Goal: Task Accomplishment & Management: Use online tool/utility

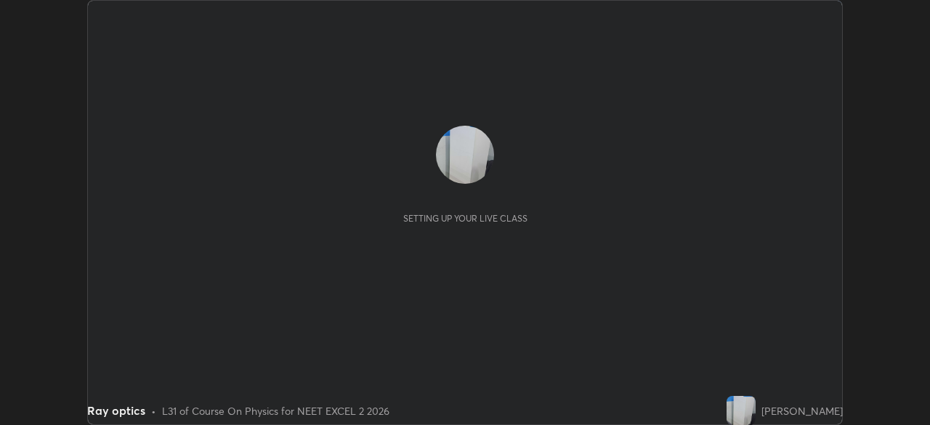
scroll to position [425, 930]
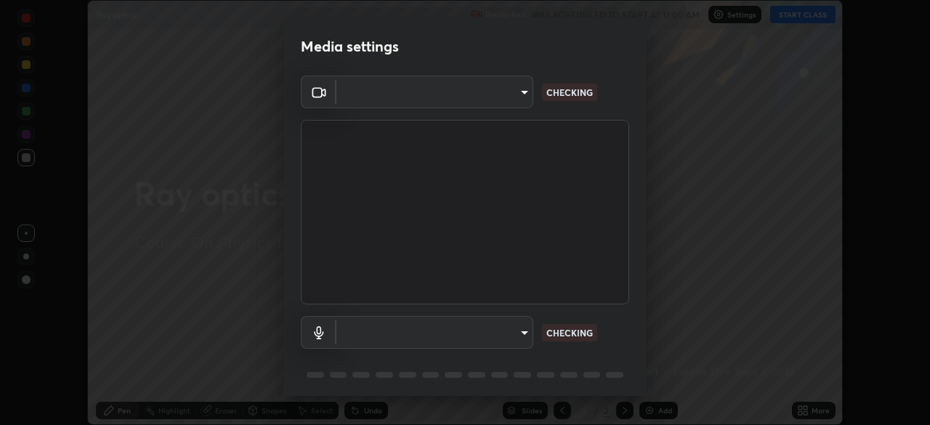
type input "8925632e53fdc267bdc03954a65309eb688140c9413e142d62d72cfdac28bc4b"
type input "70a83da14969695e14bfd9b07847078935c5eb5e980d7d53a5e7b523c390dc50"
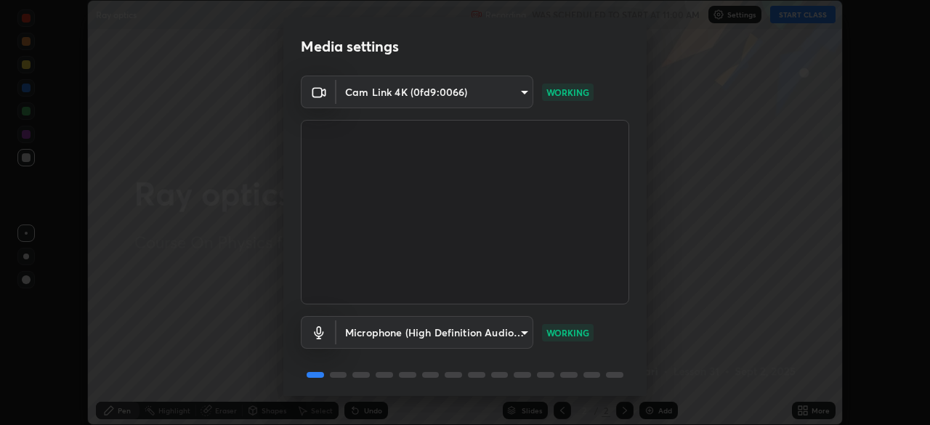
scroll to position [52, 0]
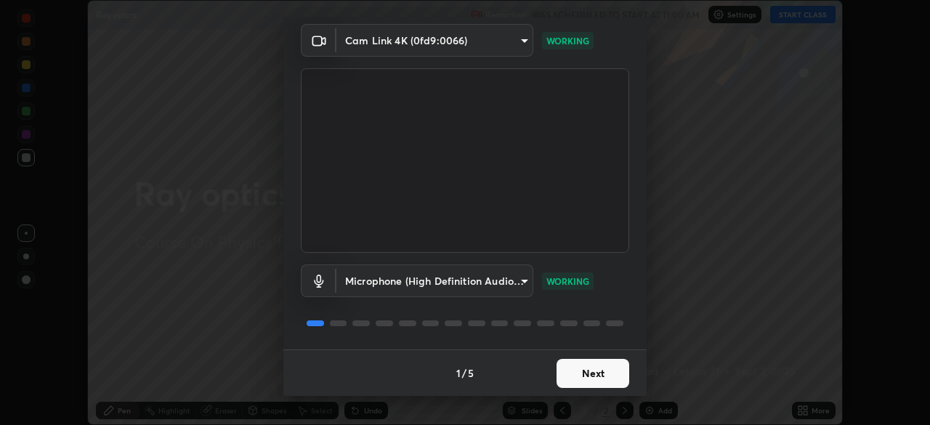
click at [581, 369] on button "Next" at bounding box center [593, 373] width 73 height 29
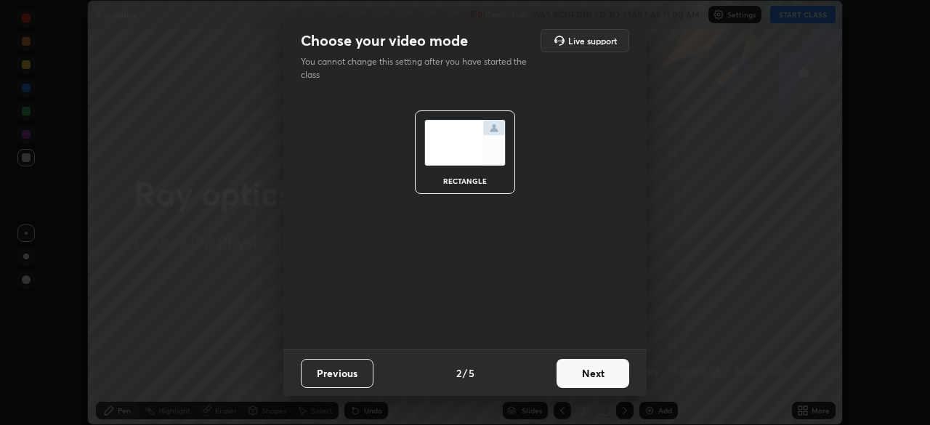
scroll to position [0, 0]
click at [576, 371] on button "Next" at bounding box center [593, 373] width 73 height 29
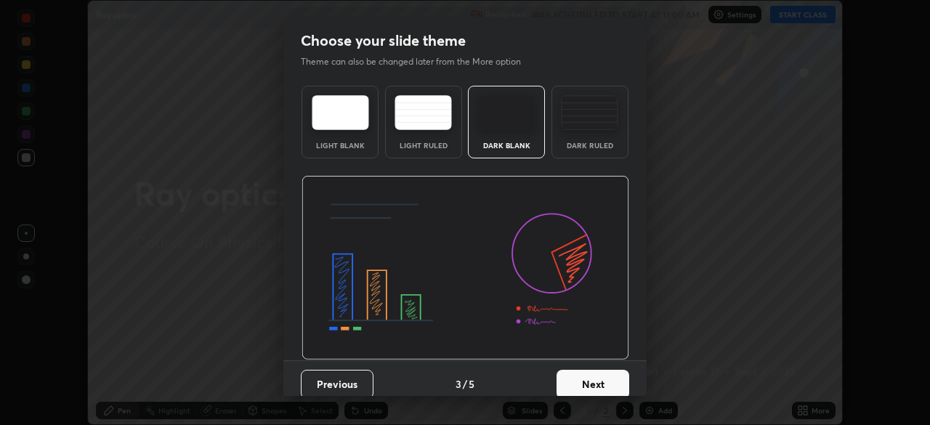
click at [576, 374] on button "Next" at bounding box center [593, 384] width 73 height 29
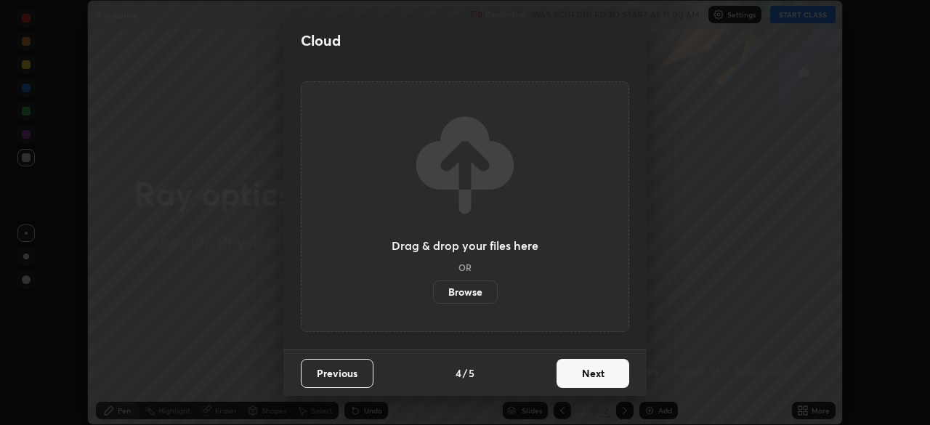
click at [576, 374] on button "Next" at bounding box center [593, 373] width 73 height 29
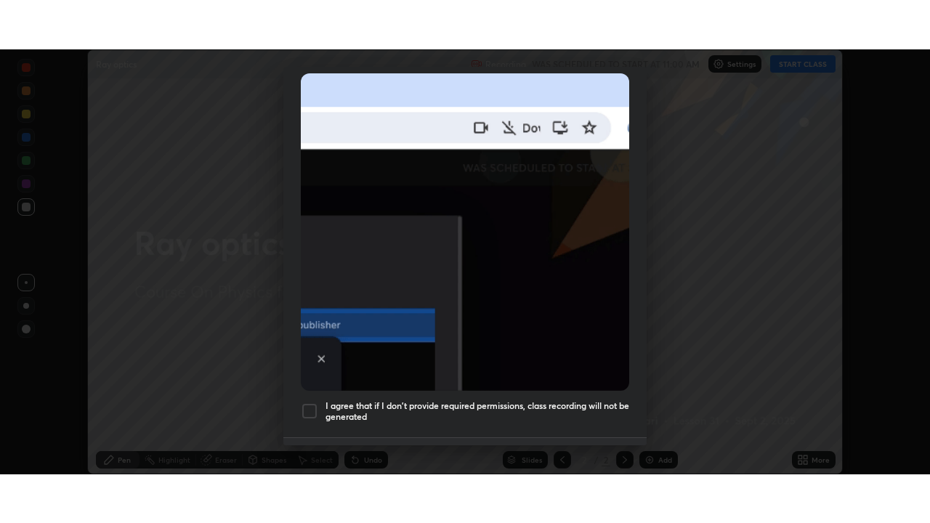
scroll to position [348, 0]
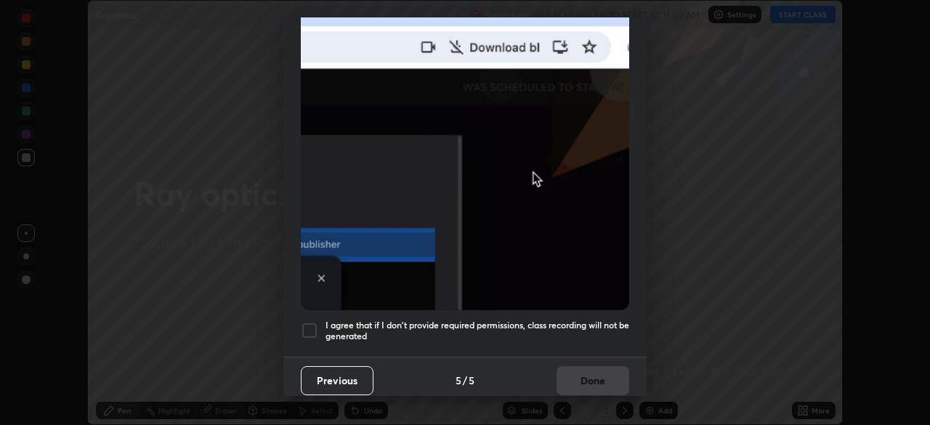
click at [319, 324] on div "I agree that if I don't provide required permissions, class recording will not …" at bounding box center [465, 330] width 329 height 17
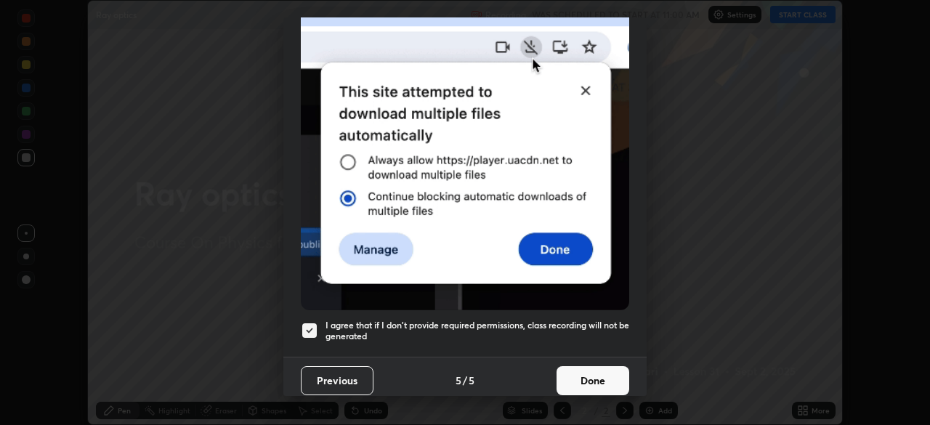
click at [573, 369] on button "Done" at bounding box center [593, 380] width 73 height 29
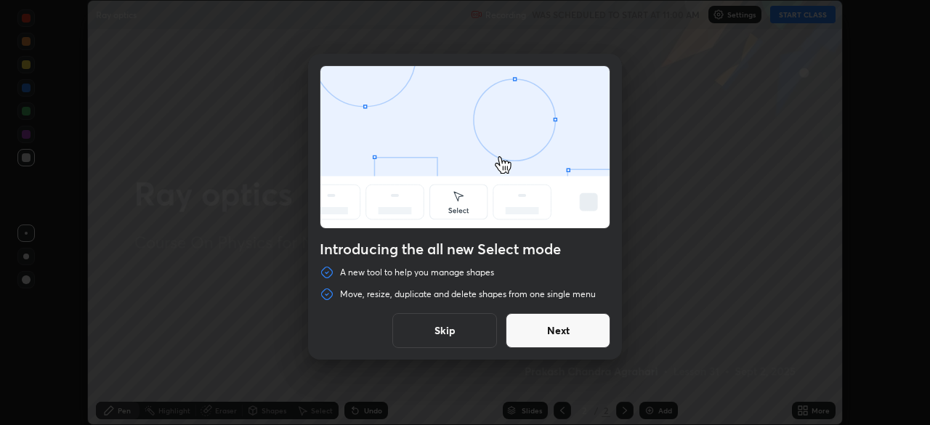
click at [575, 331] on button "Next" at bounding box center [558, 330] width 105 height 35
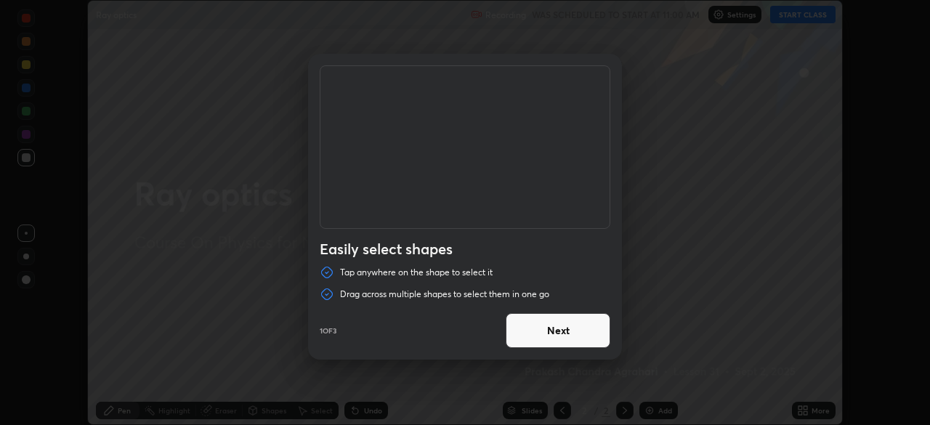
click at [572, 337] on button "Next" at bounding box center [558, 330] width 105 height 35
click at [549, 328] on button "Next" at bounding box center [558, 330] width 105 height 35
click at [544, 331] on button "Done" at bounding box center [558, 330] width 105 height 35
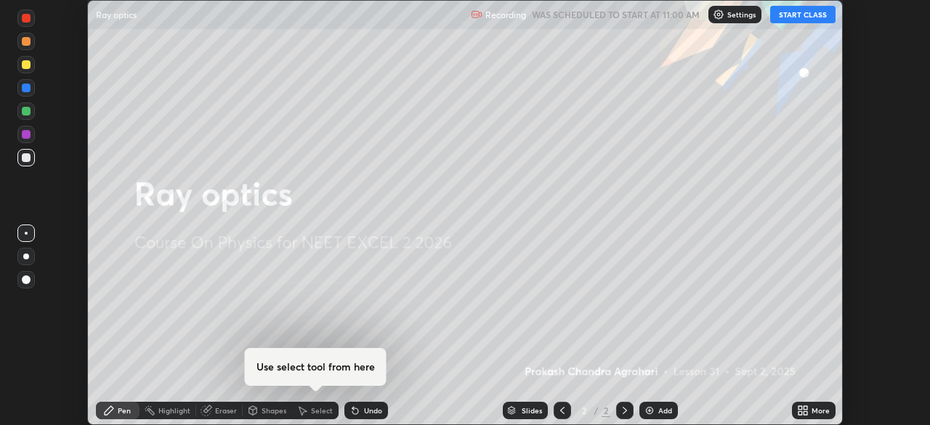
click at [789, 12] on button "START CLASS" at bounding box center [803, 14] width 65 height 17
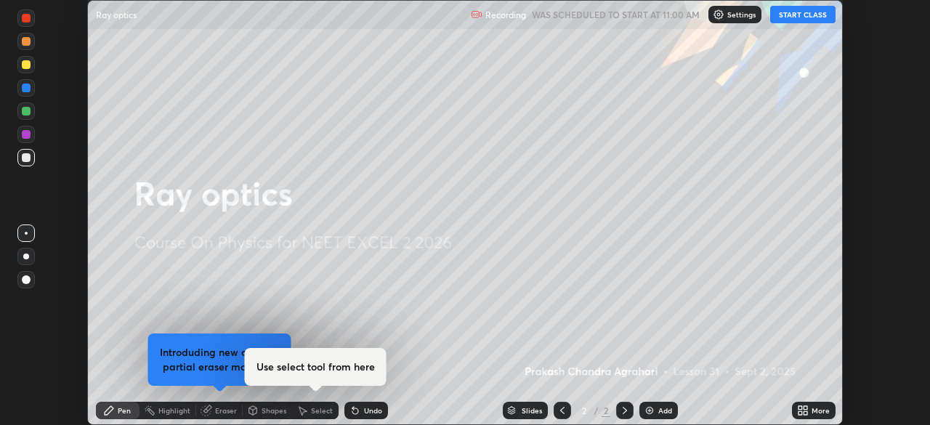
click at [800, 408] on icon at bounding box center [801, 408] width 4 height 4
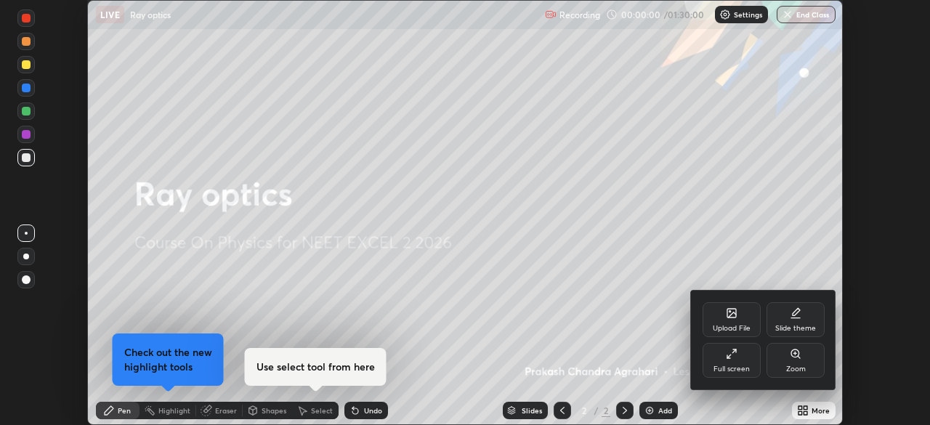
click at [738, 350] on div "Full screen" at bounding box center [732, 360] width 58 height 35
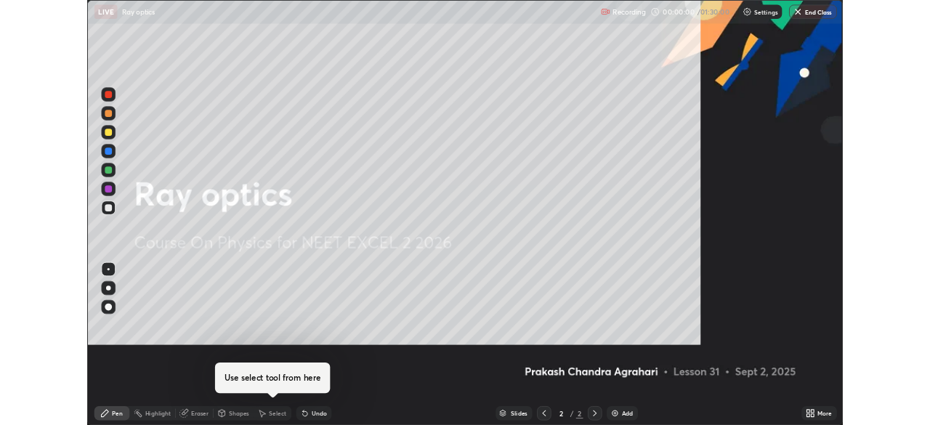
scroll to position [523, 930]
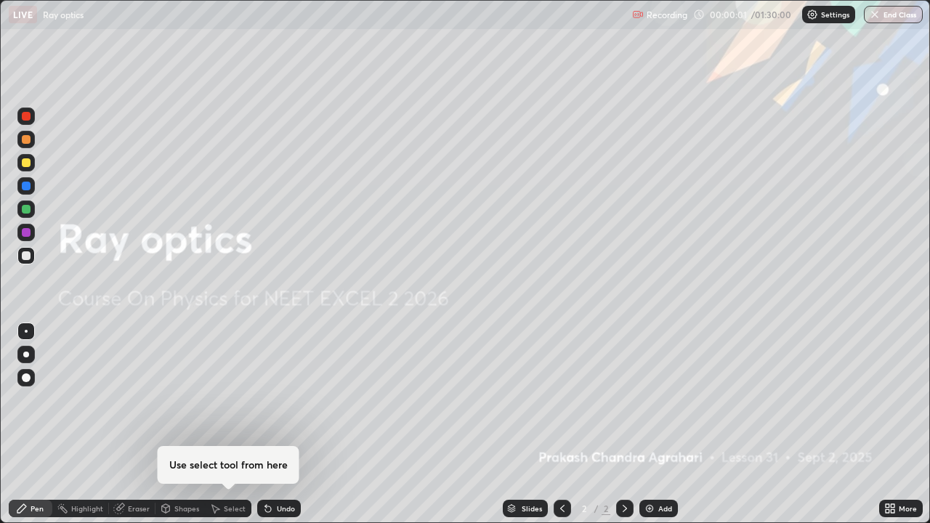
click at [888, 425] on icon at bounding box center [888, 506] width 4 height 4
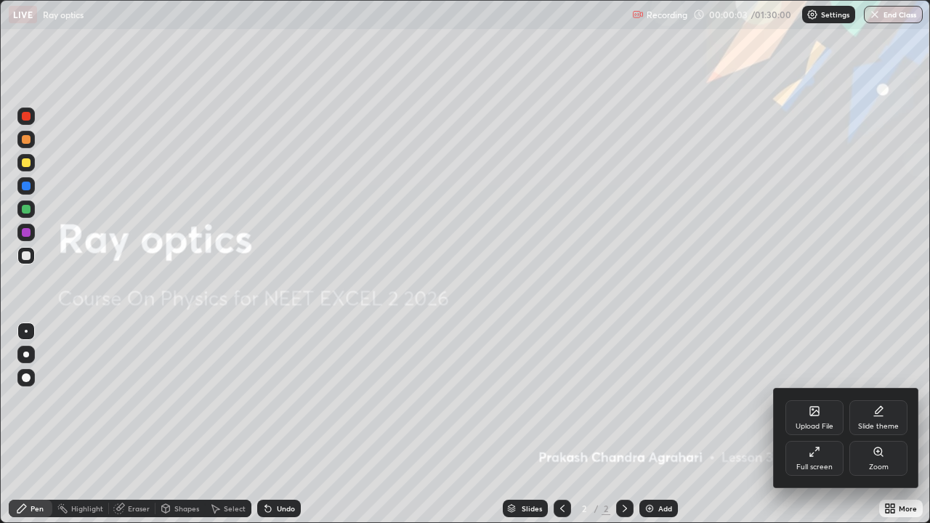
click at [717, 425] on div at bounding box center [465, 261] width 930 height 523
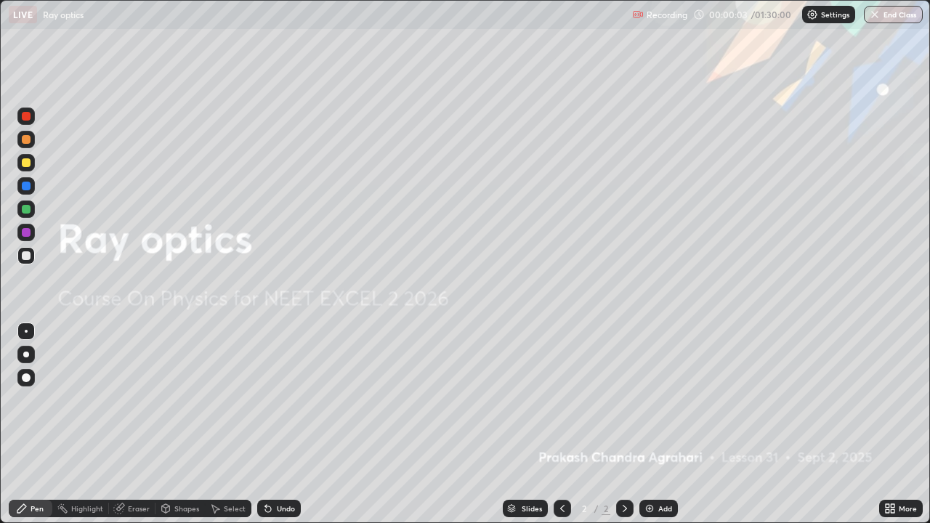
click at [624, 425] on icon at bounding box center [625, 509] width 12 height 12
click at [899, 425] on div "More" at bounding box center [902, 508] width 44 height 17
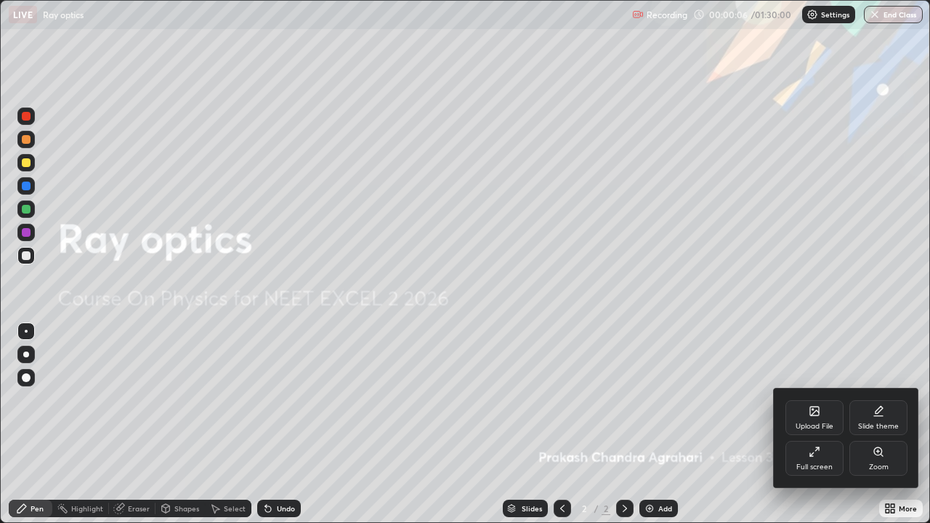
click at [822, 425] on div "Full screen" at bounding box center [815, 458] width 58 height 35
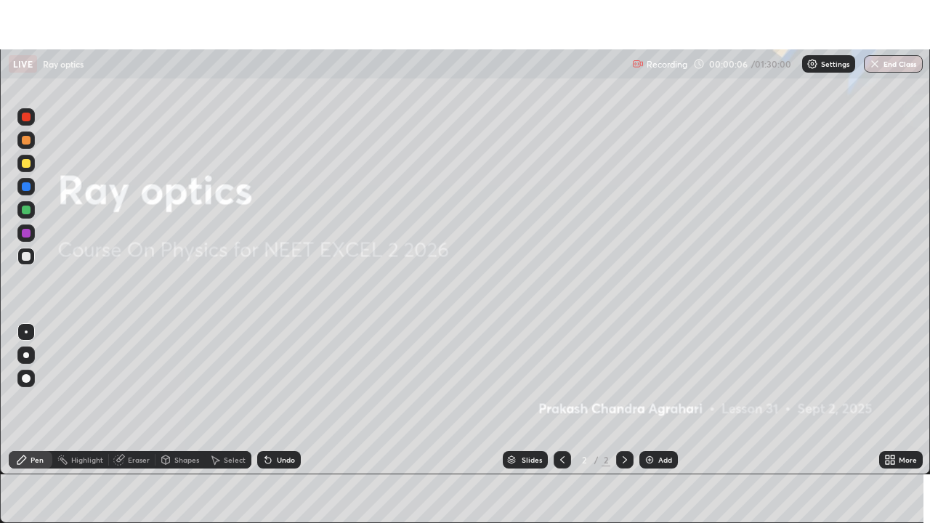
scroll to position [72264, 71759]
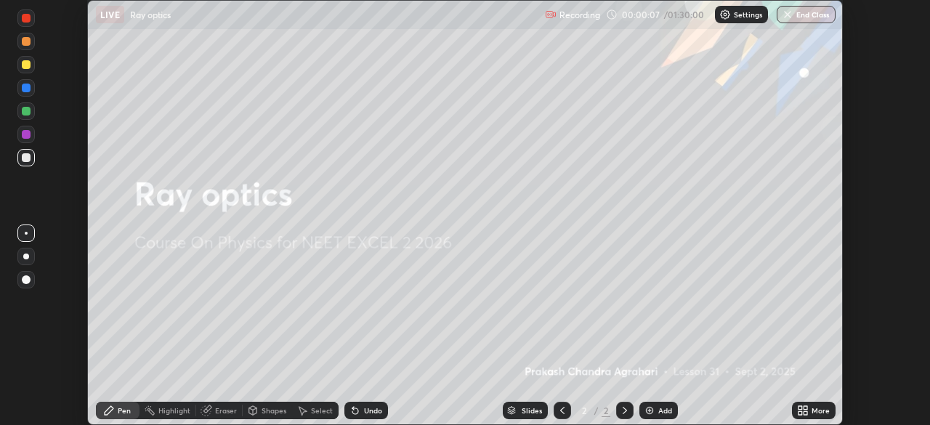
click at [805, 413] on icon at bounding box center [806, 413] width 4 height 4
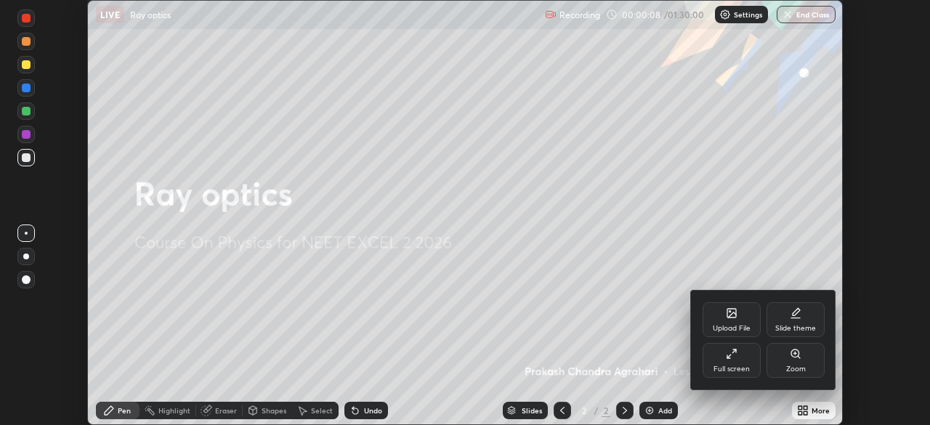
click at [749, 363] on div "Full screen" at bounding box center [732, 360] width 58 height 35
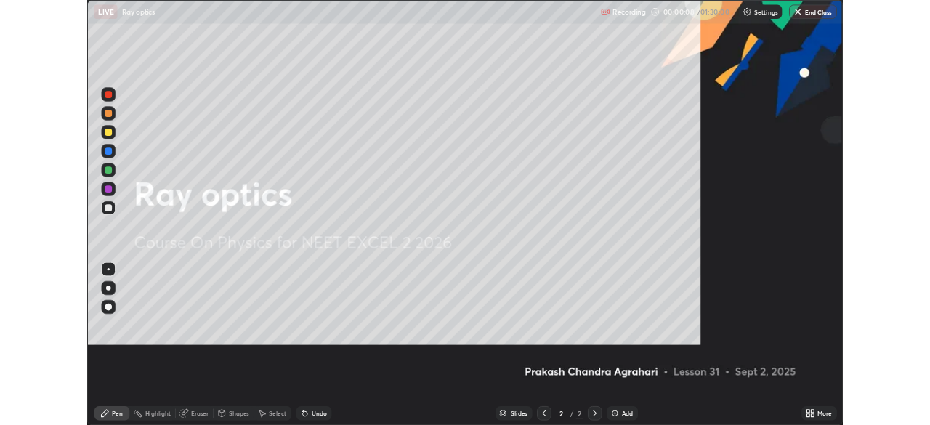
scroll to position [523, 930]
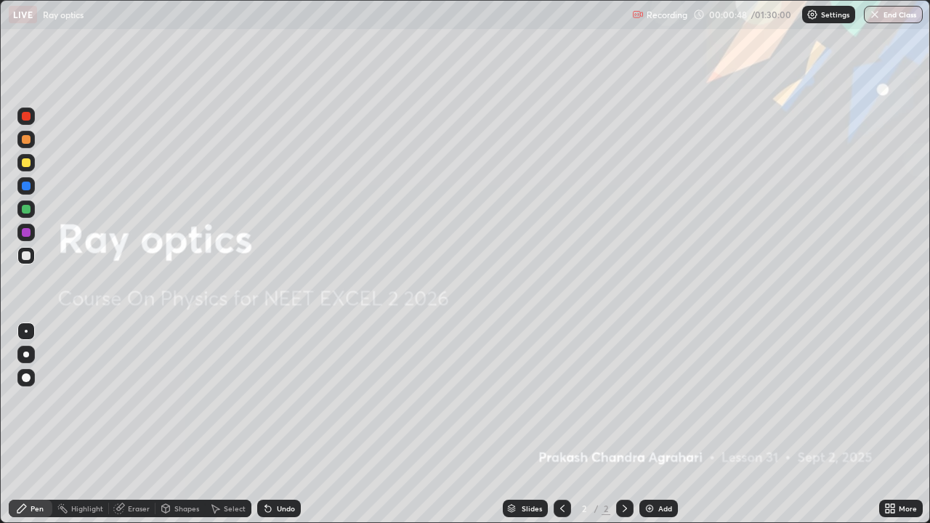
click at [651, 425] on img at bounding box center [650, 509] width 12 height 12
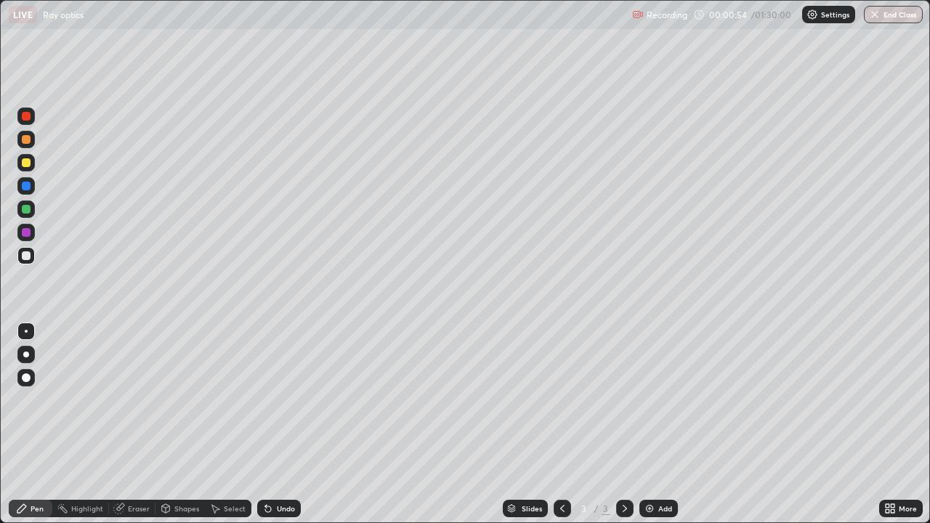
click at [889, 425] on icon at bounding box center [888, 512] width 4 height 4
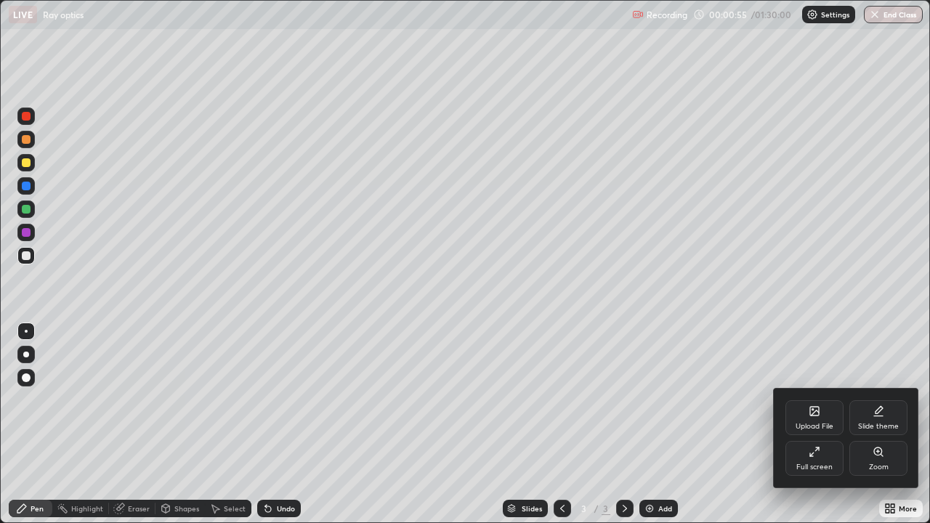
click at [829, 417] on div "Upload File" at bounding box center [815, 418] width 58 height 35
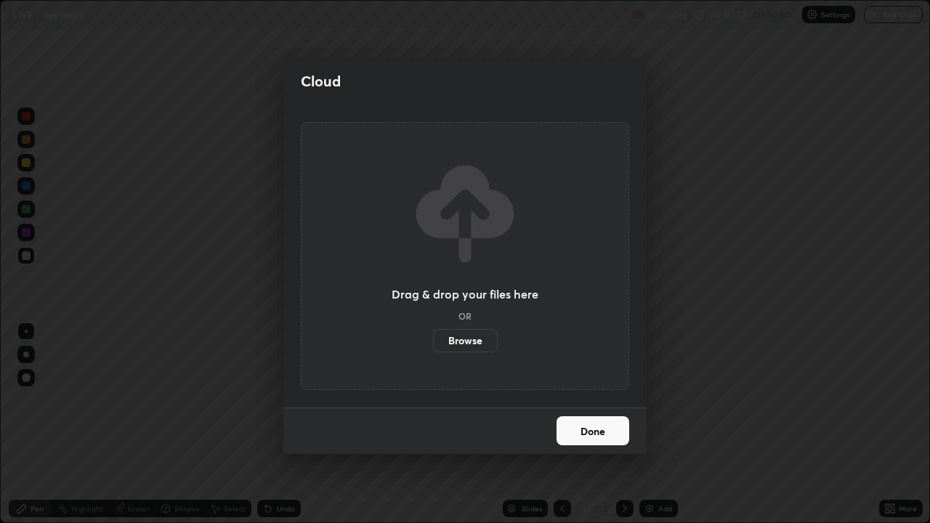
click at [478, 342] on label "Browse" at bounding box center [465, 340] width 65 height 23
click at [433, 342] on input "Browse" at bounding box center [433, 340] width 0 height 23
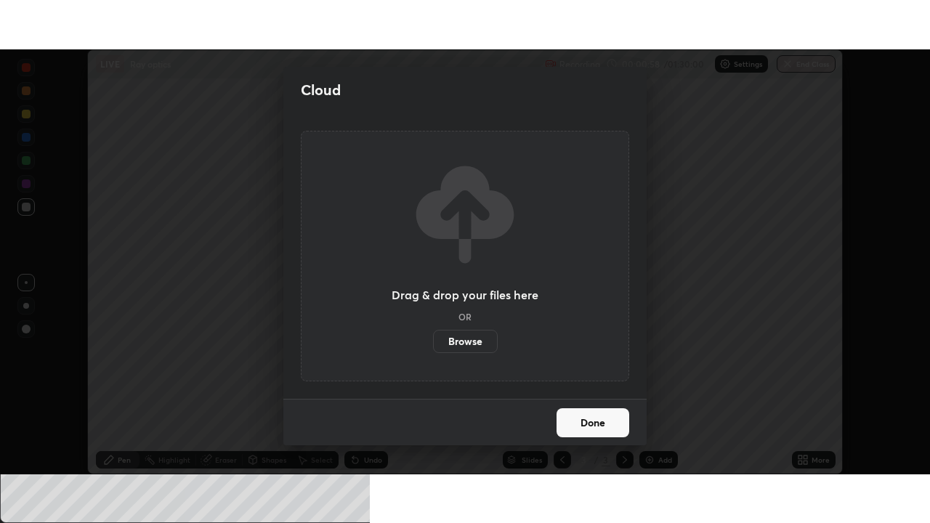
scroll to position [72264, 71759]
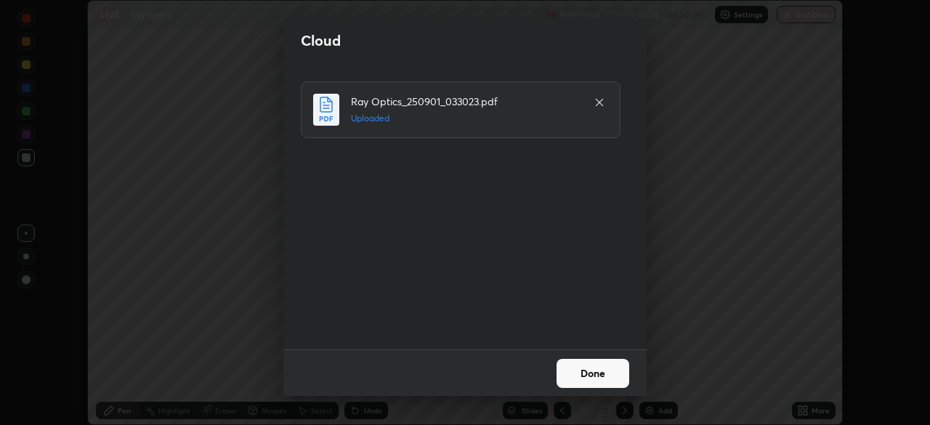
click at [595, 377] on button "Done" at bounding box center [593, 373] width 73 height 29
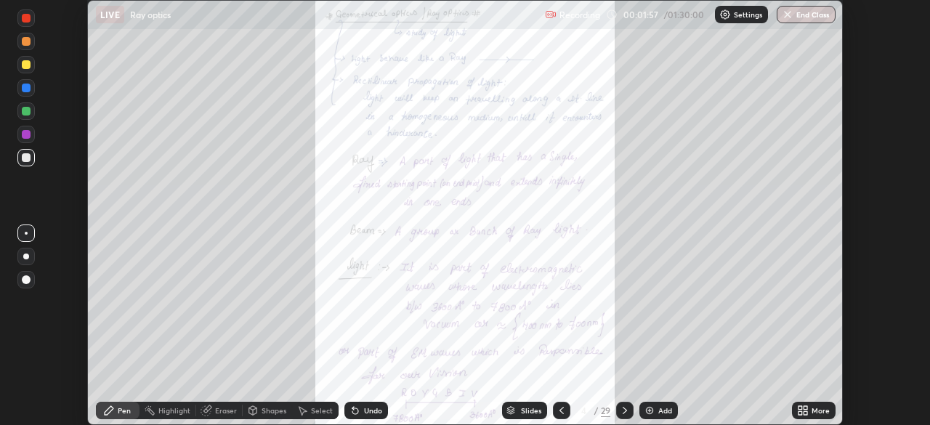
click at [800, 409] on icon at bounding box center [801, 408] width 4 height 4
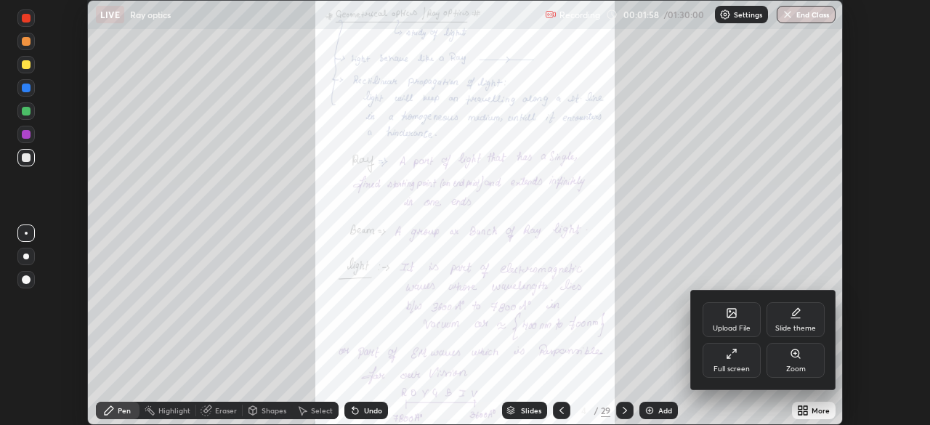
click at [741, 366] on div "Full screen" at bounding box center [732, 369] width 36 height 7
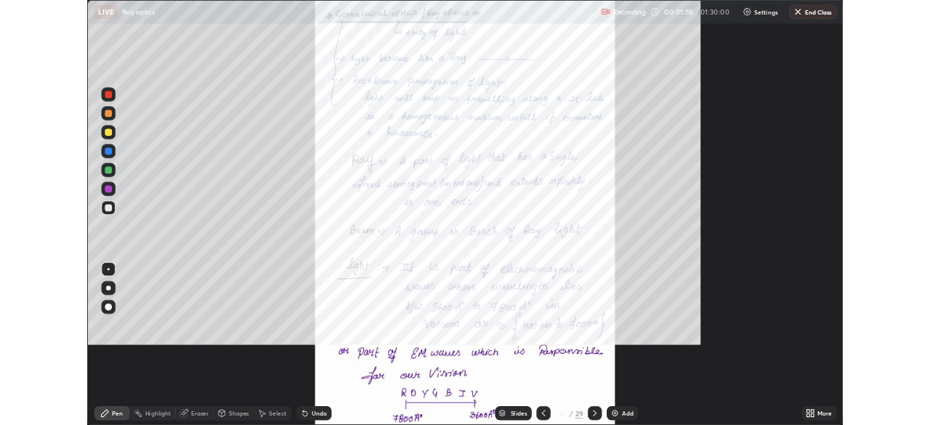
scroll to position [523, 930]
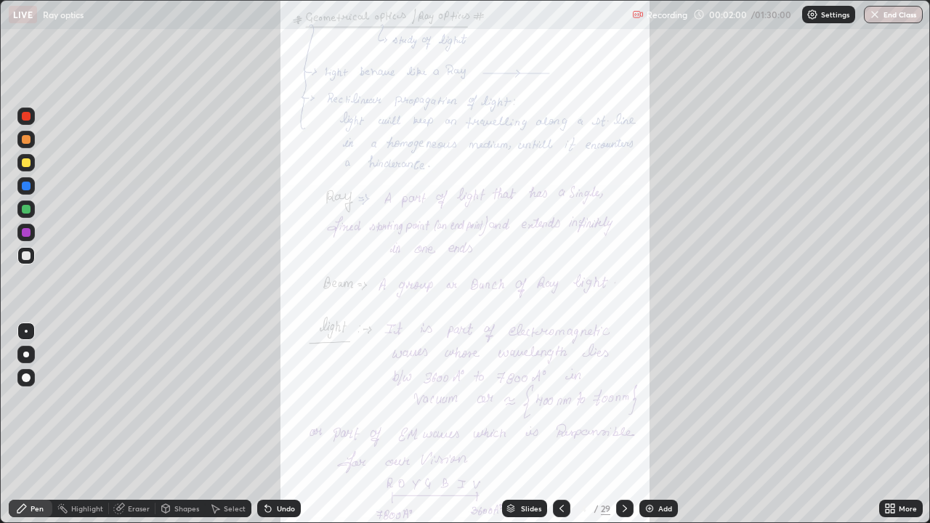
click at [623, 425] on icon at bounding box center [625, 509] width 12 height 12
click at [624, 425] on icon at bounding box center [625, 509] width 12 height 12
click at [626, 425] on icon at bounding box center [625, 509] width 12 height 12
click at [624, 425] on icon at bounding box center [625, 509] width 12 height 12
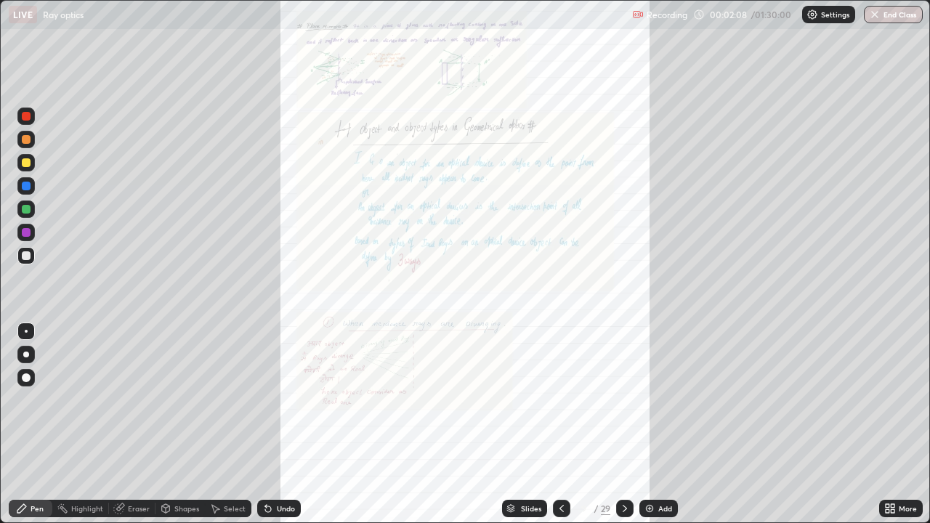
click at [560, 425] on icon at bounding box center [562, 508] width 4 height 7
click at [894, 425] on icon at bounding box center [893, 512] width 4 height 4
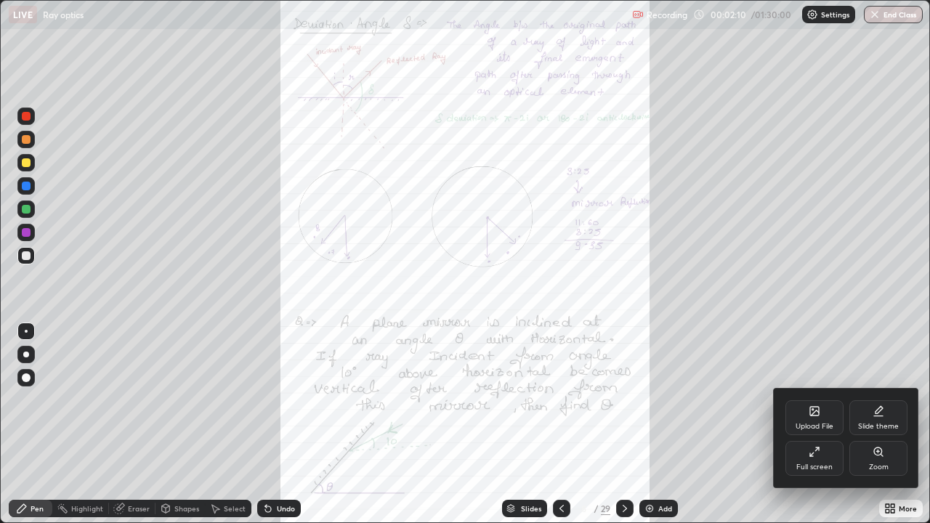
click at [875, 425] on div "Zoom" at bounding box center [879, 467] width 20 height 7
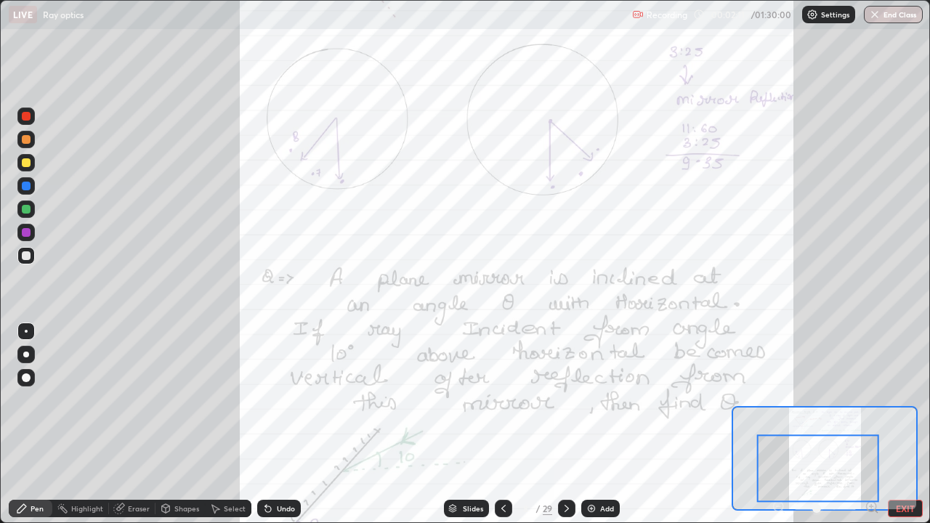
click at [872, 425] on icon at bounding box center [872, 507] width 0 height 4
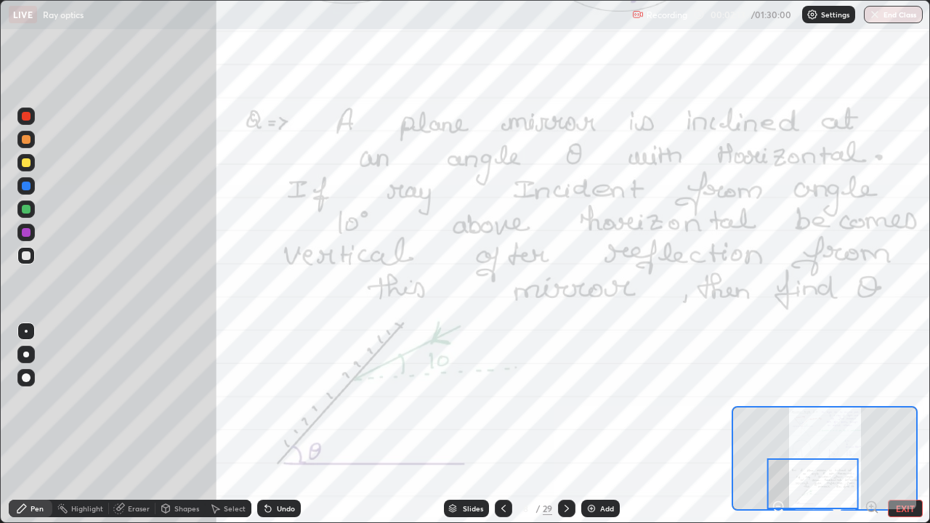
click at [872, 425] on icon at bounding box center [872, 507] width 0 height 4
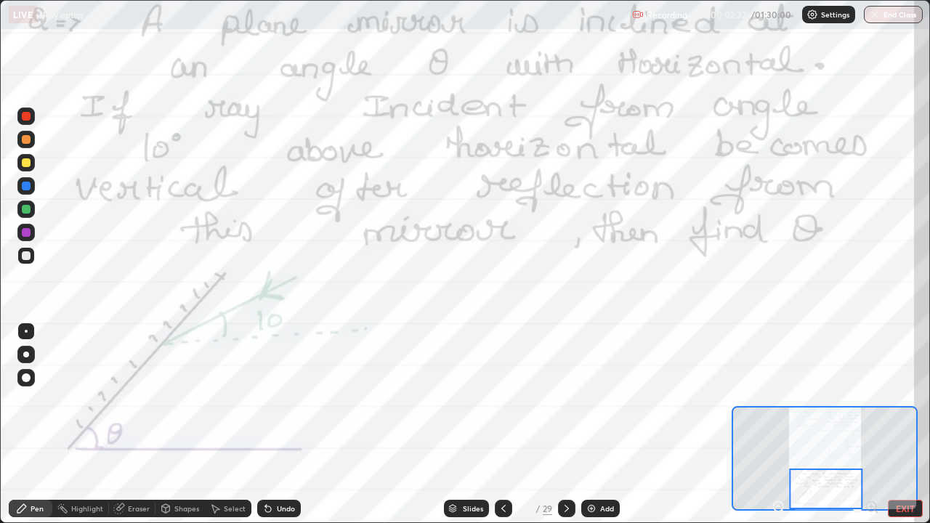
click at [779, 425] on icon at bounding box center [779, 507] width 4 height 0
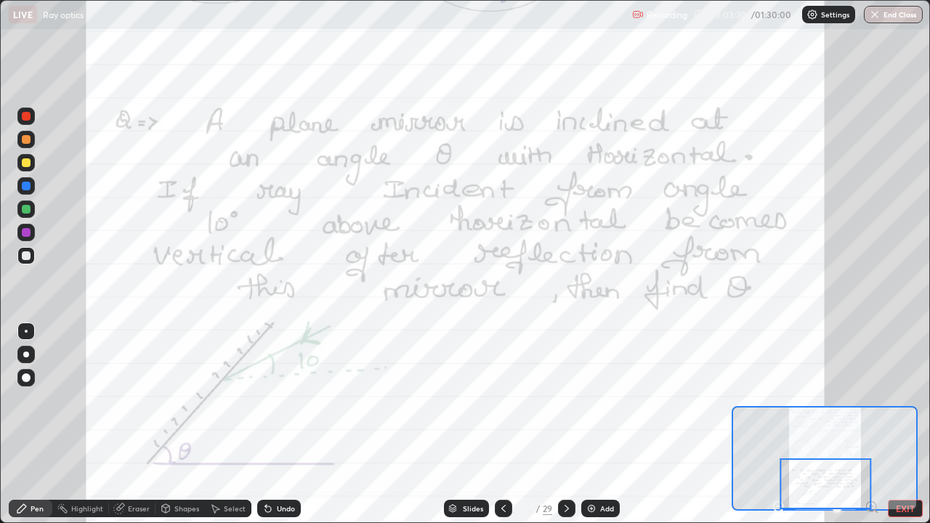
click at [177, 425] on div "Shapes" at bounding box center [186, 508] width 25 height 7
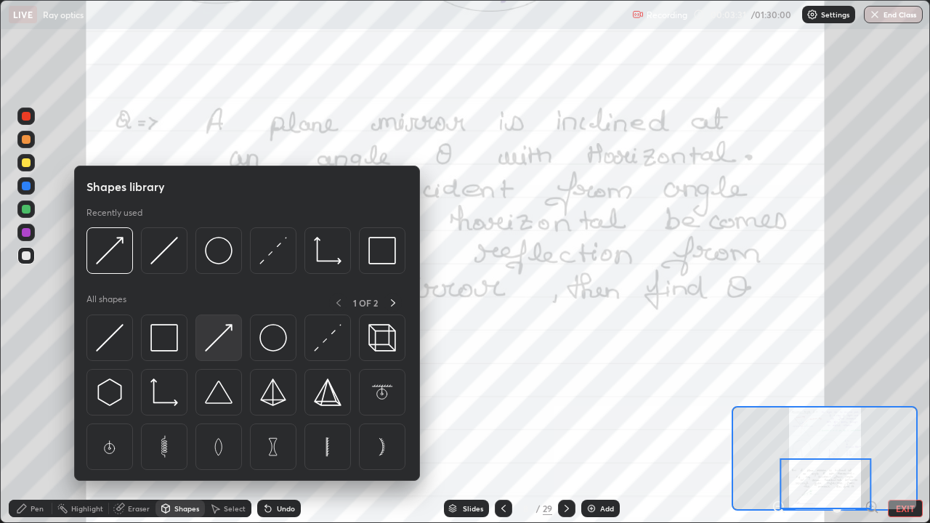
click at [209, 347] on img at bounding box center [219, 338] width 28 height 28
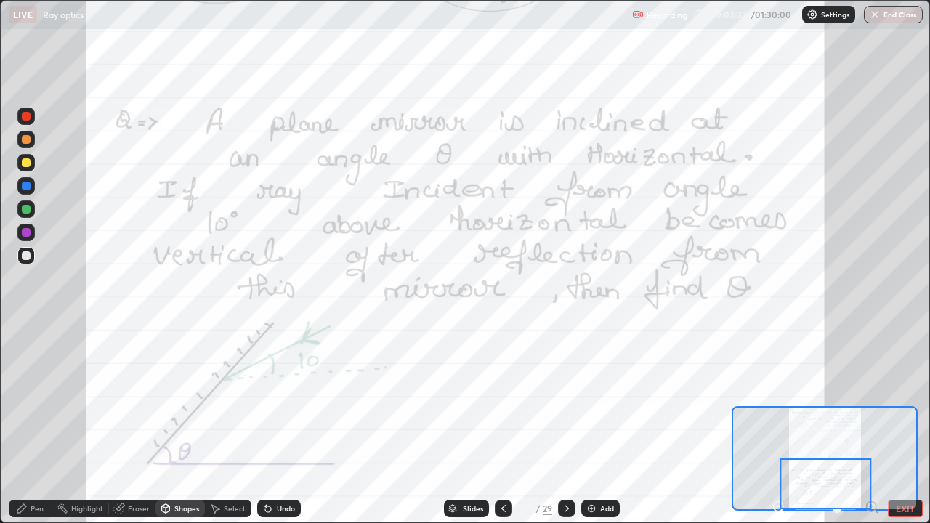
click at [25, 238] on div at bounding box center [25, 232] width 17 height 17
click at [29, 425] on div "Pen" at bounding box center [31, 508] width 44 height 17
click at [23, 210] on div at bounding box center [26, 209] width 9 height 9
click at [20, 116] on div at bounding box center [25, 116] width 17 height 17
click at [180, 425] on div "Shapes" at bounding box center [186, 508] width 25 height 7
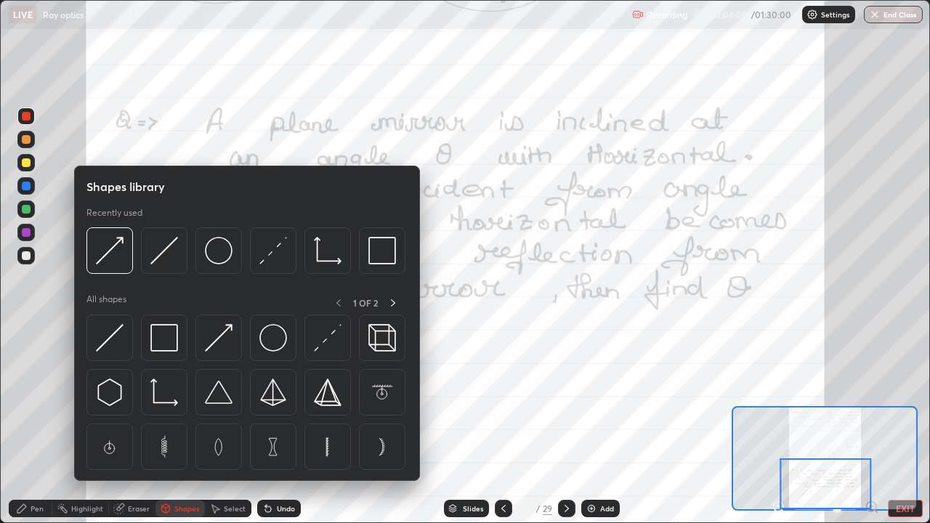
click at [321, 347] on img at bounding box center [328, 338] width 28 height 28
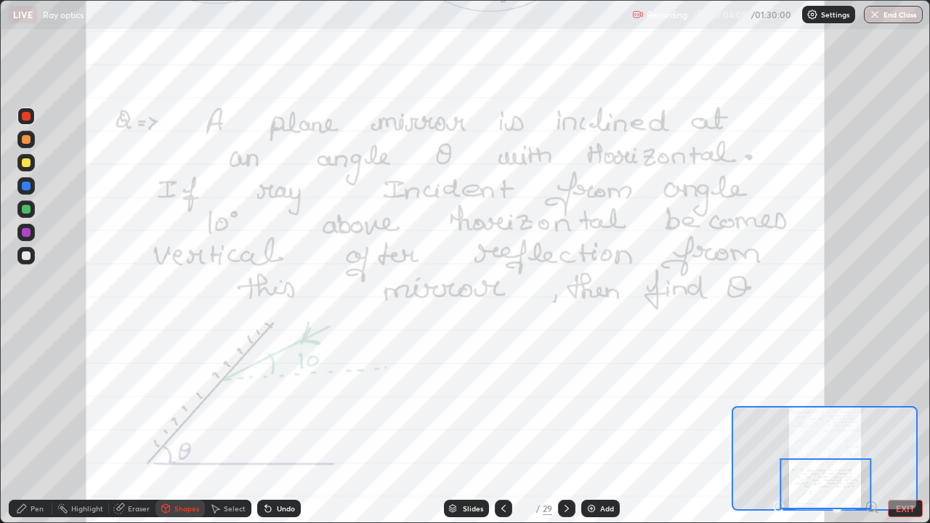
click at [37, 425] on div "Pen" at bounding box center [37, 508] width 13 height 7
click at [273, 425] on div "Undo" at bounding box center [279, 508] width 44 height 17
click at [274, 425] on div "Undo" at bounding box center [279, 508] width 44 height 17
click at [25, 210] on div at bounding box center [26, 209] width 9 height 9
click at [27, 234] on div at bounding box center [26, 232] width 9 height 9
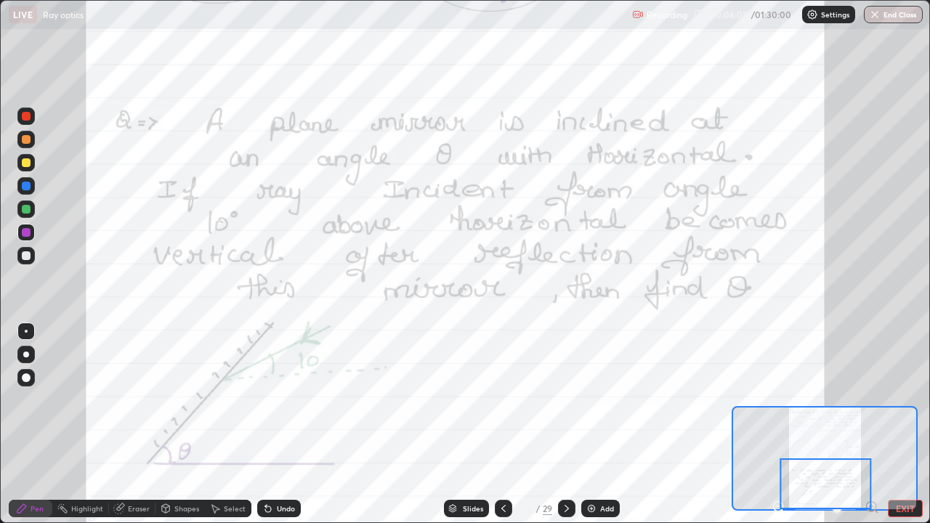
click at [568, 425] on icon at bounding box center [567, 509] width 12 height 12
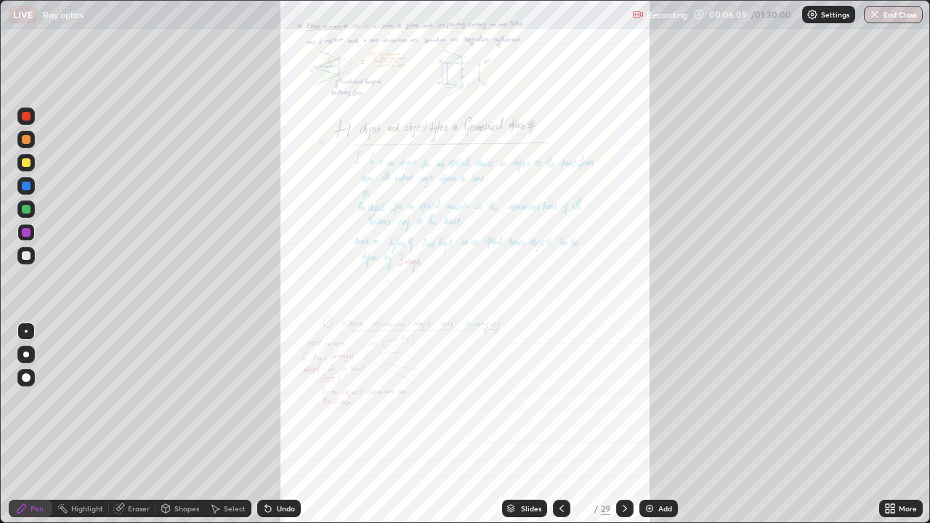
click at [887, 425] on icon at bounding box center [888, 512] width 4 height 4
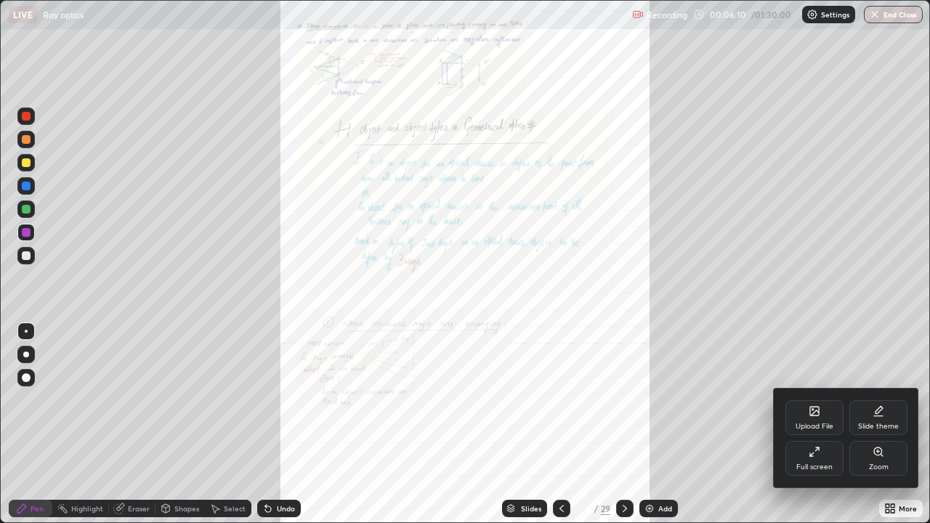
click at [871, 425] on div "Zoom" at bounding box center [879, 467] width 20 height 7
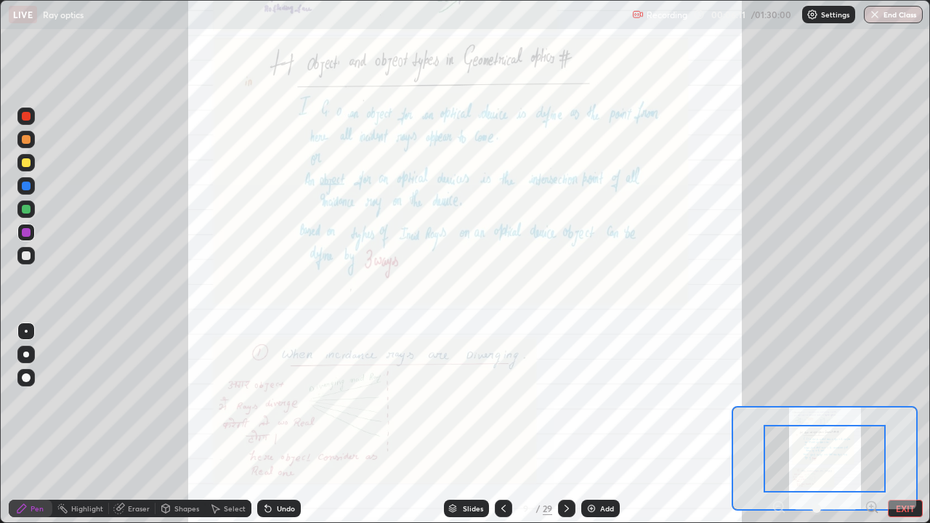
click at [872, 425] on icon at bounding box center [872, 507] width 4 height 0
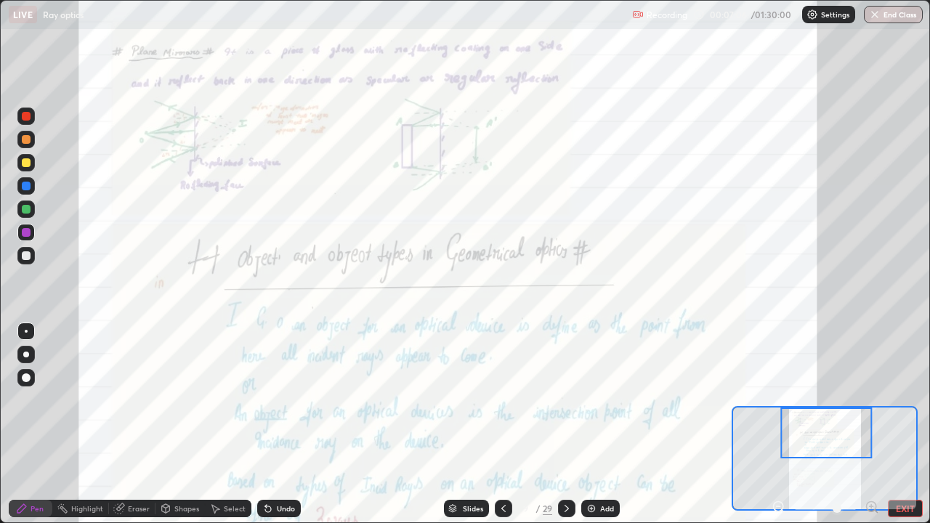
click at [871, 425] on icon at bounding box center [872, 507] width 15 height 15
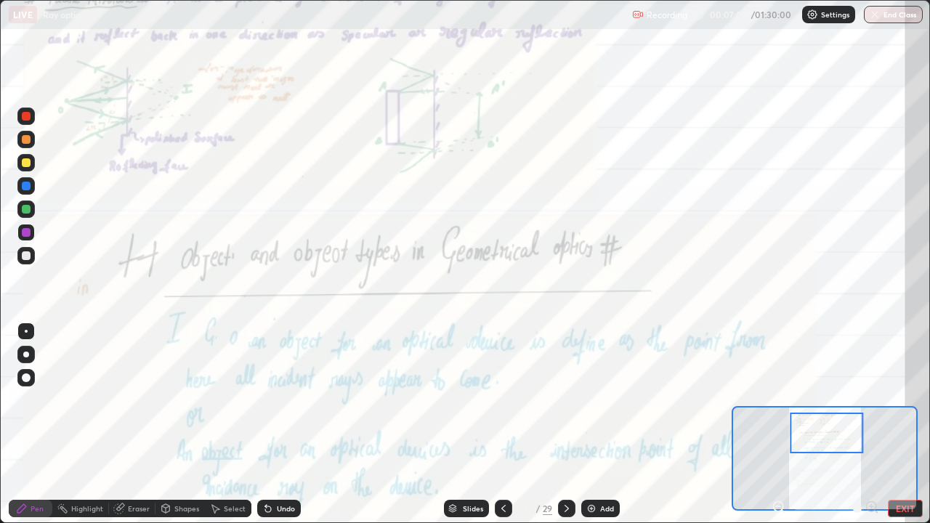
click at [828, 425] on div at bounding box center [826, 433] width 73 height 41
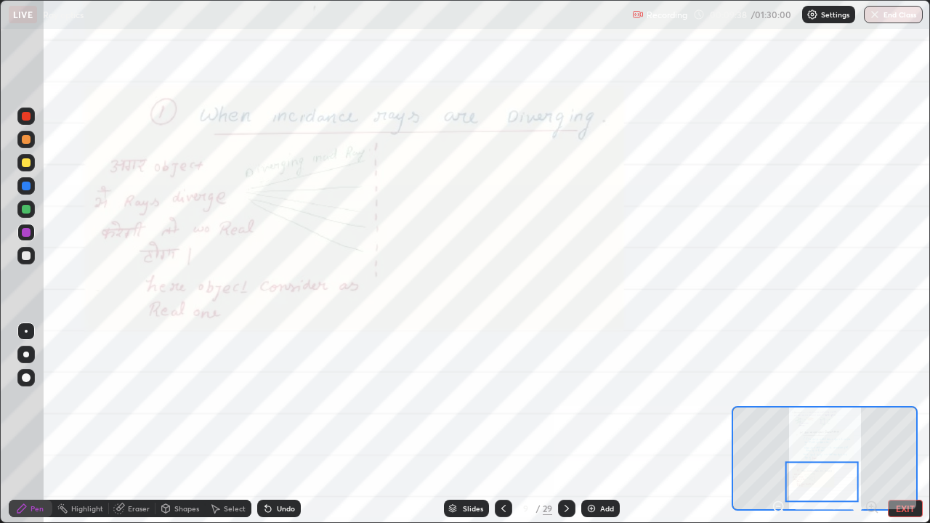
click at [567, 425] on icon at bounding box center [567, 508] width 4 height 7
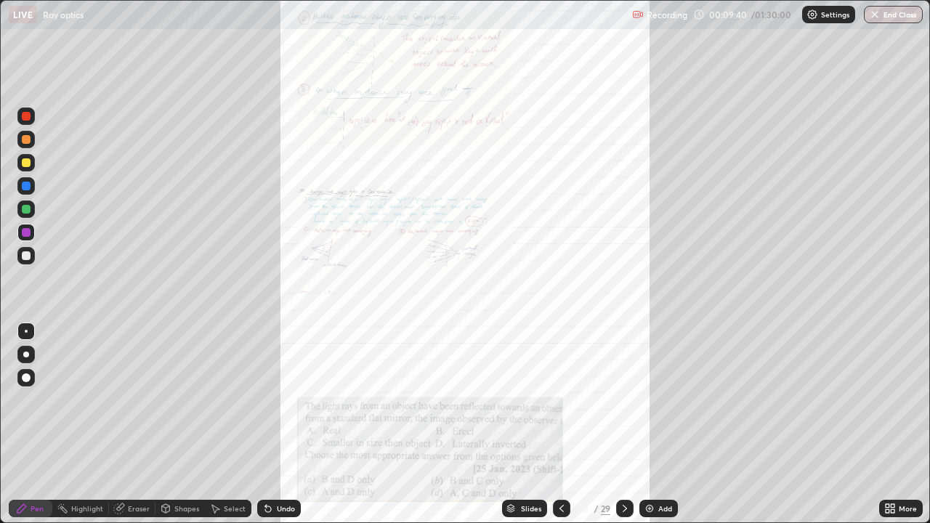
click at [888, 425] on icon at bounding box center [888, 512] width 4 height 4
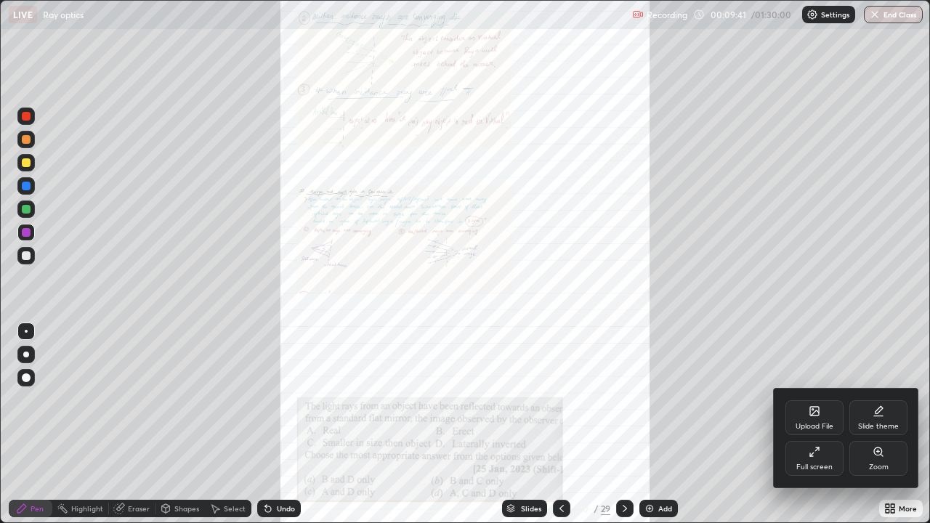
click at [866, 425] on div "Zoom" at bounding box center [879, 458] width 58 height 35
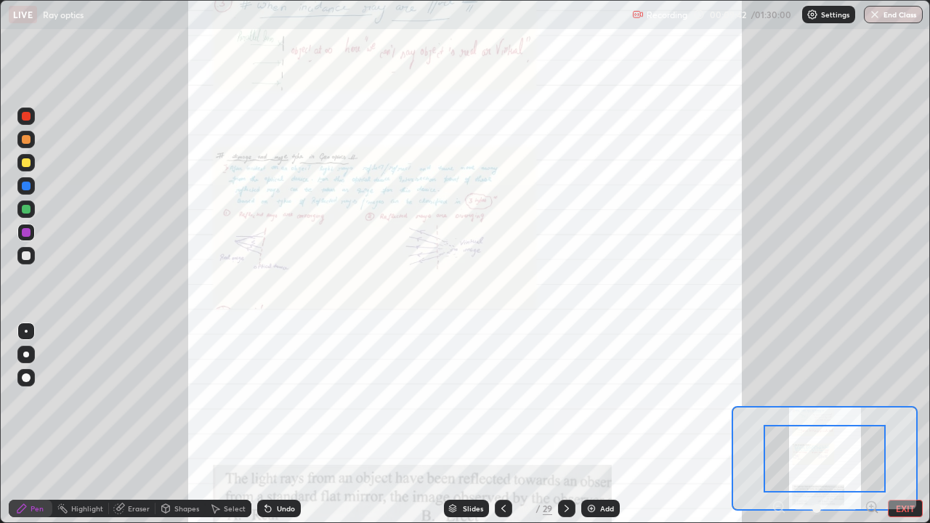
click at [873, 425] on icon at bounding box center [872, 507] width 15 height 15
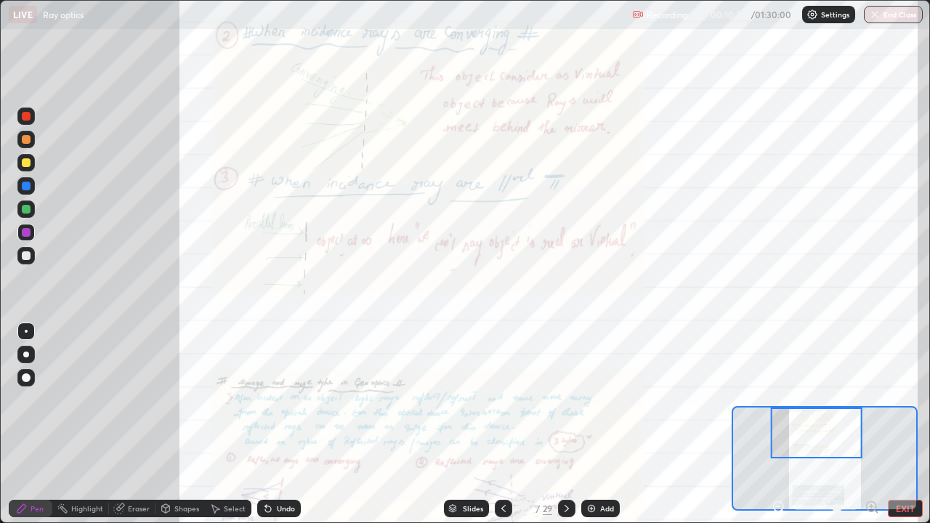
click at [872, 425] on icon at bounding box center [872, 507] width 4 height 0
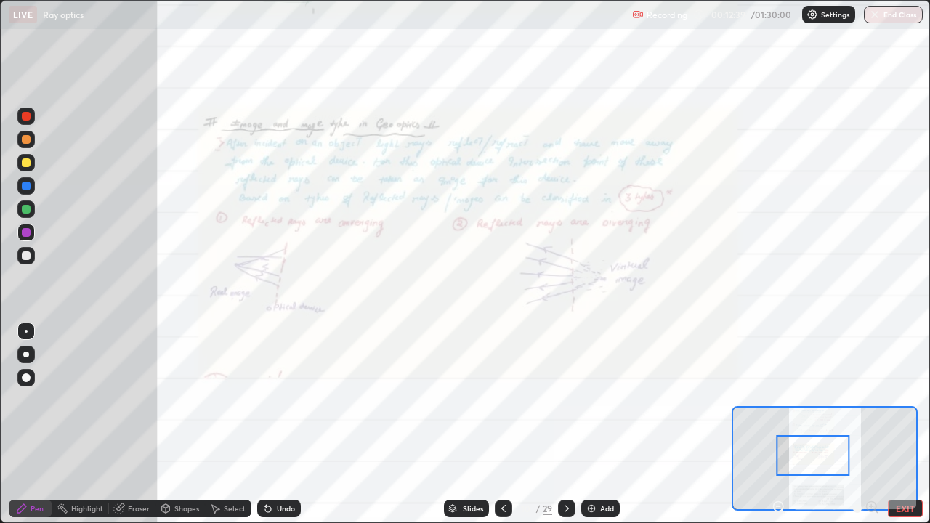
click at [283, 425] on div "Undo" at bounding box center [286, 508] width 18 height 7
click at [280, 425] on div "Undo" at bounding box center [286, 508] width 18 height 7
click at [779, 425] on icon at bounding box center [779, 507] width 4 height 0
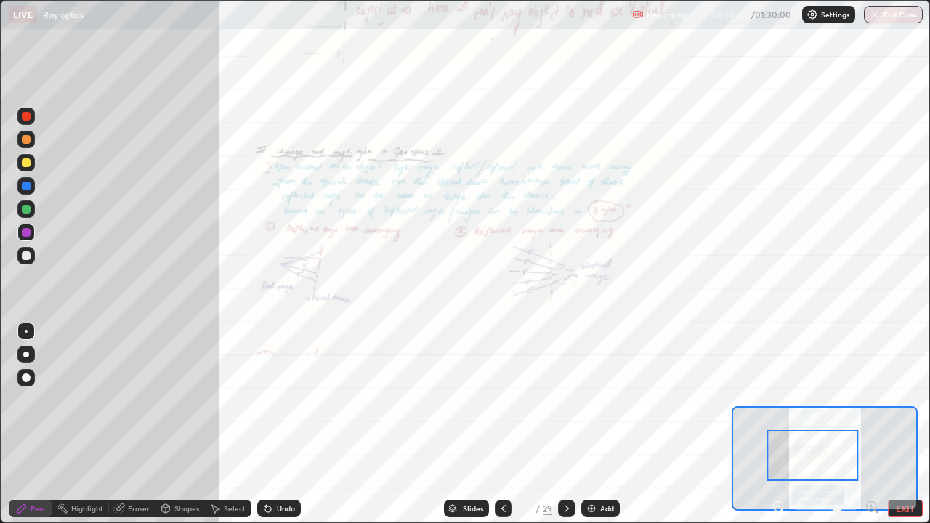
click at [779, 425] on icon at bounding box center [779, 507] width 4 height 0
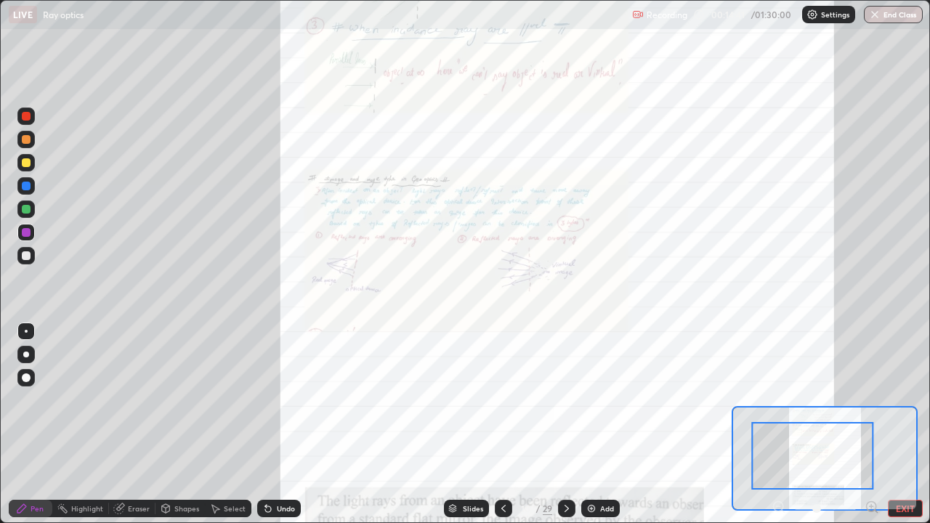
click at [777, 425] on div at bounding box center [826, 508] width 108 height 17
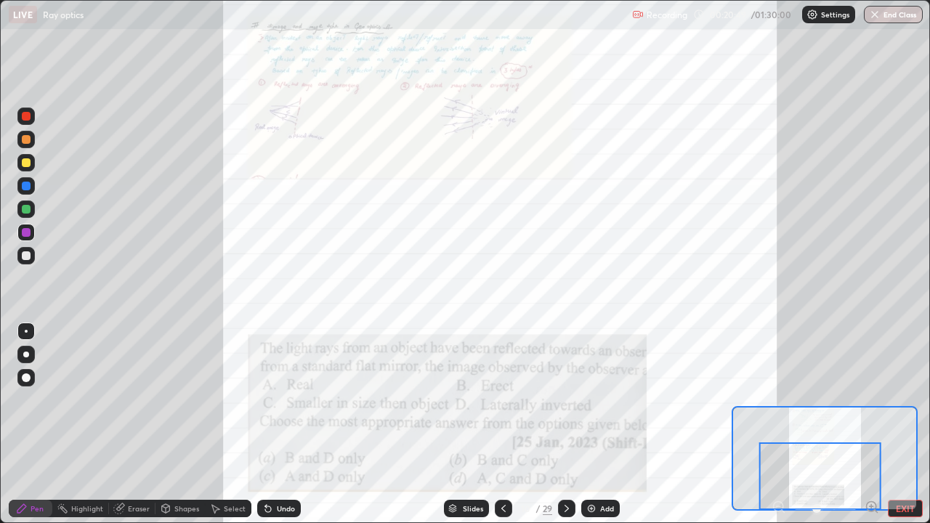
click at [872, 425] on div at bounding box center [821, 477] width 122 height 68
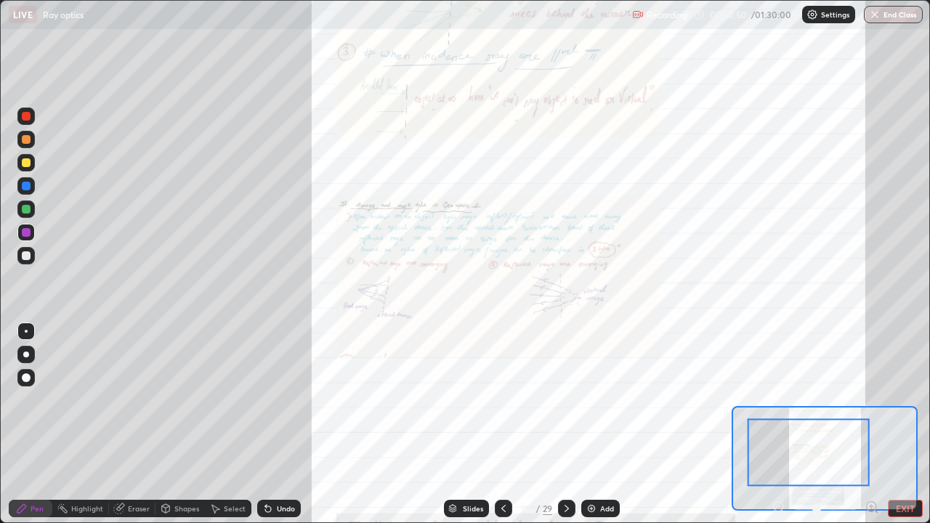
click at [874, 425] on icon at bounding box center [872, 507] width 15 height 15
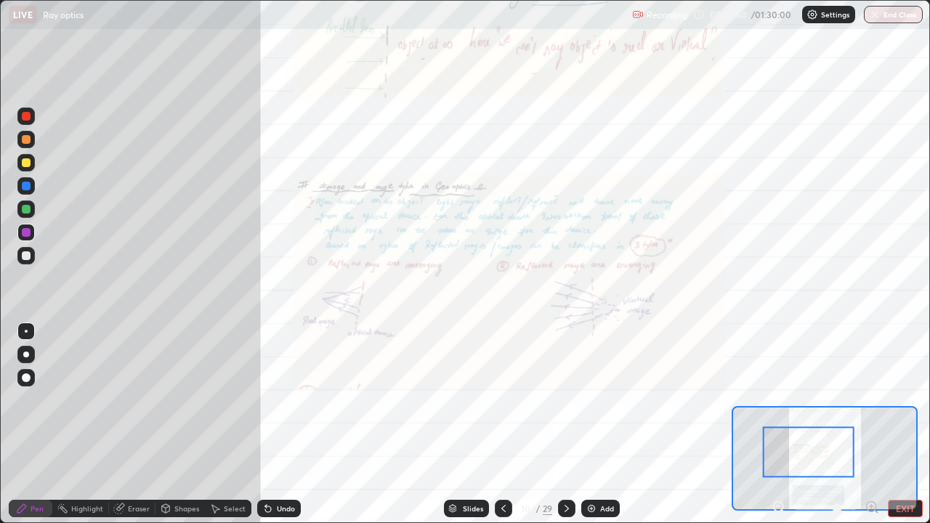
click at [872, 425] on icon at bounding box center [872, 507] width 0 height 4
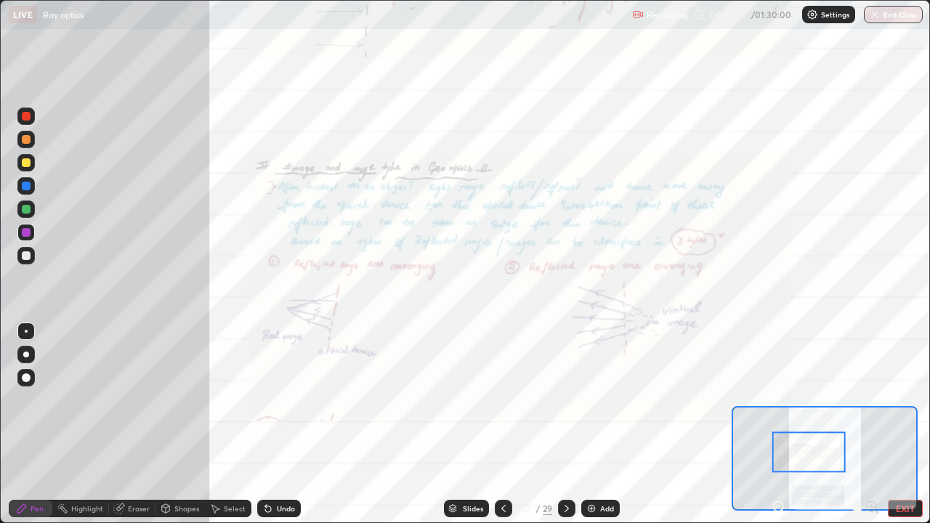
click at [872, 425] on div at bounding box center [826, 508] width 108 height 17
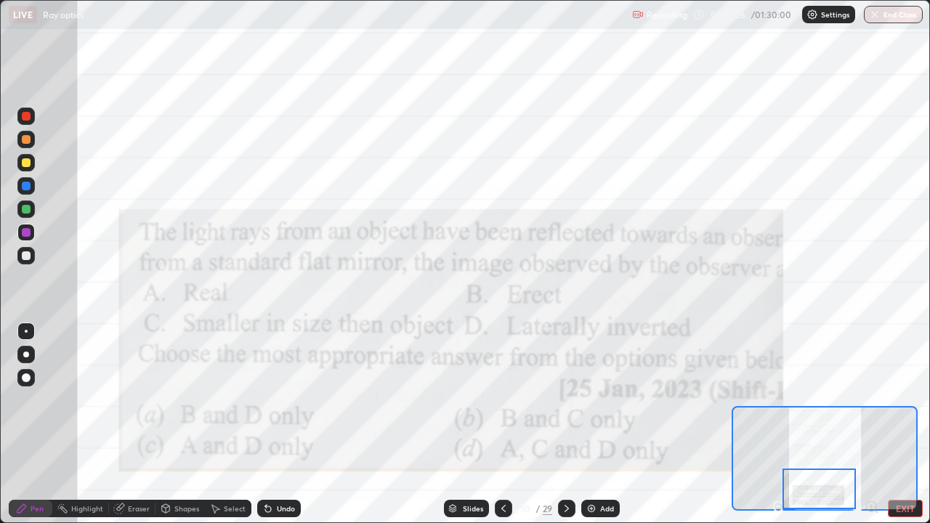
click at [573, 425] on div at bounding box center [566, 508] width 17 height 17
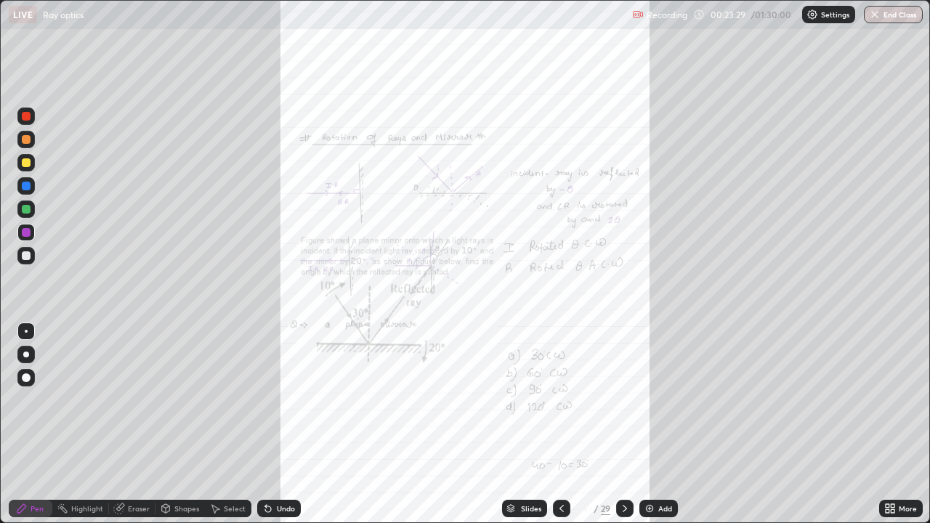
click at [894, 425] on icon at bounding box center [893, 512] width 4 height 4
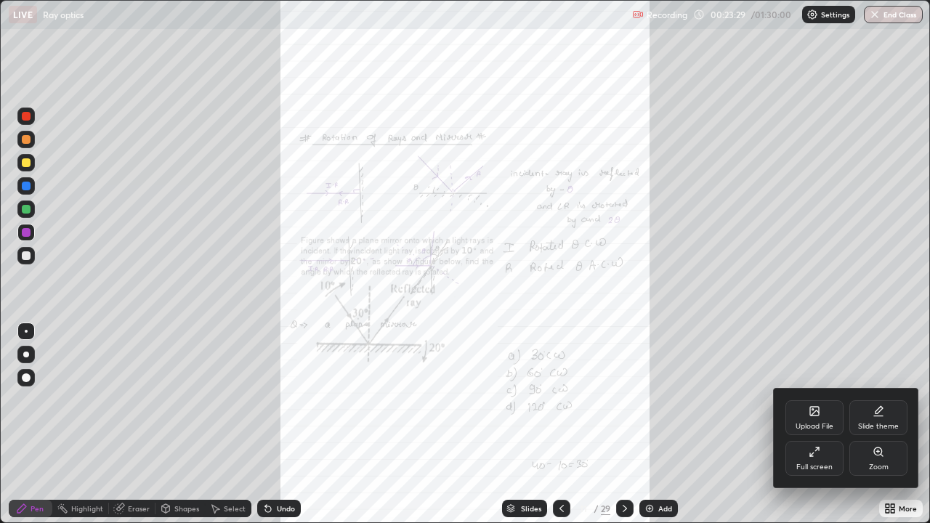
click at [878, 425] on div "Zoom" at bounding box center [879, 467] width 20 height 7
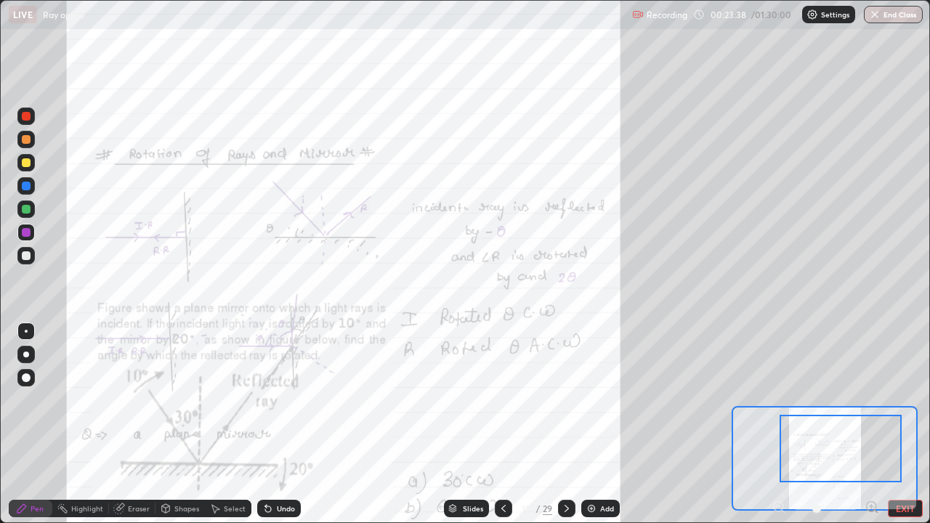
click at [872, 425] on icon at bounding box center [872, 507] width 4 height 0
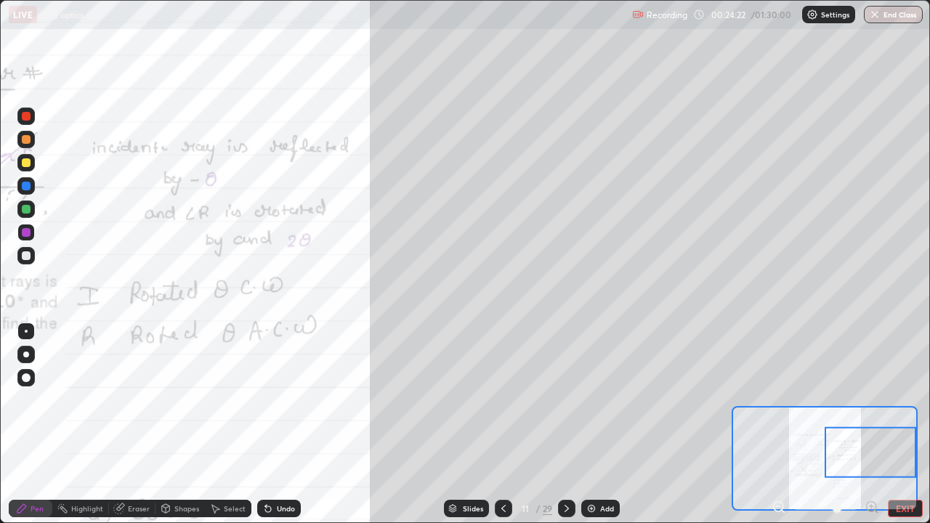
click at [140, 425] on div "Eraser" at bounding box center [139, 508] width 22 height 7
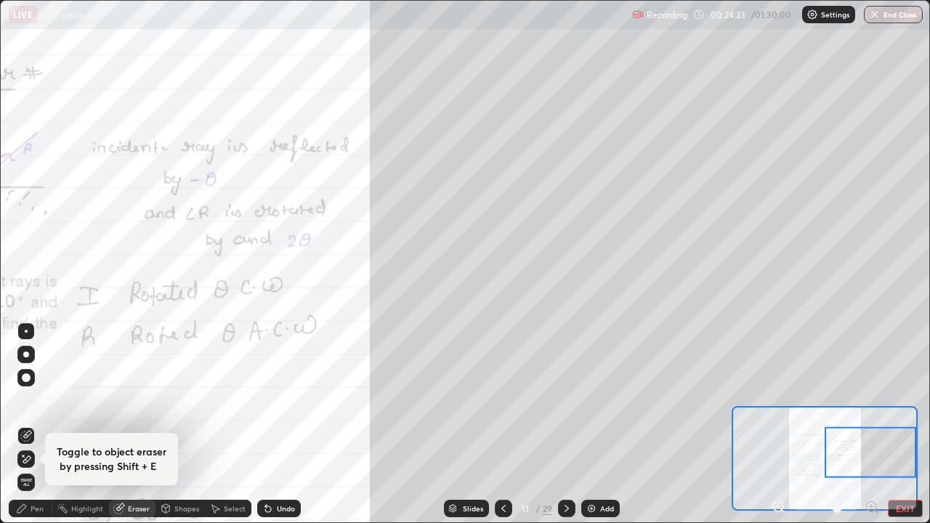
click at [176, 425] on div "Shapes" at bounding box center [186, 508] width 25 height 7
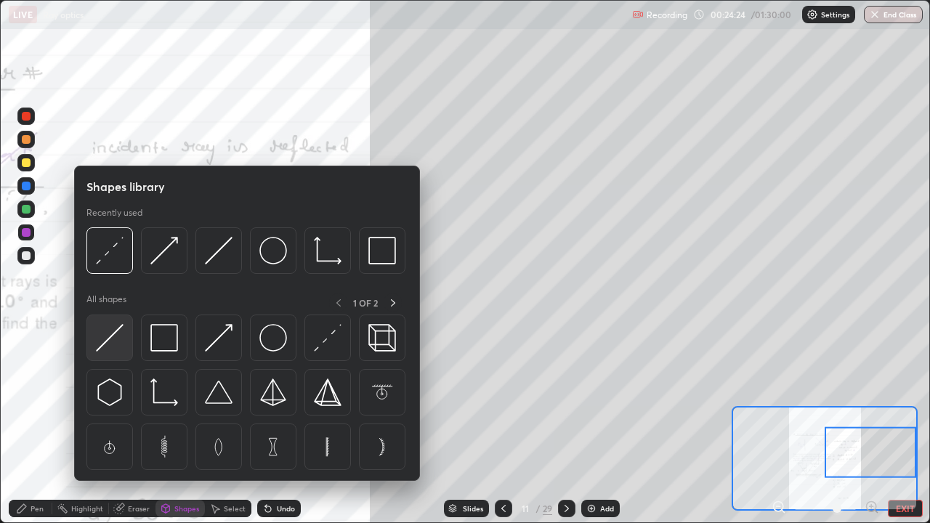
click at [121, 353] on div at bounding box center [110, 338] width 47 height 47
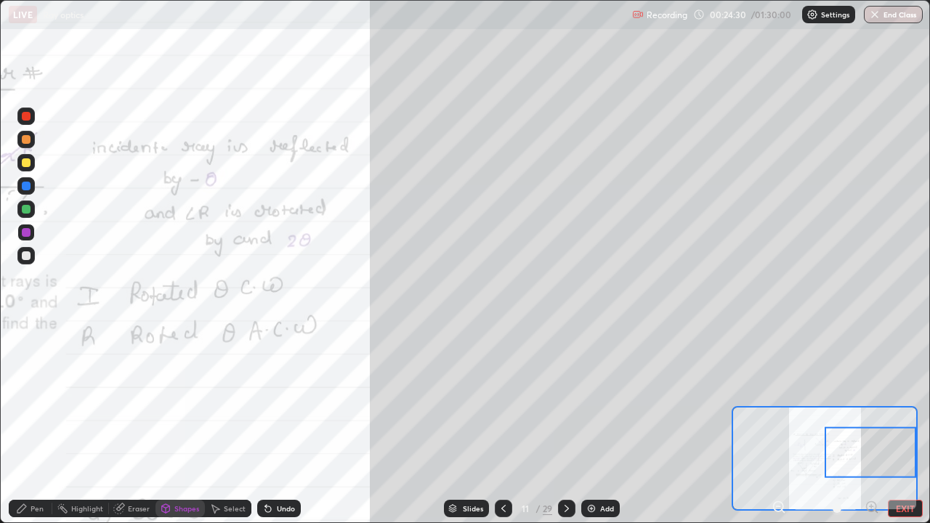
click at [28, 425] on icon at bounding box center [22, 509] width 12 height 12
click at [177, 425] on div "Shapes" at bounding box center [180, 508] width 49 height 17
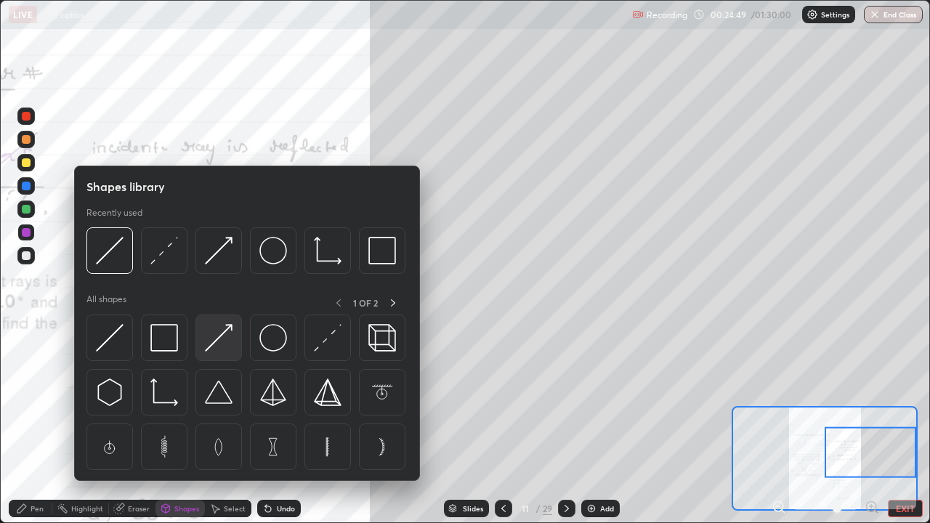
click at [220, 340] on img at bounding box center [219, 338] width 28 height 28
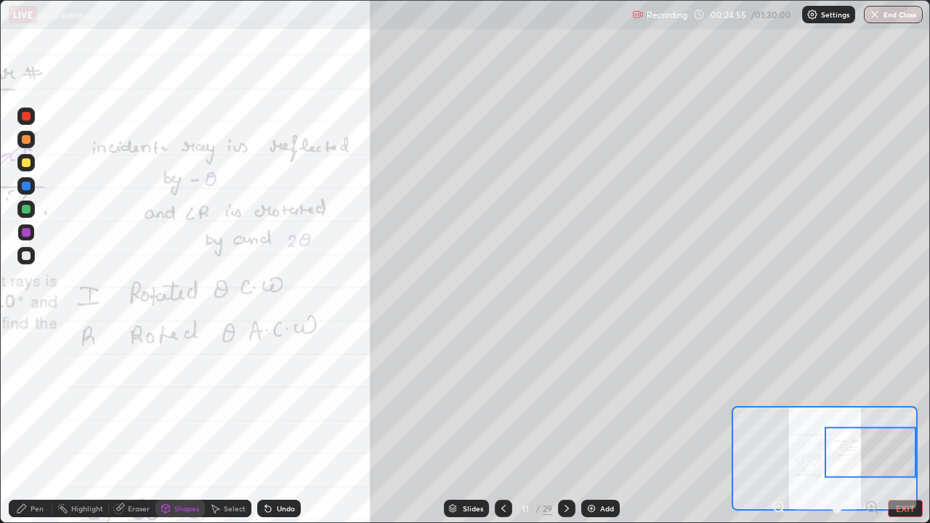
click at [278, 425] on div "Undo" at bounding box center [286, 508] width 18 height 7
click at [187, 425] on div "Shapes" at bounding box center [180, 508] width 49 height 17
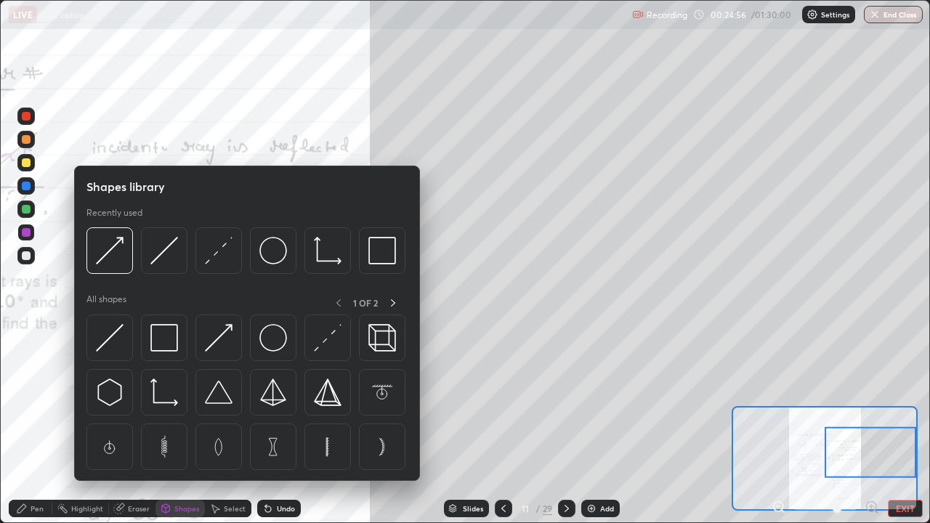
click at [22, 209] on div at bounding box center [26, 209] width 9 height 9
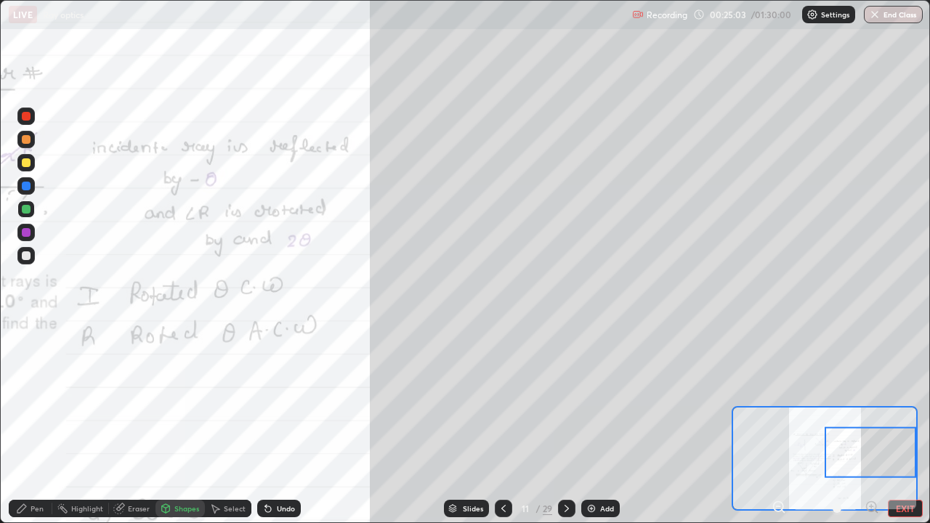
click at [188, 425] on div "Shapes" at bounding box center [186, 508] width 25 height 7
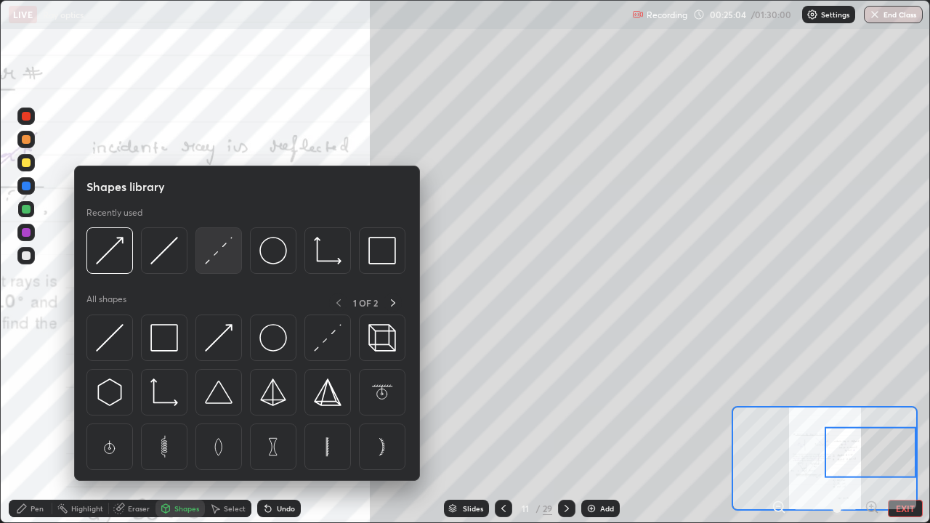
click at [213, 254] on img at bounding box center [219, 251] width 28 height 28
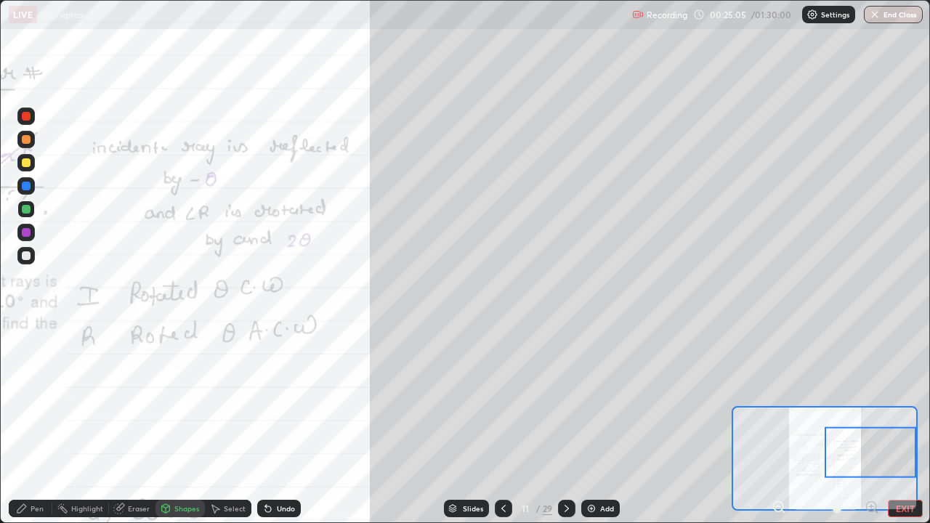
click at [25, 233] on div at bounding box center [26, 232] width 9 height 9
click at [27, 255] on div at bounding box center [26, 256] width 9 height 9
click at [35, 425] on div "Pen" at bounding box center [37, 508] width 13 height 7
click at [31, 256] on div at bounding box center [25, 255] width 17 height 17
click at [180, 425] on div "Shapes" at bounding box center [186, 508] width 25 height 7
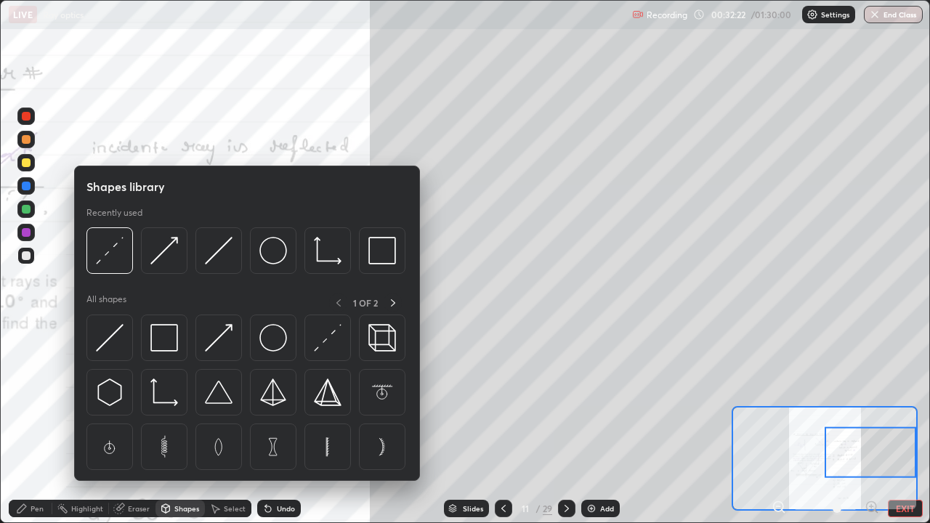
click at [141, 425] on div "Eraser" at bounding box center [139, 508] width 22 height 7
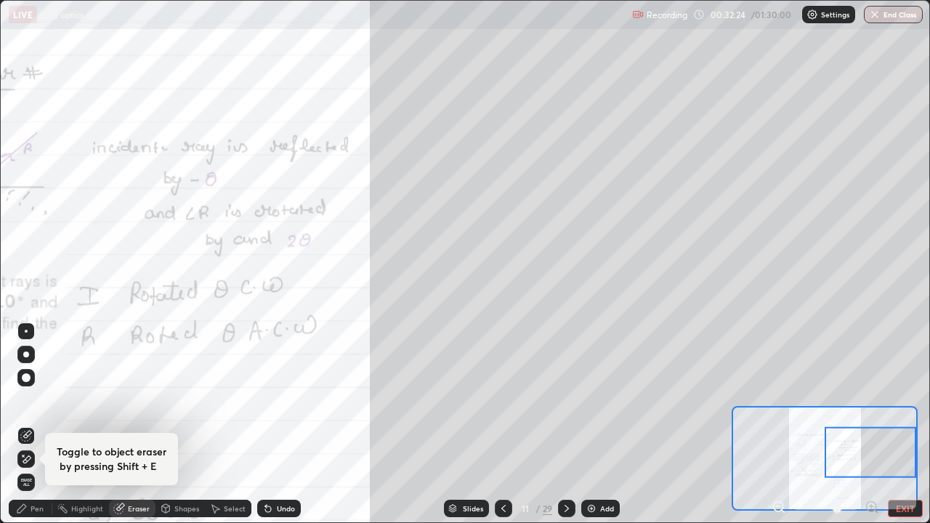
click at [27, 425] on icon at bounding box center [26, 460] width 12 height 12
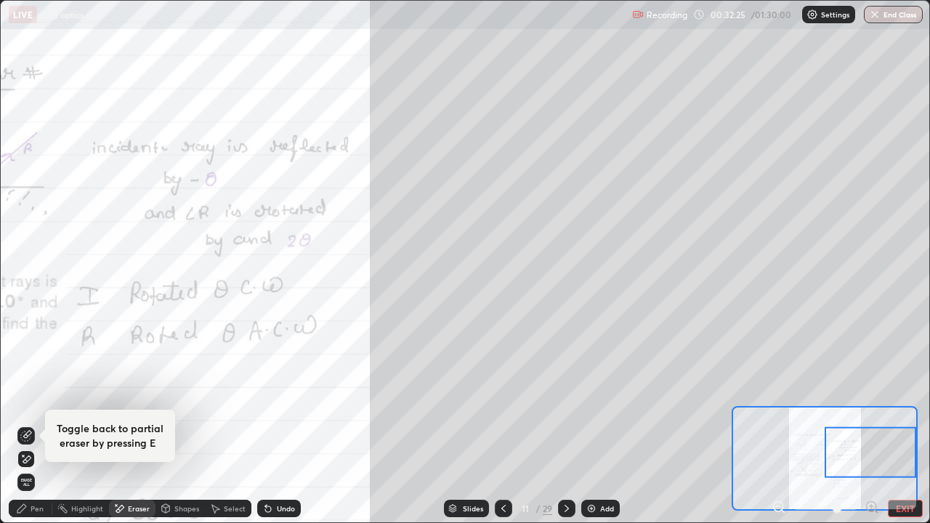
click at [24, 425] on icon at bounding box center [27, 434] width 8 height 7
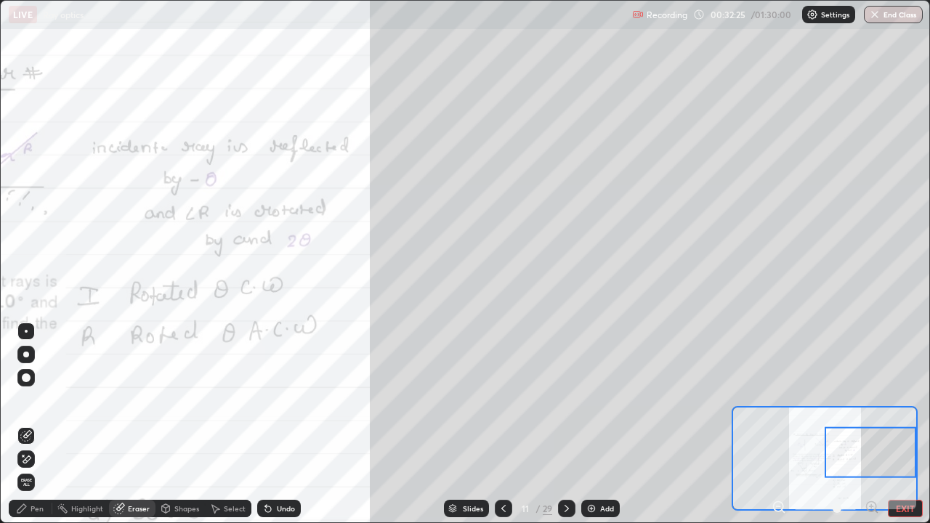
click at [23, 425] on icon at bounding box center [23, 455] width 1 height 1
click at [176, 425] on div "Shapes" at bounding box center [186, 508] width 25 height 7
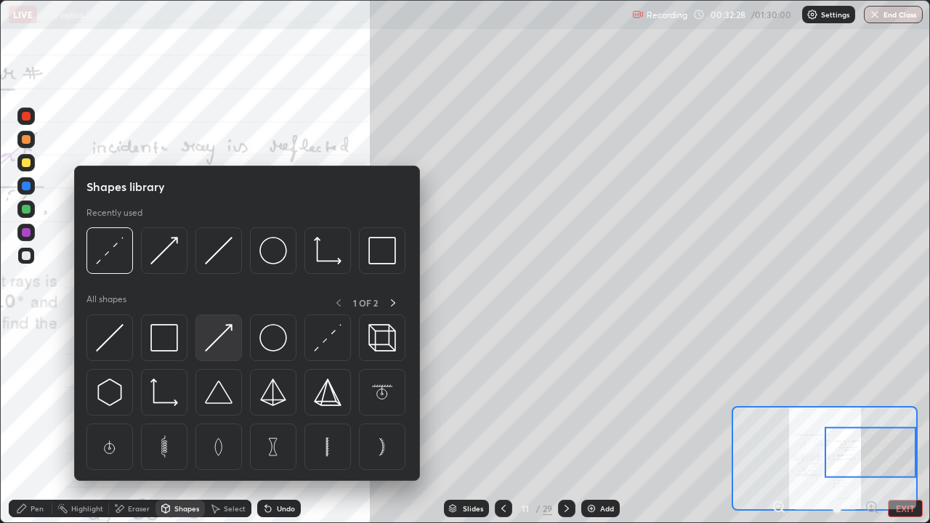
click at [212, 352] on img at bounding box center [219, 338] width 28 height 28
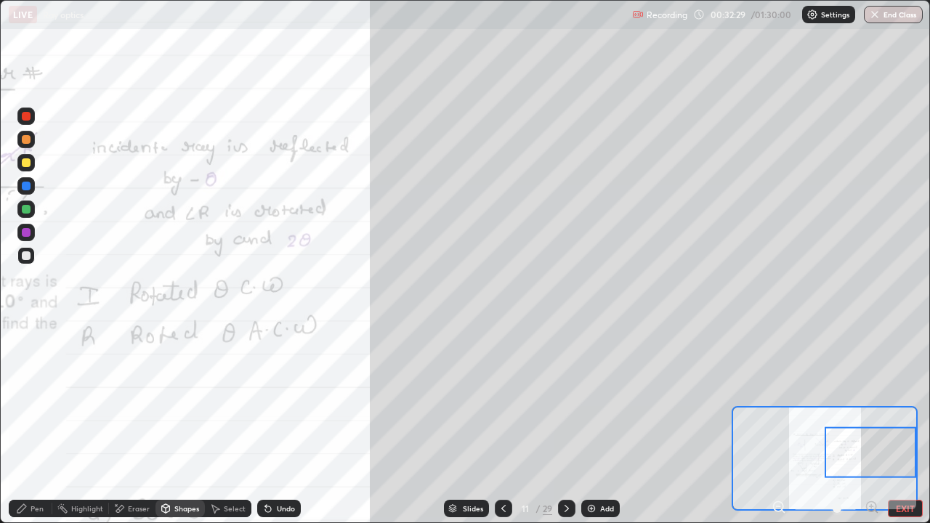
click at [26, 208] on div at bounding box center [26, 209] width 9 height 9
click at [41, 425] on div "Pen" at bounding box center [37, 508] width 13 height 7
click at [220, 425] on icon at bounding box center [215, 509] width 12 height 12
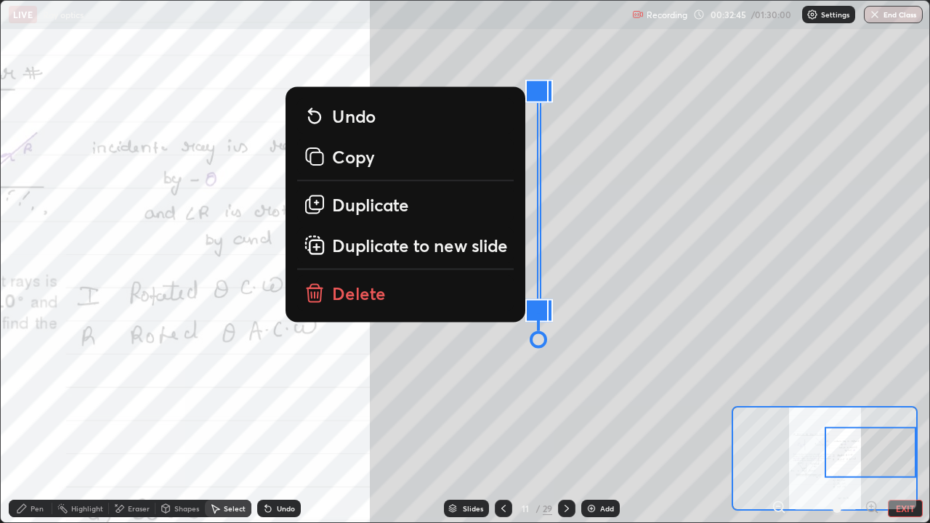
click at [568, 127] on div "0 ° Undo Copy Duplicate Duplicate to new slide Delete" at bounding box center [1, 324] width 1858 height 1044
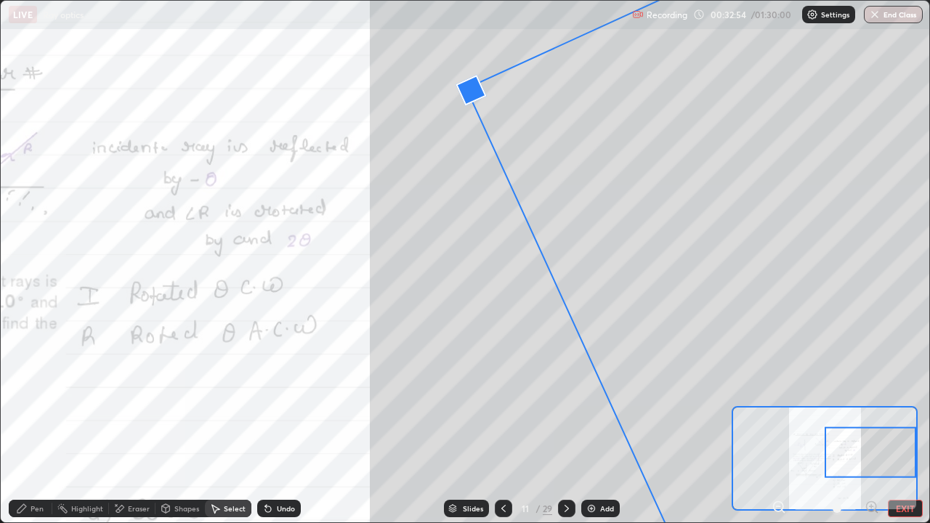
click at [453, 260] on div "25 ° Undo Copy Duplicate Duplicate to new slide Delete" at bounding box center [1, 324] width 1858 height 1044
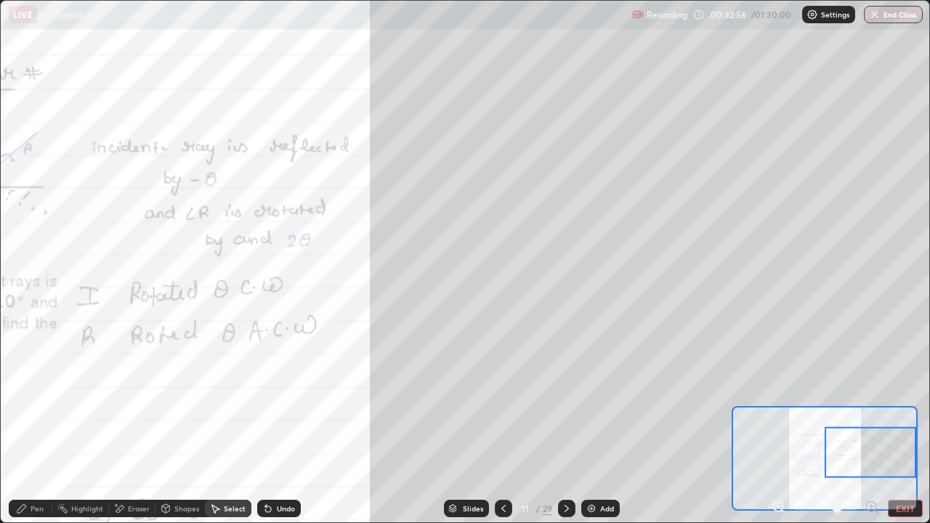
click at [185, 425] on div "Shapes" at bounding box center [186, 508] width 25 height 7
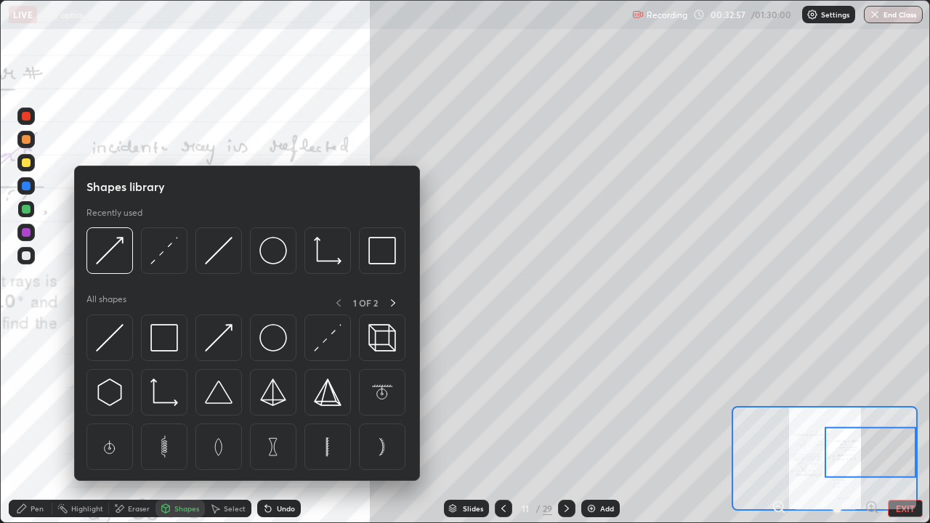
click at [141, 425] on div "Eraser" at bounding box center [139, 508] width 22 height 7
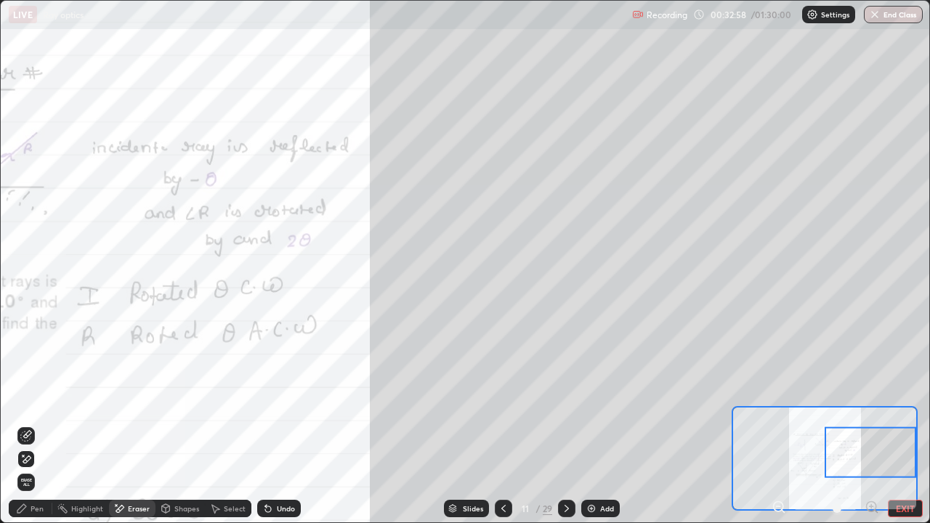
click at [27, 425] on icon at bounding box center [27, 434] width 8 height 7
click at [28, 425] on icon at bounding box center [26, 460] width 12 height 12
click at [187, 425] on div "Shapes" at bounding box center [186, 508] width 25 height 7
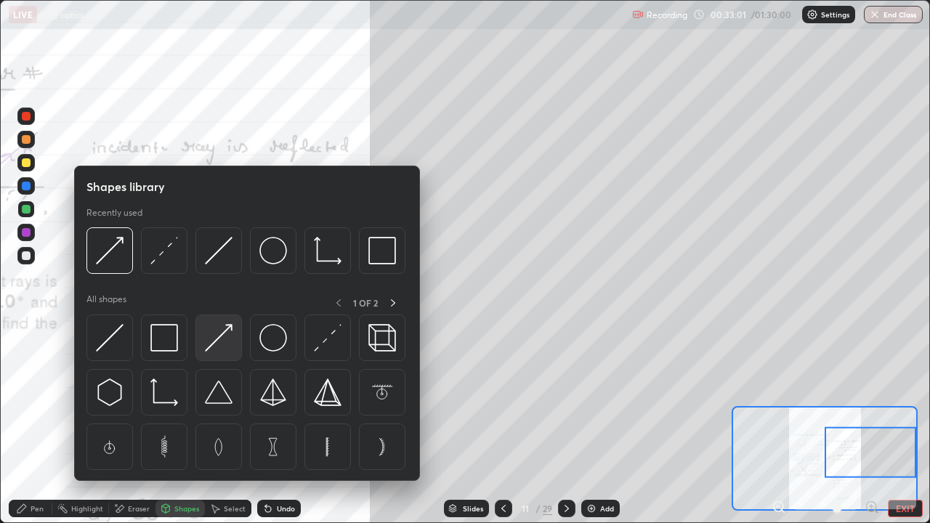
click at [217, 347] on img at bounding box center [219, 338] width 28 height 28
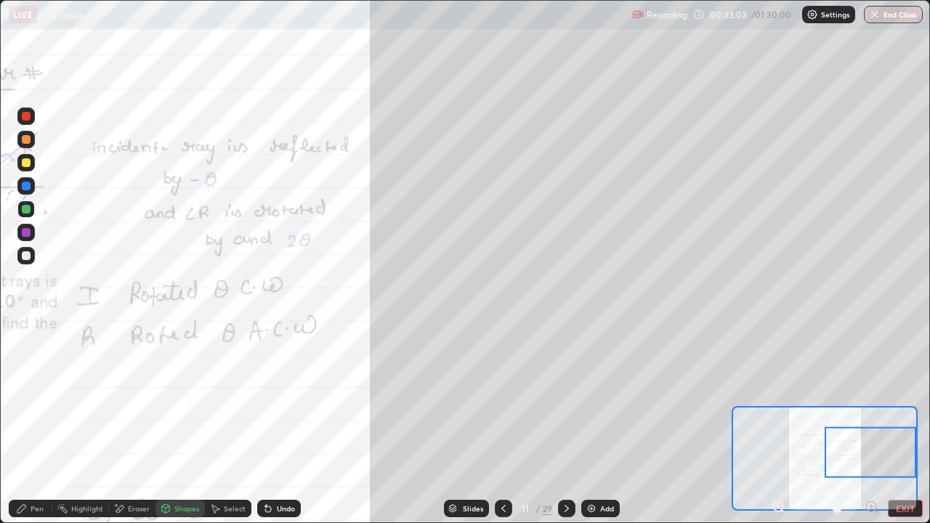
click at [27, 209] on div at bounding box center [26, 209] width 9 height 9
click at [32, 425] on div "Pen" at bounding box center [37, 508] width 13 height 7
click at [176, 425] on div "Shapes" at bounding box center [186, 508] width 25 height 7
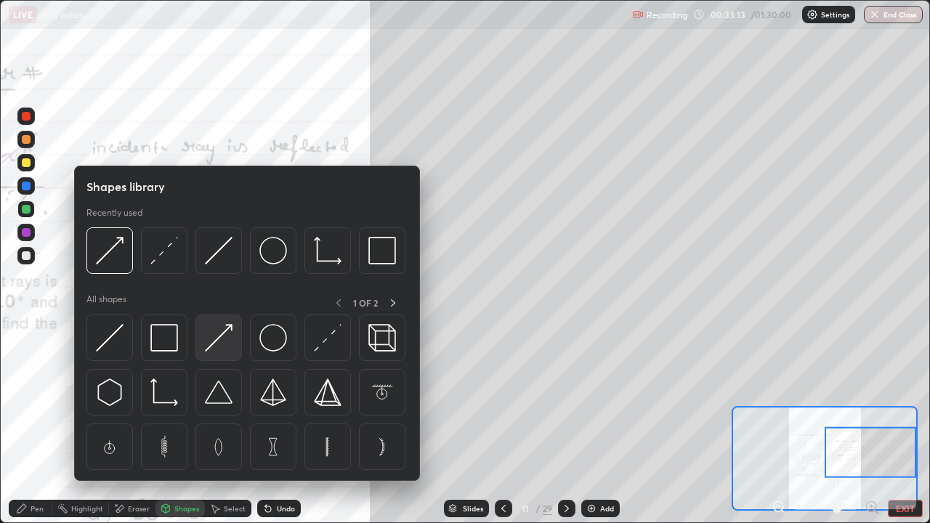
click at [214, 355] on div at bounding box center [219, 338] width 47 height 47
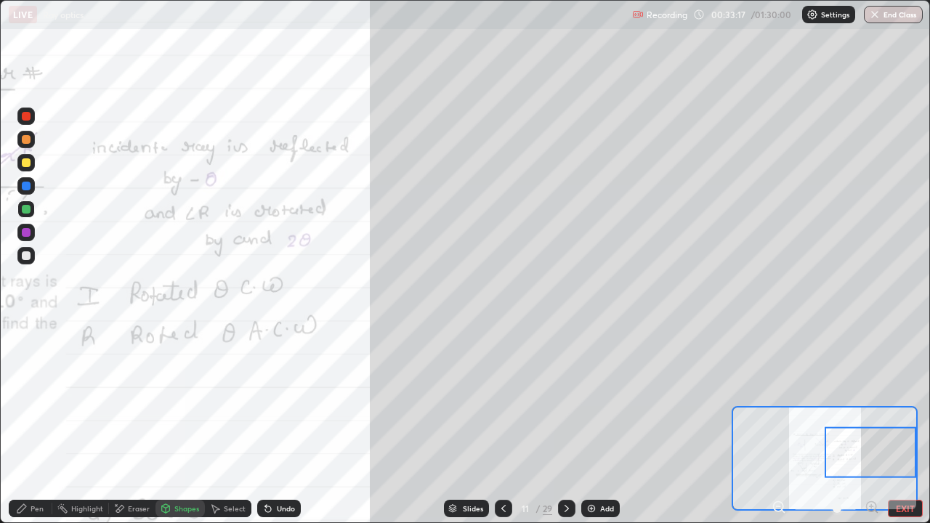
click at [36, 425] on div "Pen" at bounding box center [37, 508] width 13 height 7
click at [138, 425] on div "Eraser" at bounding box center [139, 508] width 22 height 7
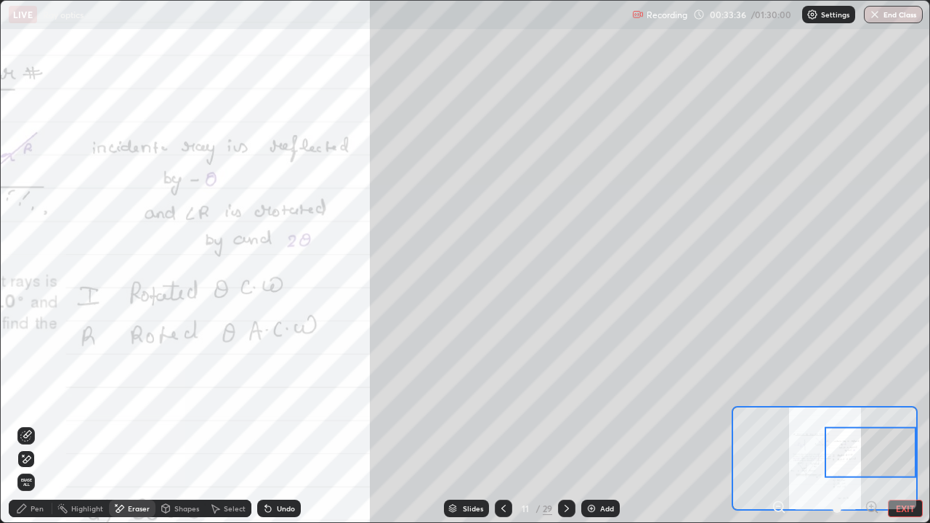
click at [285, 425] on div "Undo" at bounding box center [286, 508] width 18 height 7
click at [284, 425] on div "Undo" at bounding box center [286, 508] width 18 height 7
click at [285, 425] on div "Undo" at bounding box center [286, 508] width 18 height 7
click at [28, 425] on icon at bounding box center [26, 436] width 12 height 12
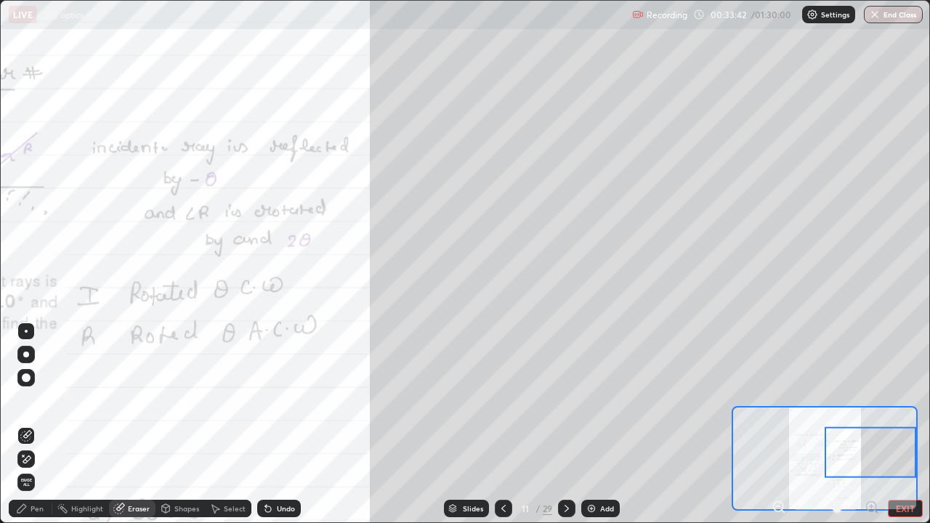
click at [273, 425] on div "Undo" at bounding box center [279, 508] width 44 height 17
click at [25, 425] on icon at bounding box center [21, 508] width 9 height 9
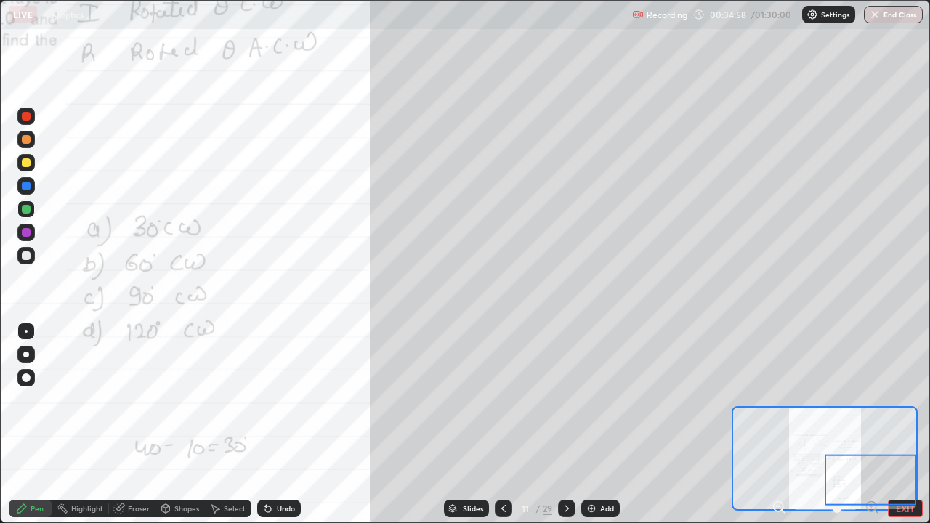
click at [172, 425] on div "Shapes" at bounding box center [180, 508] width 49 height 17
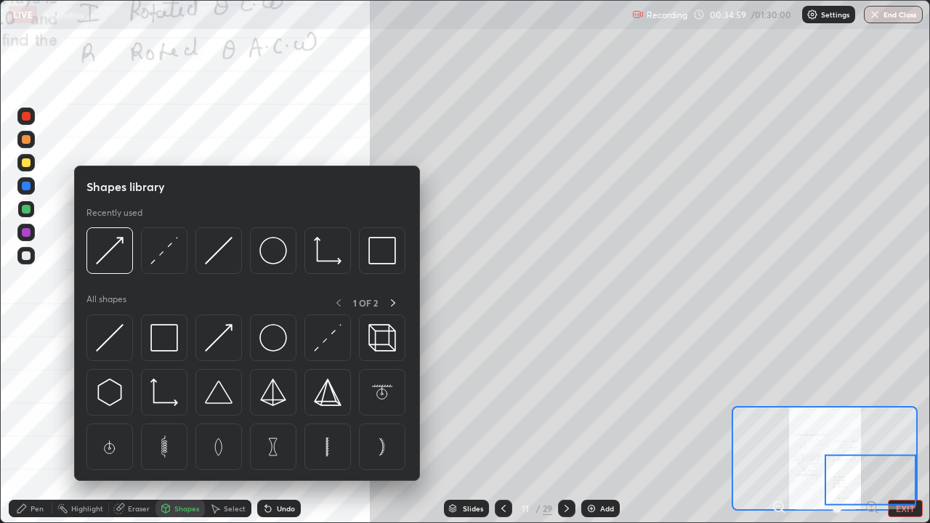
click at [134, 425] on div "Eraser" at bounding box center [139, 508] width 22 height 7
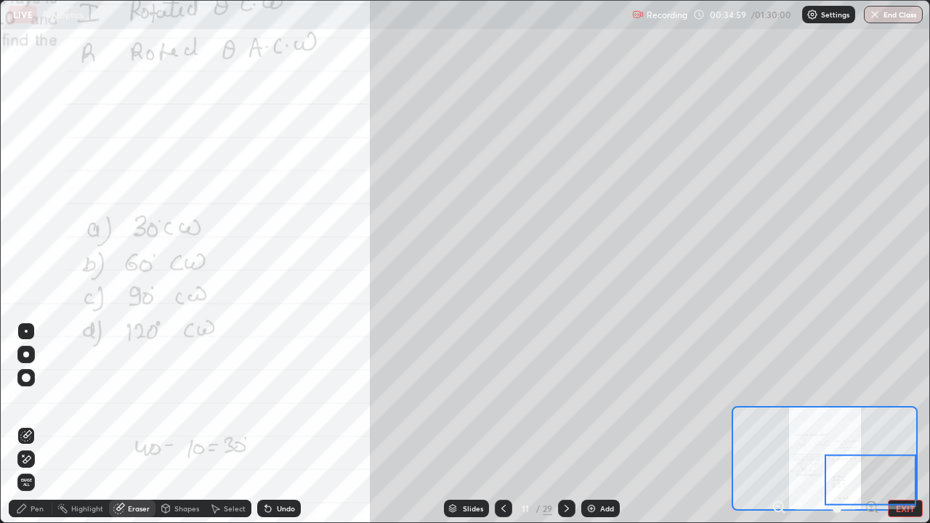
click at [163, 425] on icon at bounding box center [166, 508] width 8 height 9
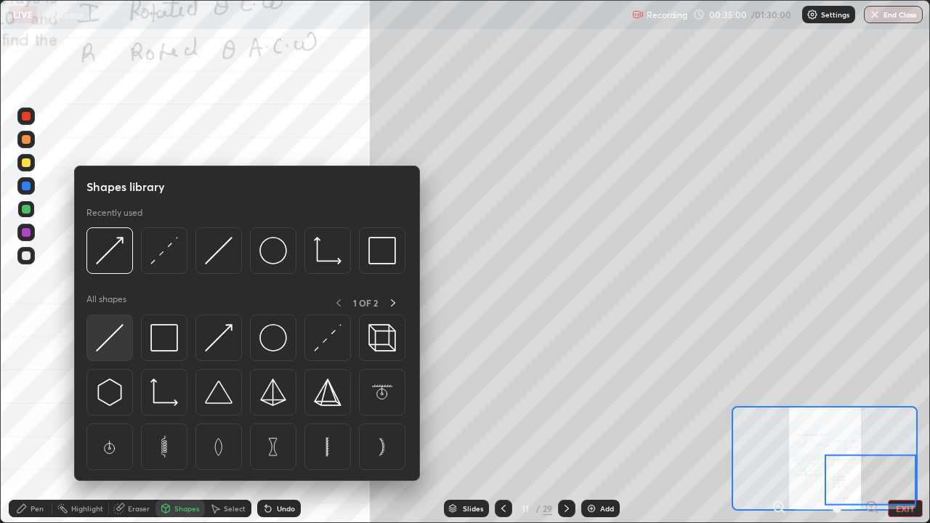
click at [121, 345] on img at bounding box center [110, 338] width 28 height 28
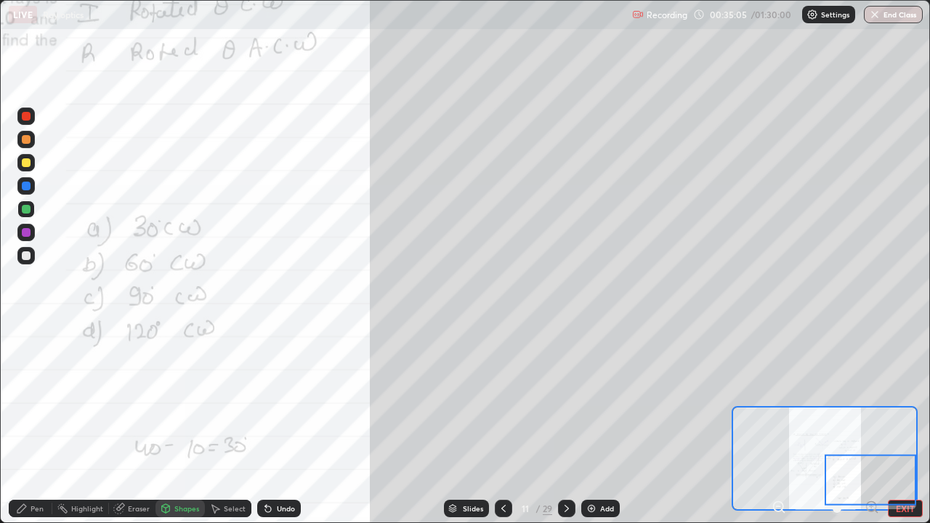
click at [28, 425] on div "Pen" at bounding box center [31, 508] width 44 height 17
click at [175, 425] on div "Shapes" at bounding box center [186, 508] width 25 height 7
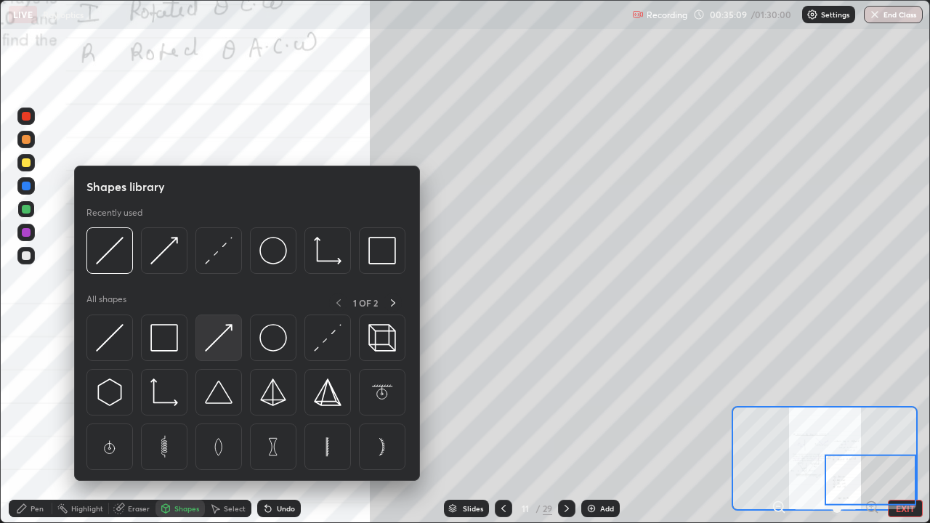
click at [219, 344] on img at bounding box center [219, 338] width 28 height 28
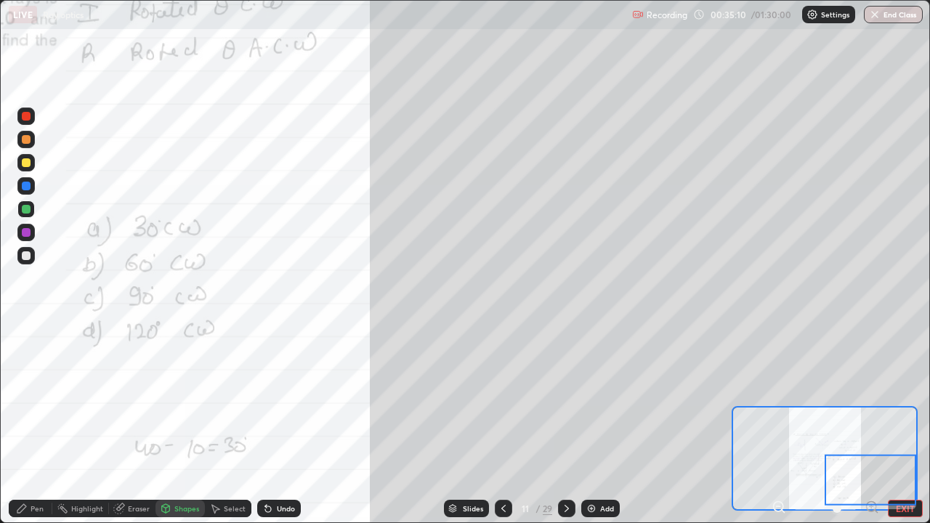
click at [26, 209] on div at bounding box center [26, 209] width 9 height 9
click at [25, 164] on div at bounding box center [26, 162] width 9 height 9
click at [179, 425] on div "Shapes" at bounding box center [186, 508] width 25 height 7
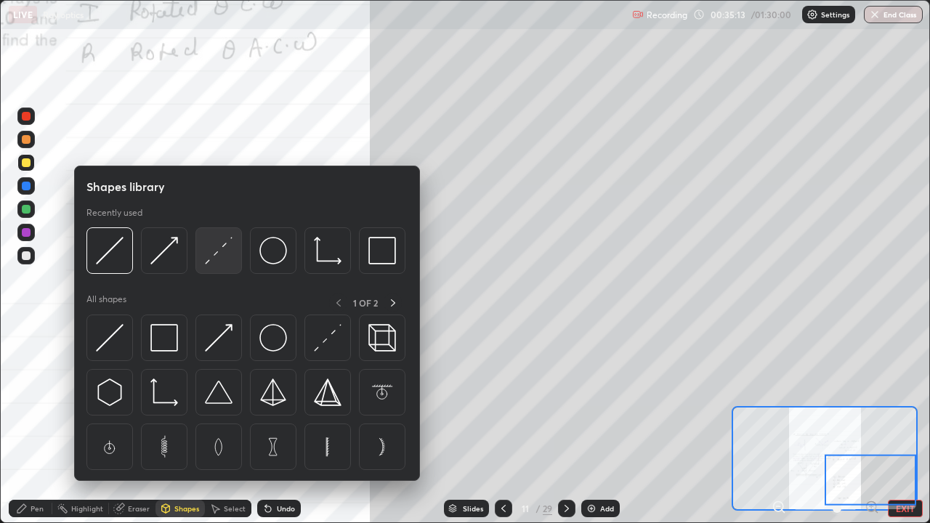
click at [217, 257] on img at bounding box center [219, 251] width 28 height 28
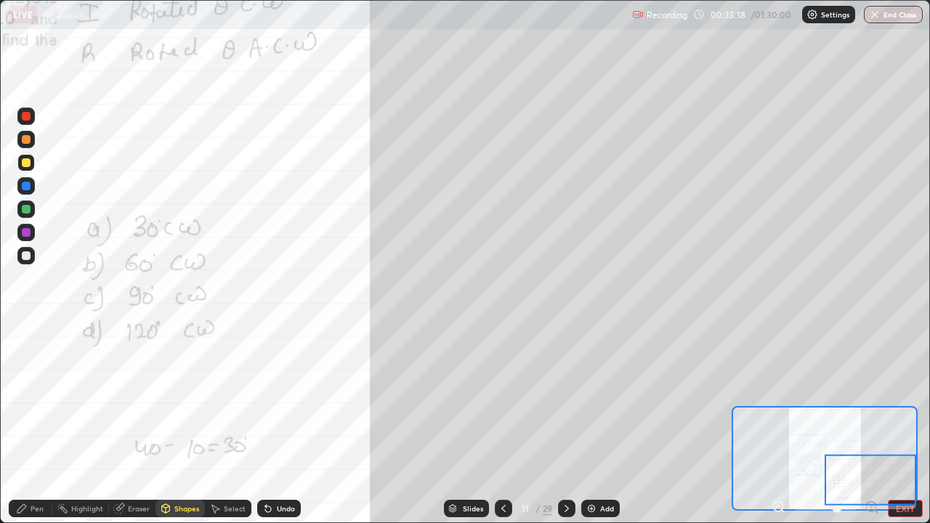
click at [26, 229] on div at bounding box center [26, 232] width 9 height 9
click at [193, 425] on div "Shapes" at bounding box center [186, 508] width 25 height 7
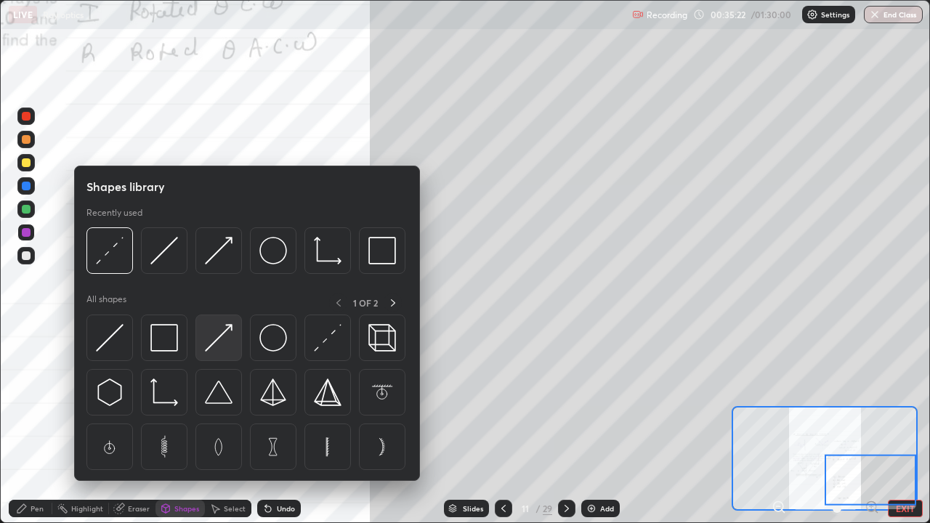
click at [222, 341] on img at bounding box center [219, 338] width 28 height 28
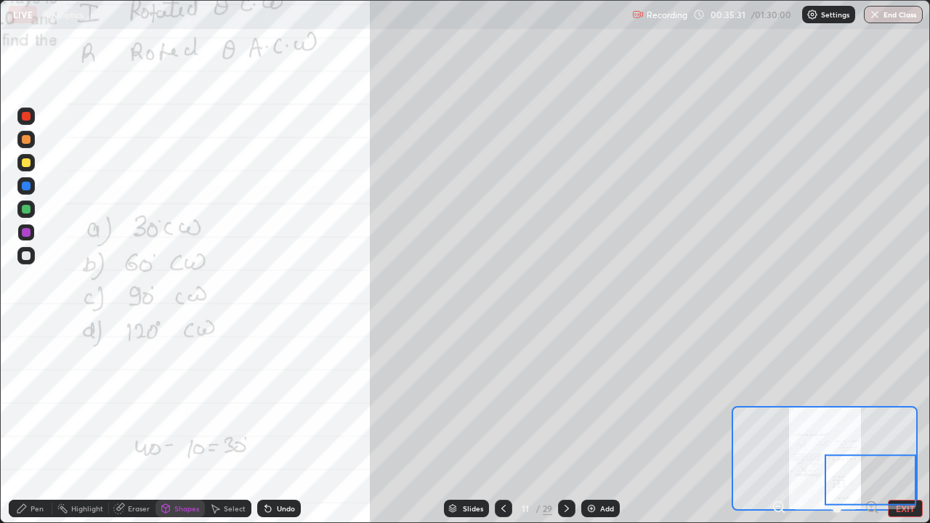
click at [40, 425] on div "Pen" at bounding box center [37, 508] width 13 height 7
click at [180, 425] on div "Shapes" at bounding box center [186, 508] width 25 height 7
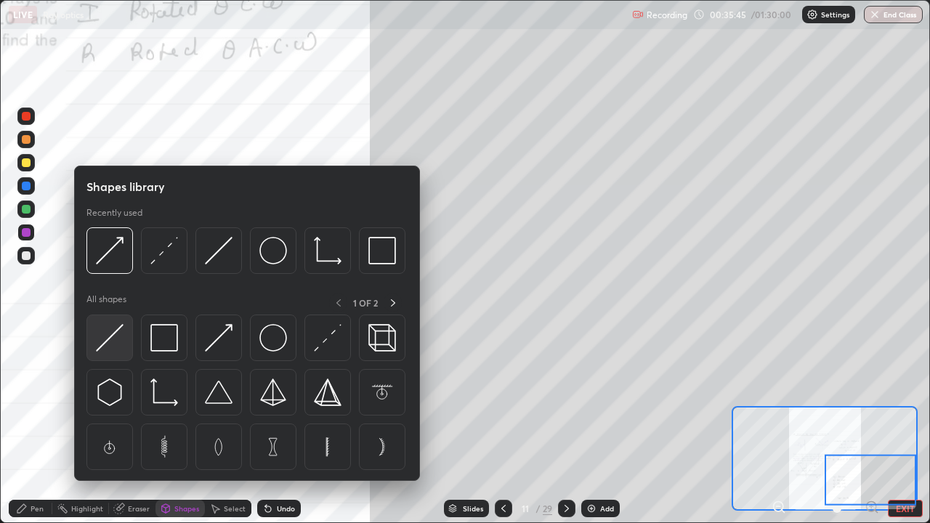
click at [127, 345] on div at bounding box center [110, 338] width 47 height 47
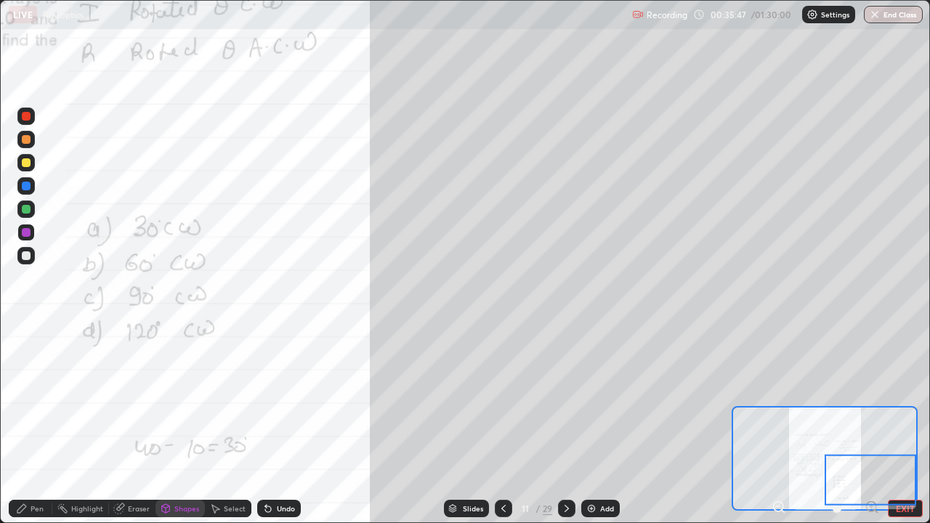
click at [25, 204] on div at bounding box center [25, 209] width 17 height 17
click at [44, 425] on div "Pen" at bounding box center [31, 508] width 44 height 17
click at [26, 258] on div at bounding box center [26, 256] width 9 height 9
click at [176, 425] on div "Shapes" at bounding box center [186, 508] width 25 height 7
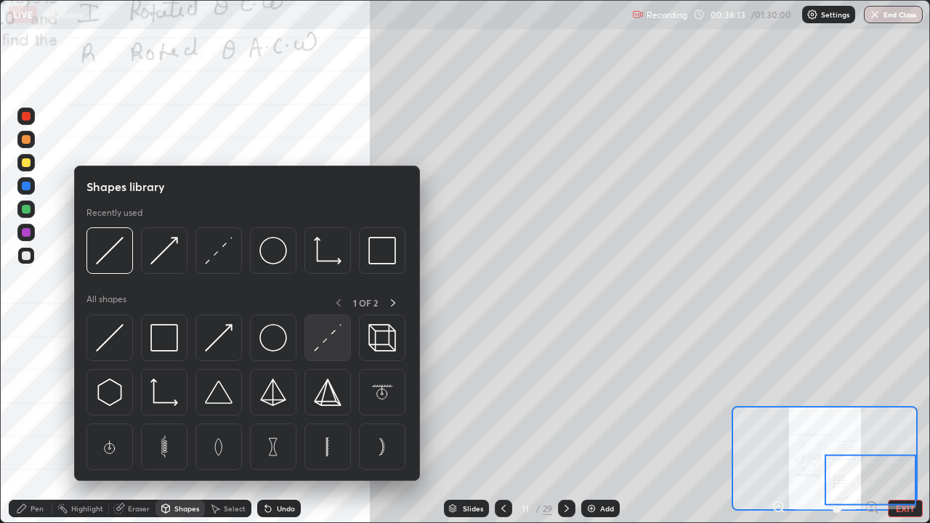
click at [325, 333] on img at bounding box center [328, 338] width 28 height 28
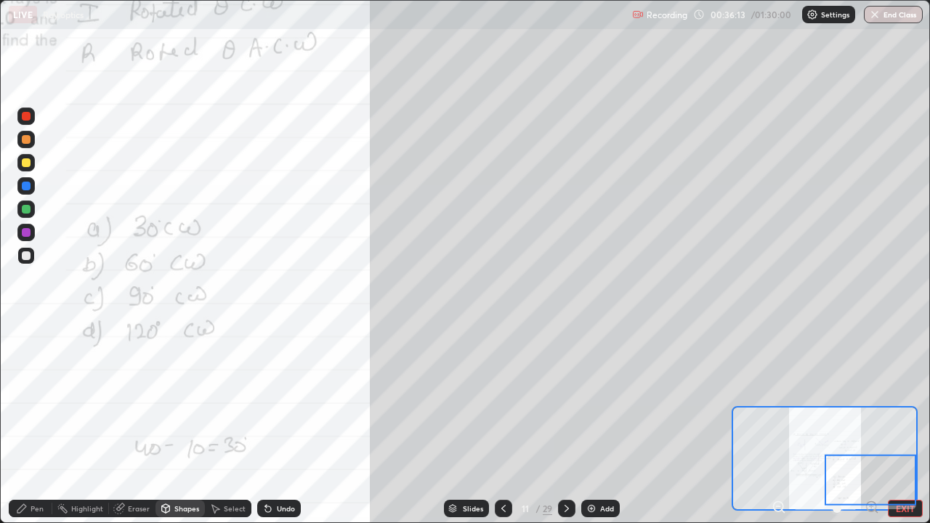
click at [24, 164] on div at bounding box center [26, 162] width 9 height 9
click at [33, 425] on div "Pen" at bounding box center [37, 508] width 13 height 7
click at [172, 425] on div "Shapes" at bounding box center [180, 508] width 49 height 17
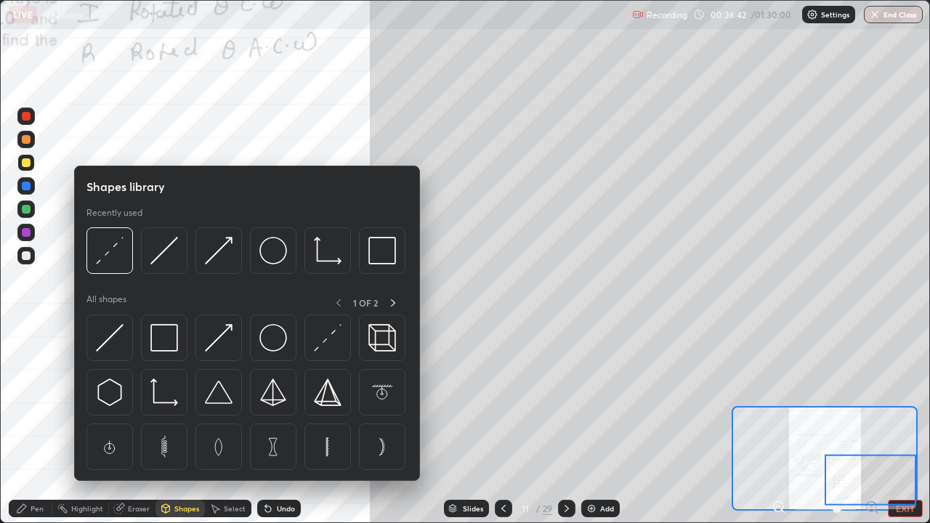
click at [144, 425] on div "Eraser" at bounding box center [139, 508] width 22 height 7
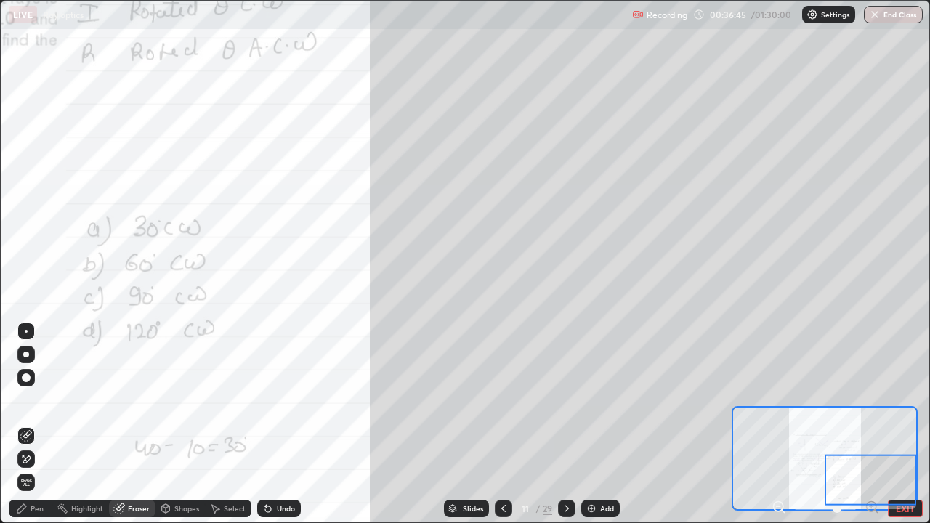
click at [30, 425] on icon at bounding box center [26, 436] width 12 height 12
click at [23, 425] on icon at bounding box center [23, 455] width 1 height 1
click at [280, 425] on div "Undo" at bounding box center [286, 508] width 18 height 7
click at [287, 425] on div "Undo" at bounding box center [279, 508] width 44 height 17
click at [172, 425] on div "Shapes" at bounding box center [180, 508] width 49 height 17
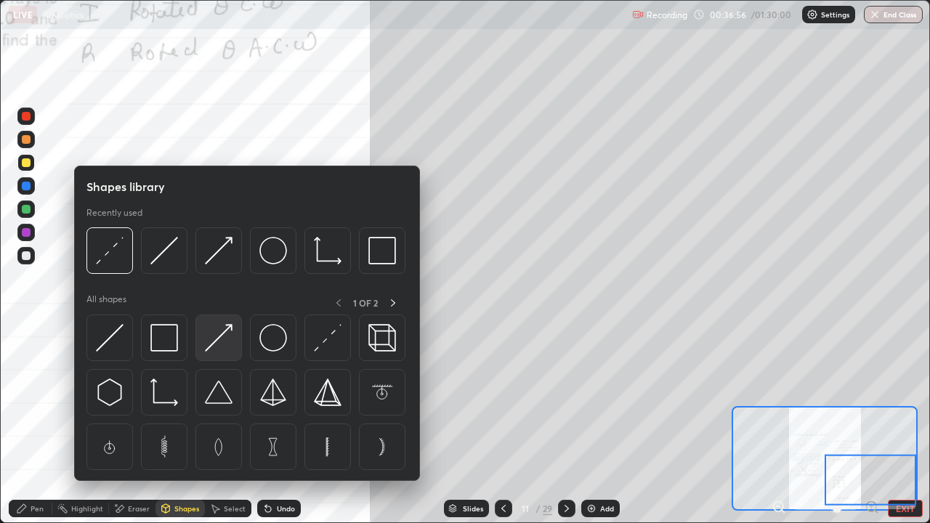
click at [217, 339] on img at bounding box center [219, 338] width 28 height 28
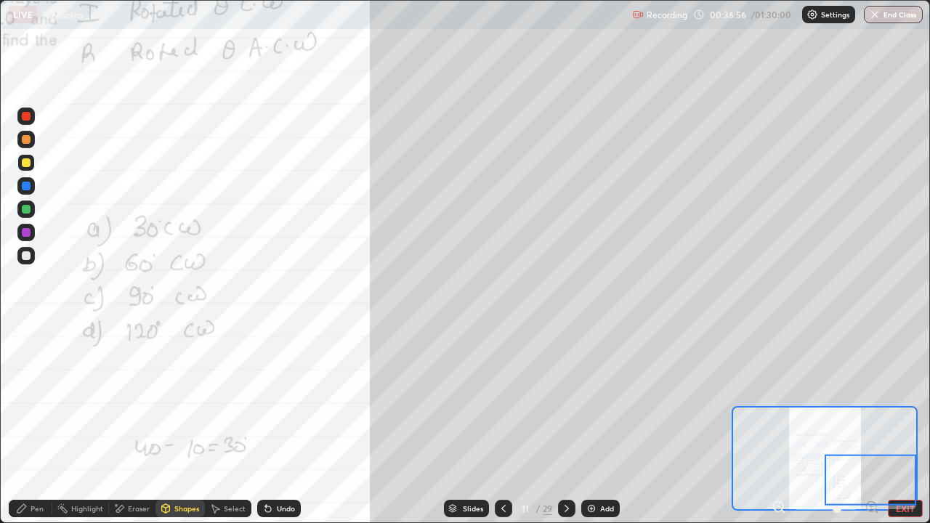
click at [33, 228] on div at bounding box center [25, 232] width 17 height 17
click at [41, 425] on div "Pen" at bounding box center [31, 508] width 44 height 17
click at [32, 164] on div at bounding box center [25, 162] width 17 height 17
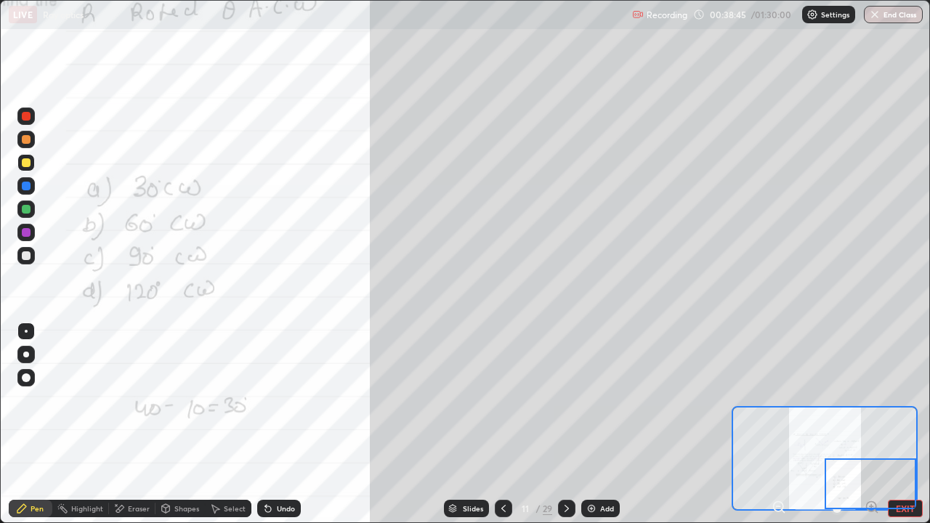
click at [566, 425] on icon at bounding box center [567, 509] width 12 height 12
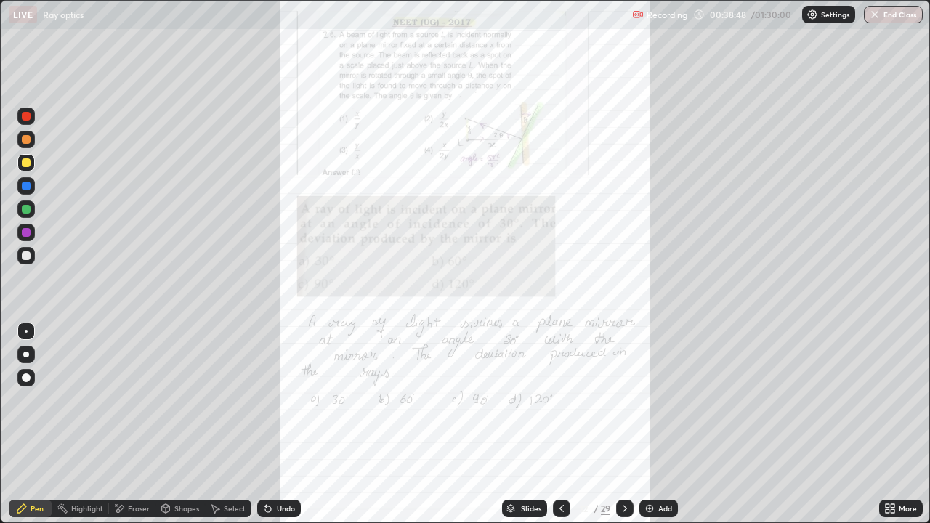
click at [562, 425] on icon at bounding box center [562, 509] width 12 height 12
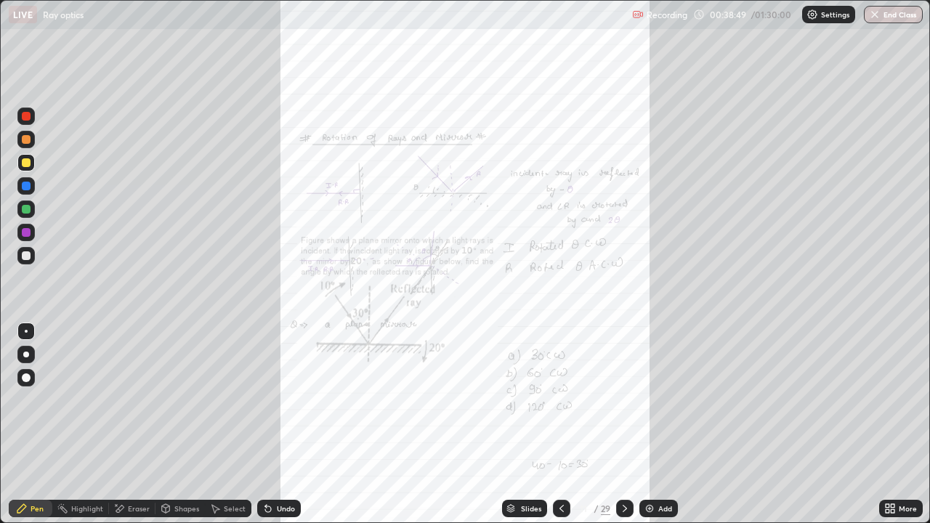
click at [649, 425] on img at bounding box center [650, 509] width 12 height 12
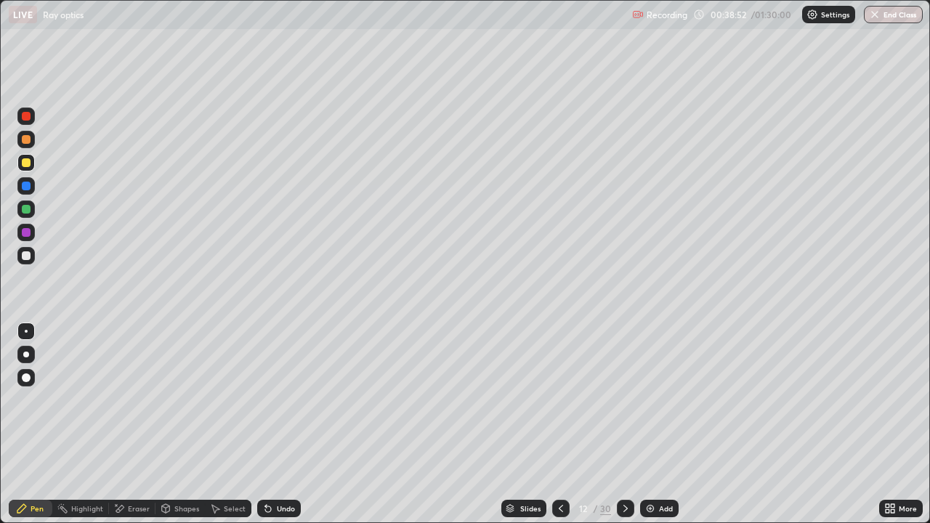
click at [562, 425] on icon at bounding box center [561, 508] width 4 height 7
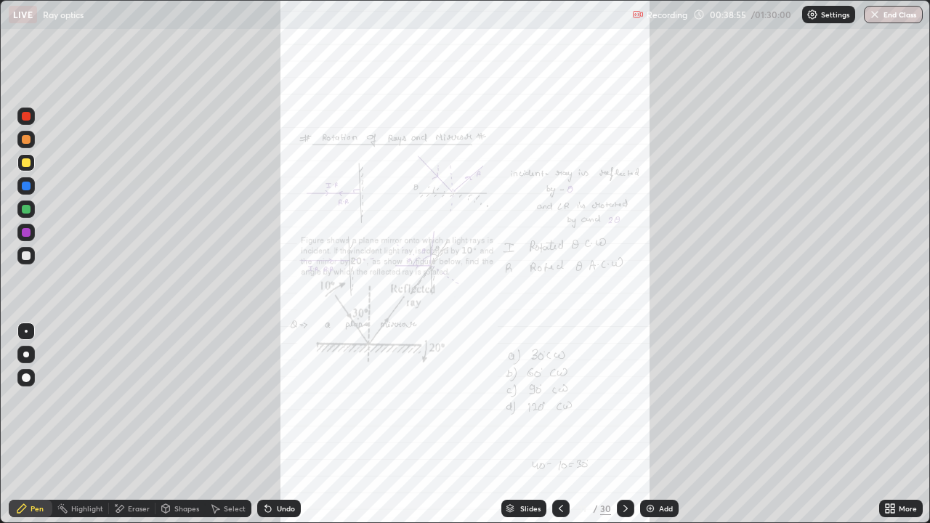
click at [27, 236] on div at bounding box center [26, 232] width 9 height 9
click at [178, 425] on div "Shapes" at bounding box center [186, 508] width 25 height 7
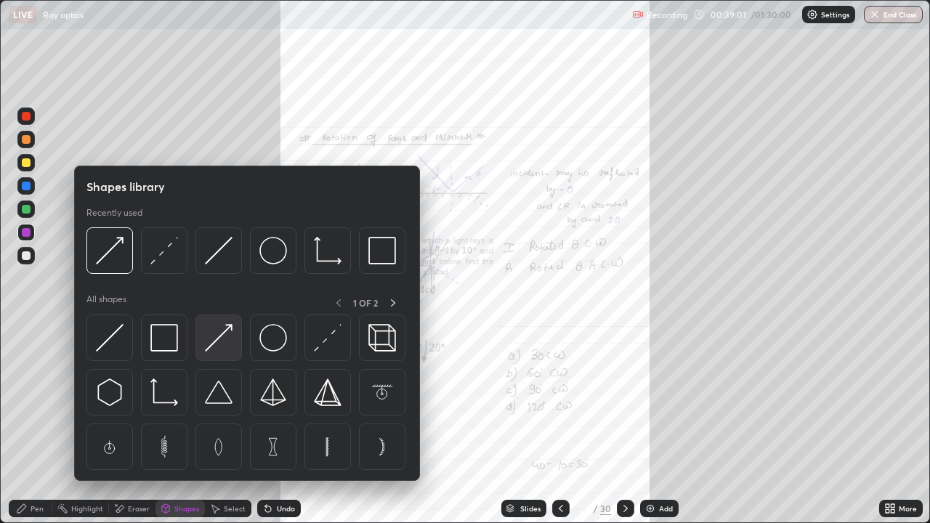
click at [214, 347] on img at bounding box center [219, 338] width 28 height 28
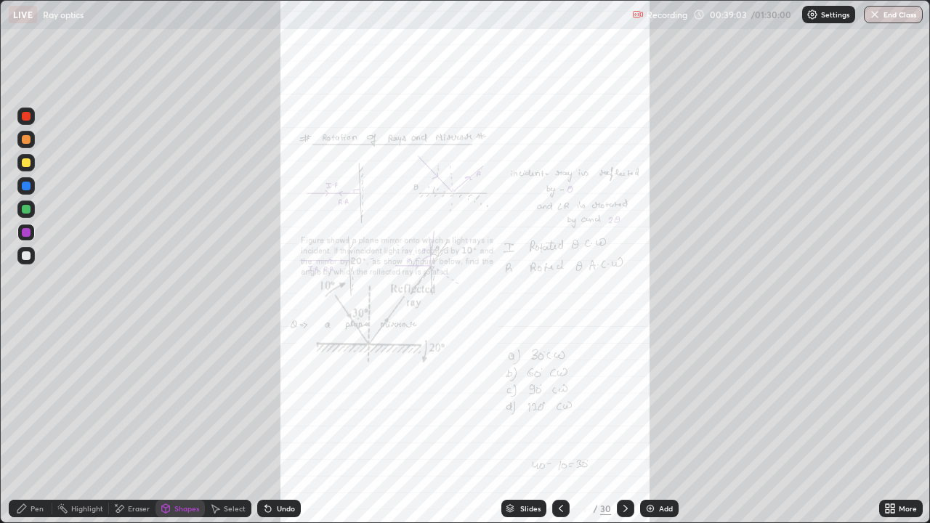
click at [27, 256] on div at bounding box center [26, 256] width 9 height 9
click at [177, 425] on div "Shapes" at bounding box center [186, 508] width 25 height 7
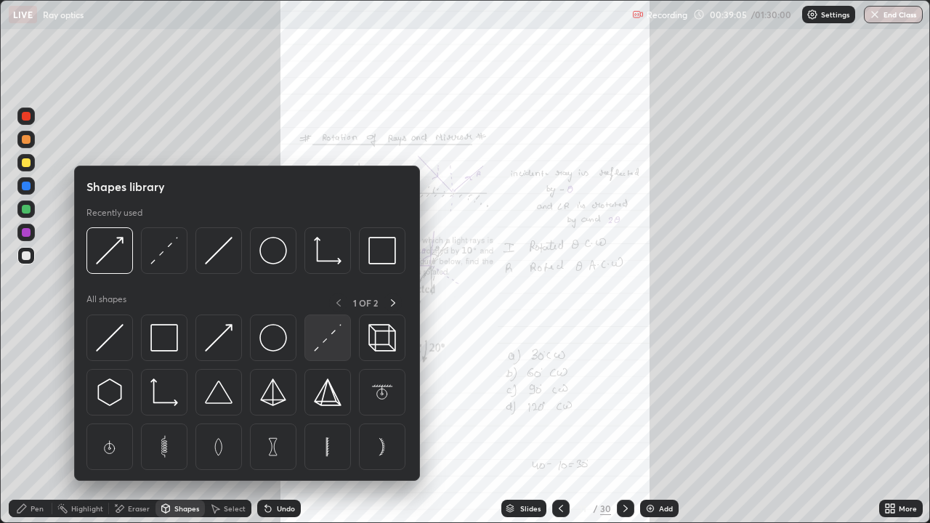
click at [318, 339] on img at bounding box center [328, 338] width 28 height 28
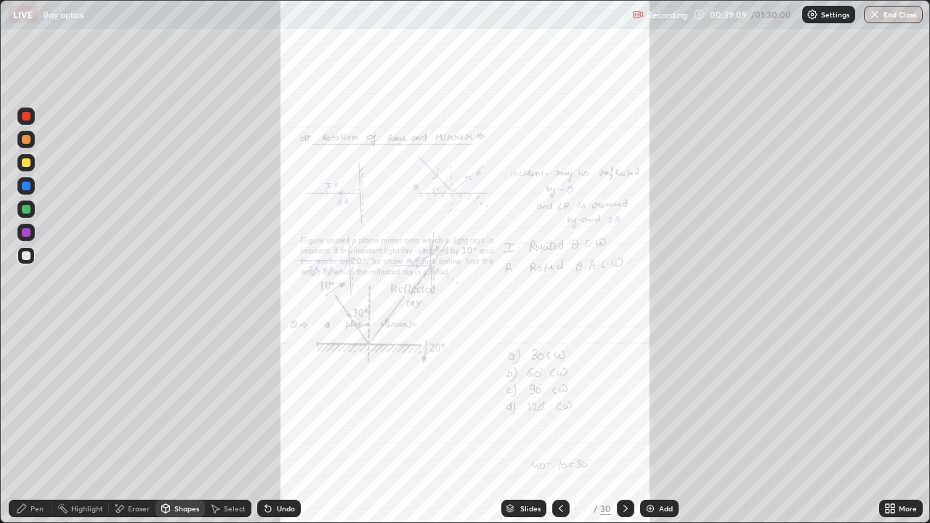
click at [176, 425] on div "Shapes" at bounding box center [186, 508] width 25 height 7
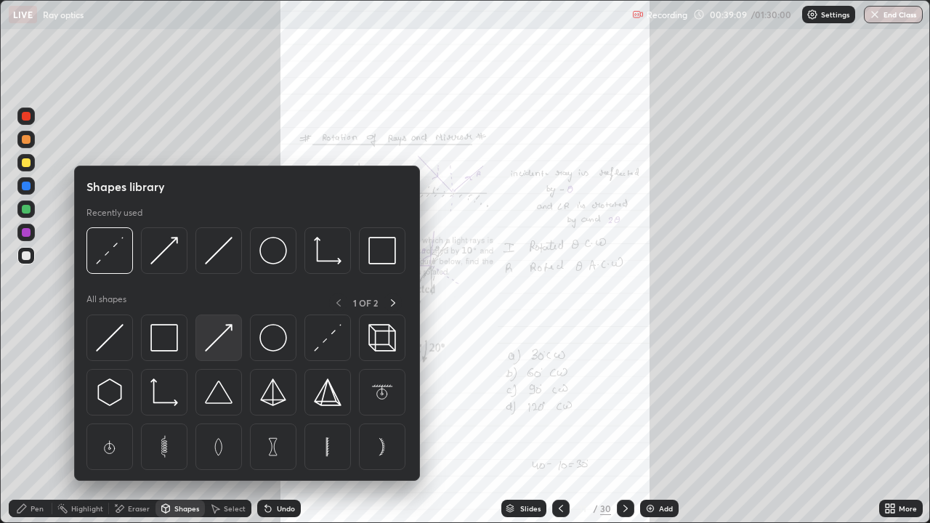
click at [219, 349] on img at bounding box center [219, 338] width 28 height 28
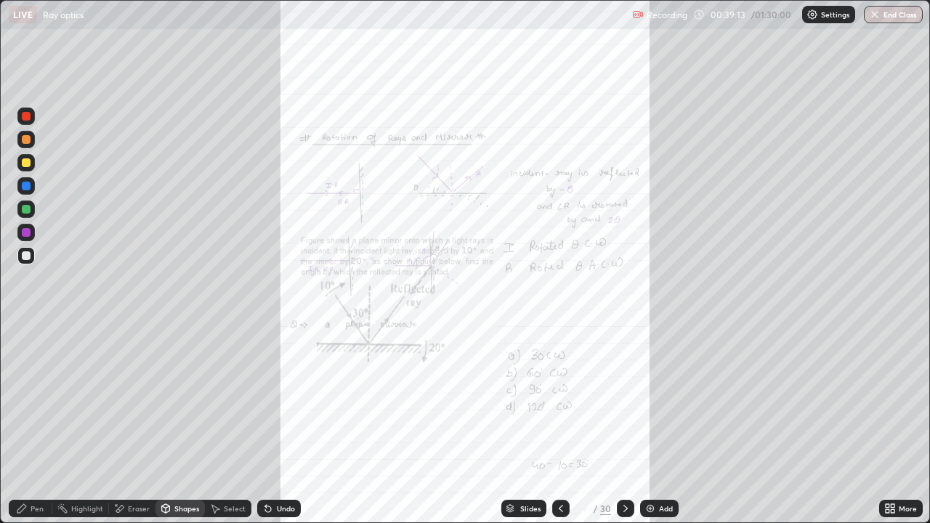
click at [33, 425] on div "Pen" at bounding box center [37, 508] width 13 height 7
click at [233, 425] on div "Select" at bounding box center [235, 508] width 22 height 7
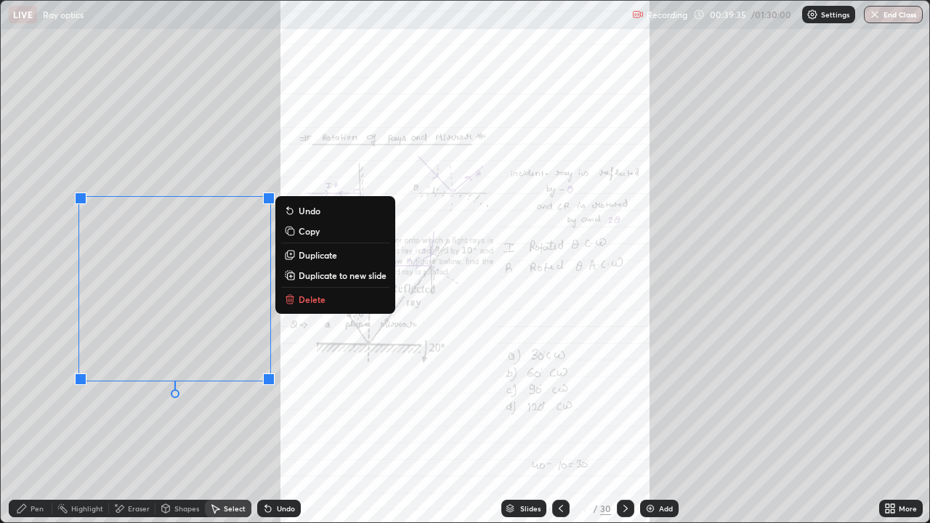
click at [278, 425] on div "Undo" at bounding box center [286, 508] width 18 height 7
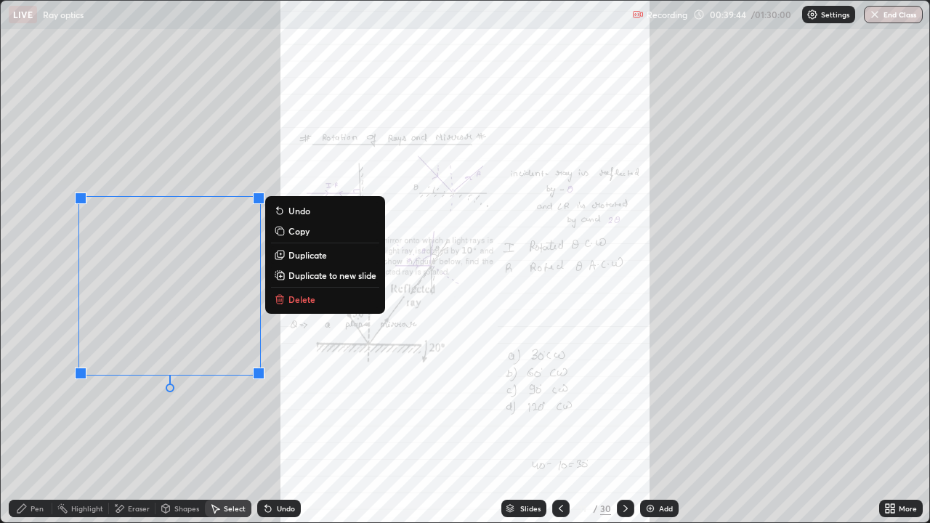
click at [289, 276] on p "Duplicate to new slide" at bounding box center [333, 276] width 88 height 12
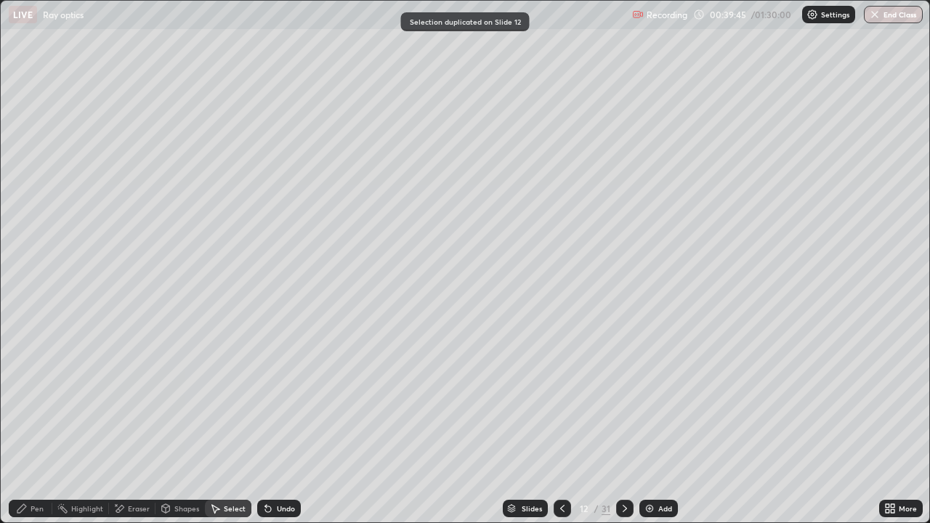
click at [561, 425] on icon at bounding box center [563, 509] width 12 height 12
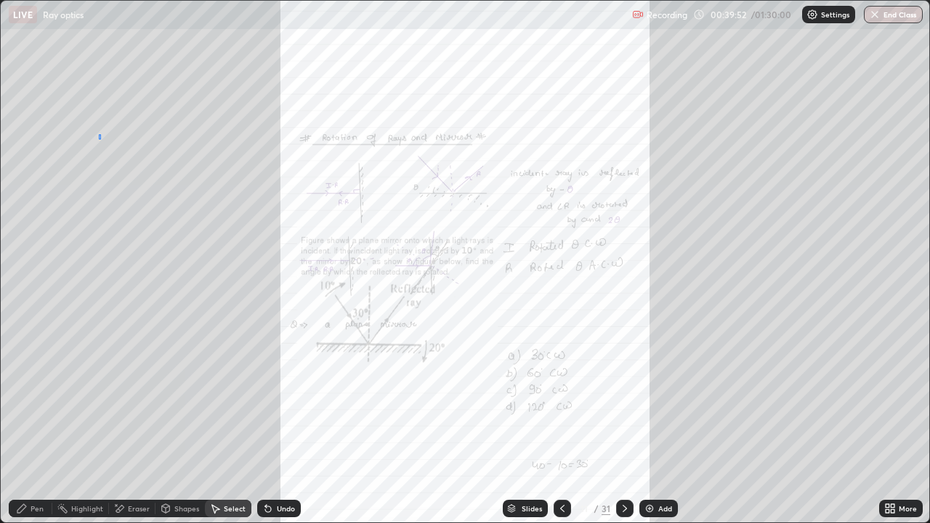
click at [99, 139] on div "0 ° Undo Copy Duplicate Duplicate to new slide Delete" at bounding box center [465, 262] width 929 height 522
click at [622, 425] on icon at bounding box center [625, 509] width 12 height 12
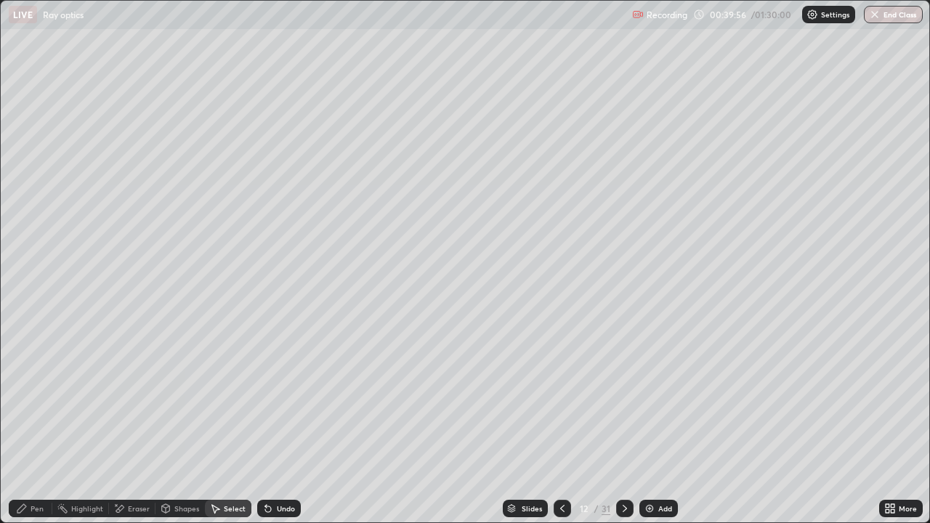
click at [36, 425] on div "Pen" at bounding box center [31, 508] width 44 height 17
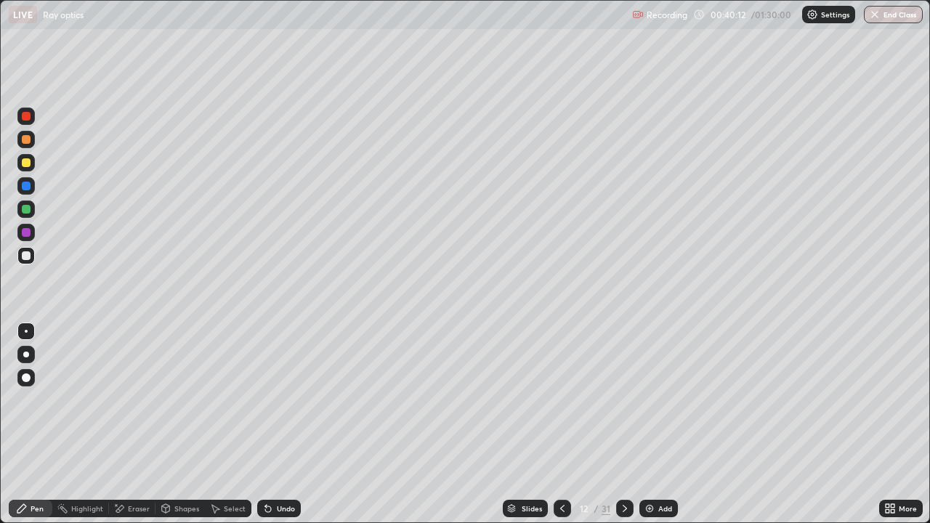
click at [229, 425] on div "Select" at bounding box center [235, 508] width 22 height 7
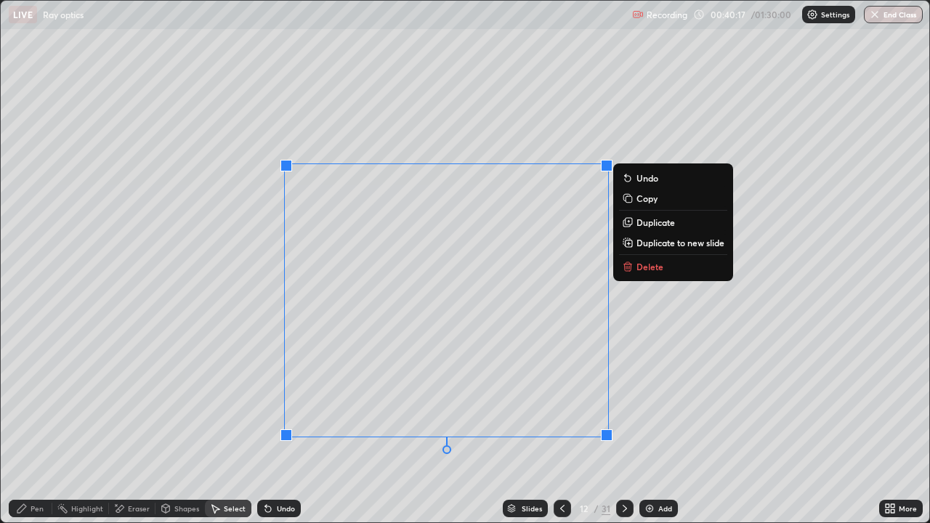
click at [193, 407] on div "0 ° Undo Copy Duplicate Duplicate to new slide Delete" at bounding box center [465, 262] width 929 height 522
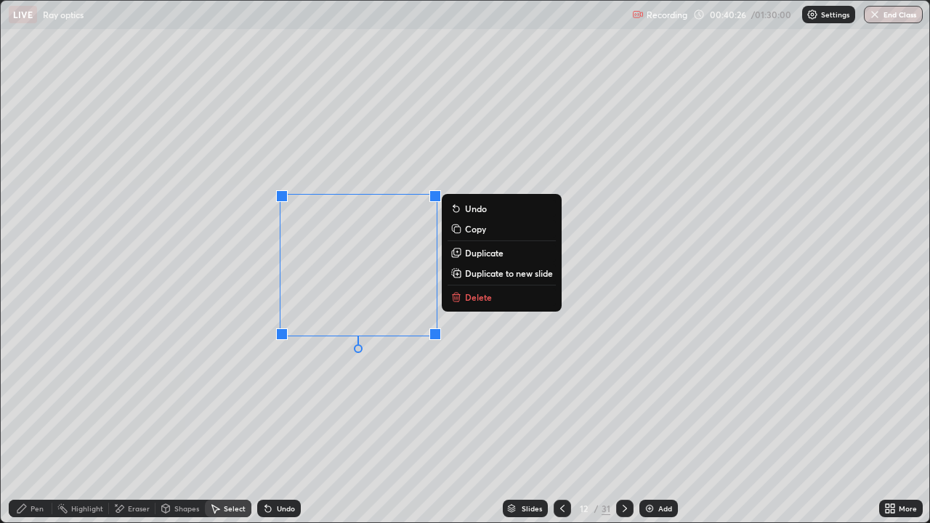
click at [252, 363] on div "0 ° Undo Copy Duplicate Duplicate to new slide Delete" at bounding box center [465, 262] width 929 height 522
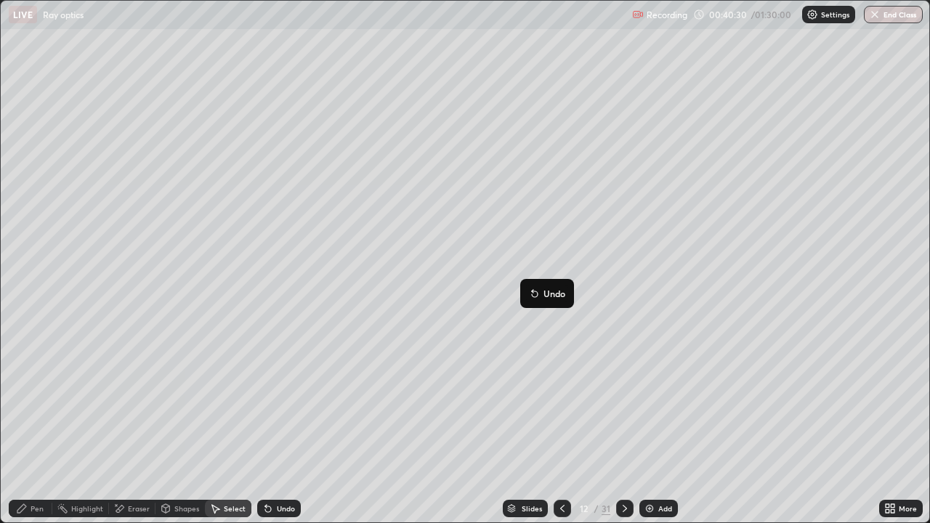
click at [324, 420] on div "0 ° Undo Copy Duplicate Duplicate to new slide Delete" at bounding box center [465, 262] width 929 height 522
click at [47, 425] on div "Pen" at bounding box center [31, 508] width 44 height 17
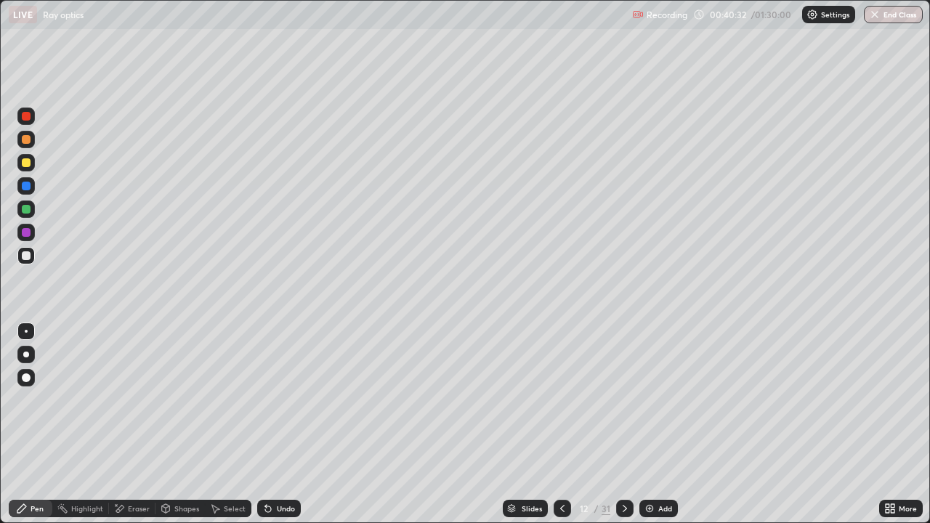
click at [28, 254] on div at bounding box center [26, 256] width 9 height 9
click at [563, 425] on div at bounding box center [562, 508] width 17 height 29
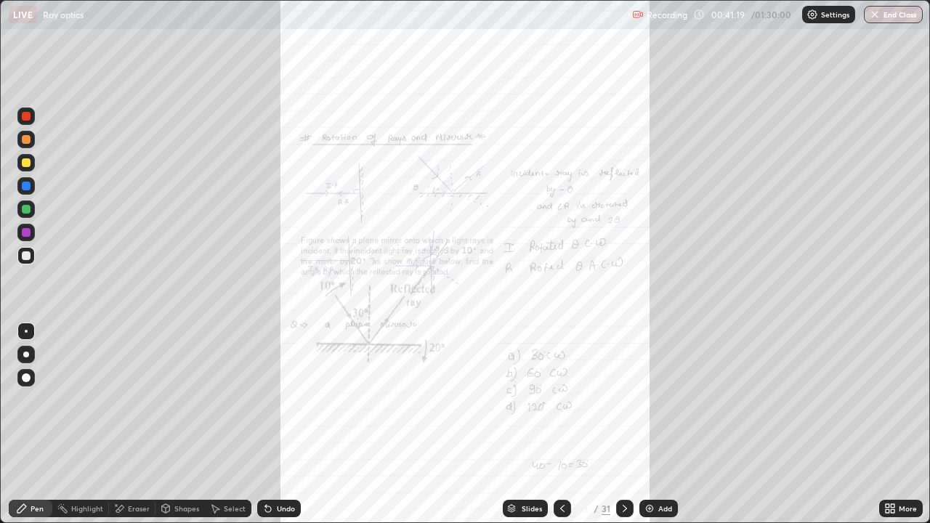
click at [563, 425] on icon at bounding box center [563, 509] width 12 height 12
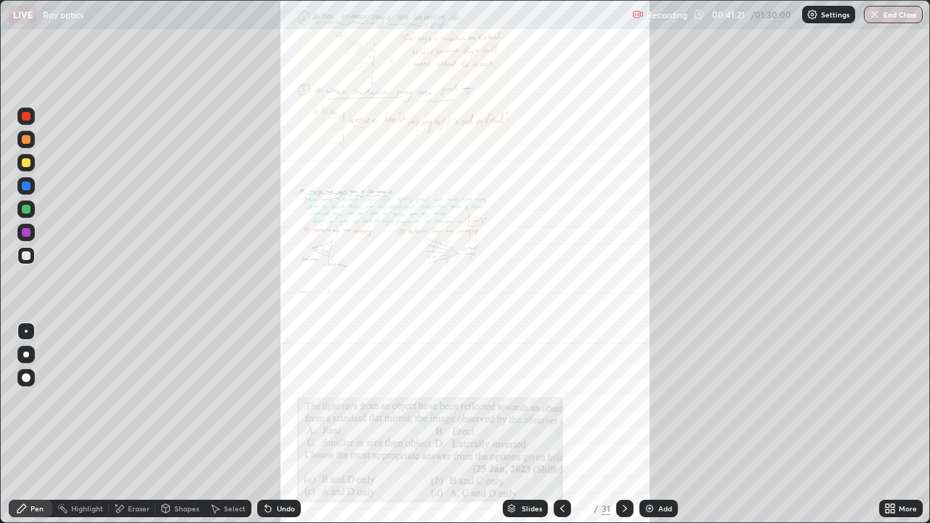
click at [619, 425] on icon at bounding box center [625, 509] width 12 height 12
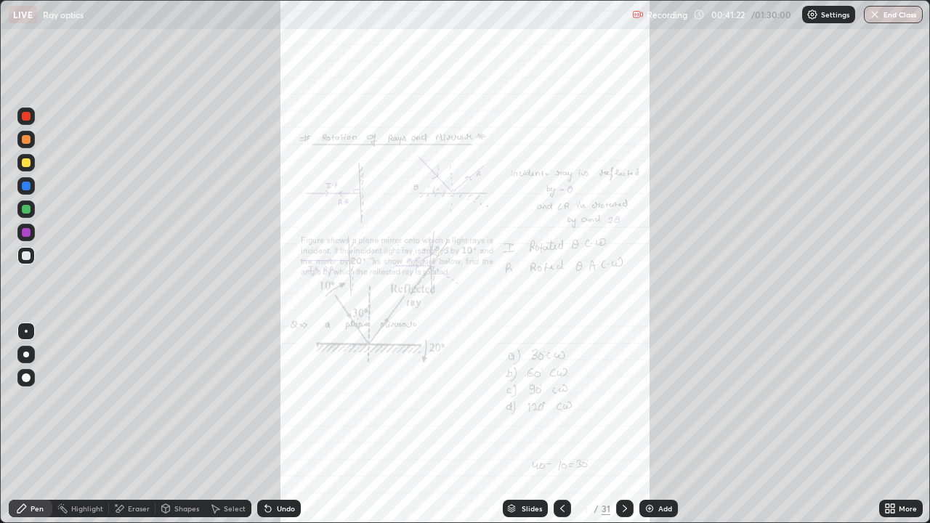
click at [623, 425] on icon at bounding box center [625, 508] width 4 height 7
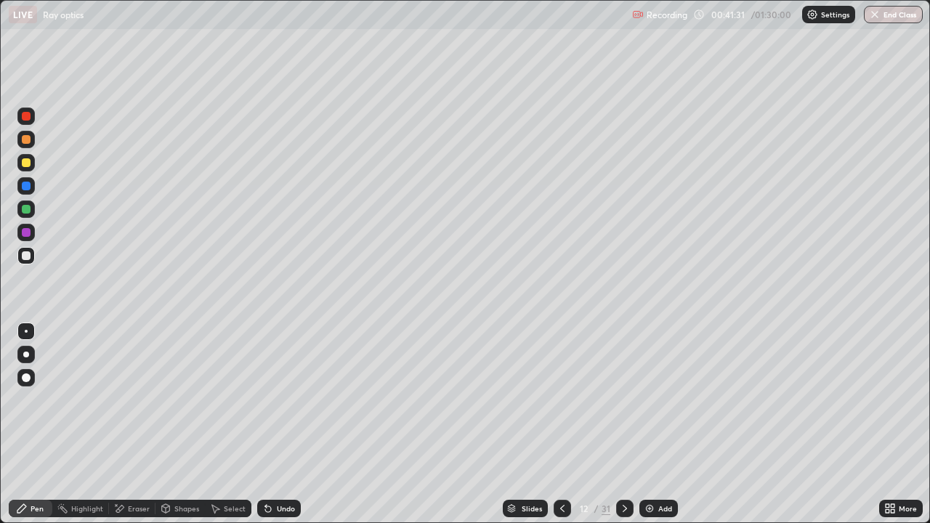
click at [559, 425] on icon at bounding box center [563, 509] width 12 height 12
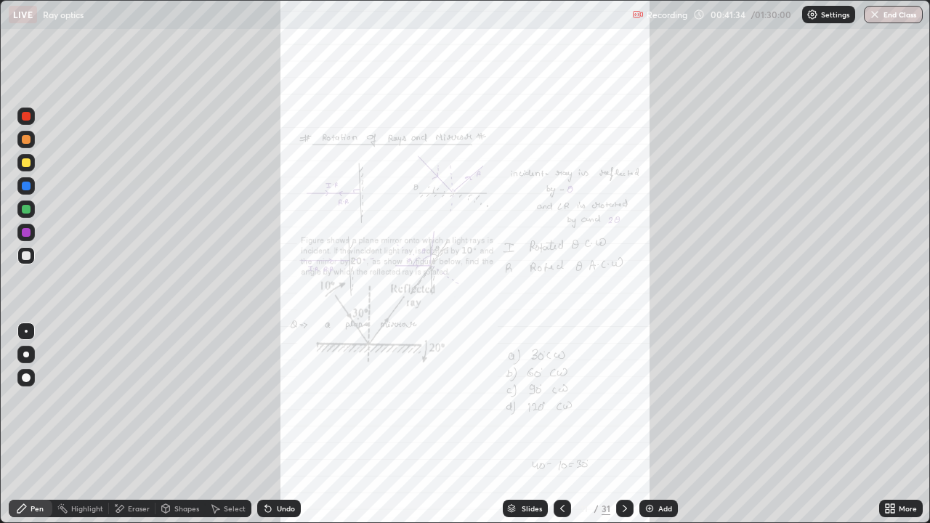
click at [624, 425] on icon at bounding box center [625, 509] width 12 height 12
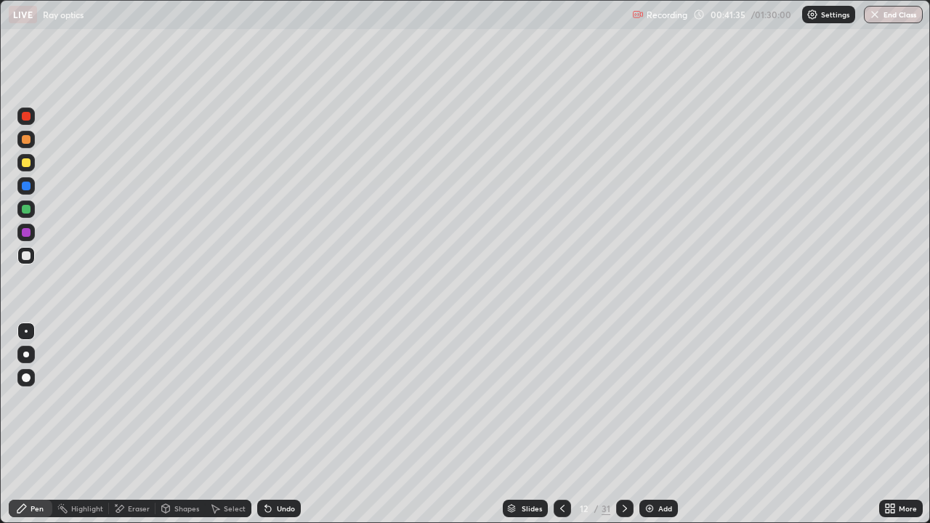
click at [41, 425] on div "Pen" at bounding box center [37, 508] width 13 height 7
click at [26, 211] on div at bounding box center [26, 209] width 9 height 9
click at [26, 355] on div at bounding box center [26, 355] width 6 height 6
click at [137, 425] on div "Eraser" at bounding box center [139, 508] width 22 height 7
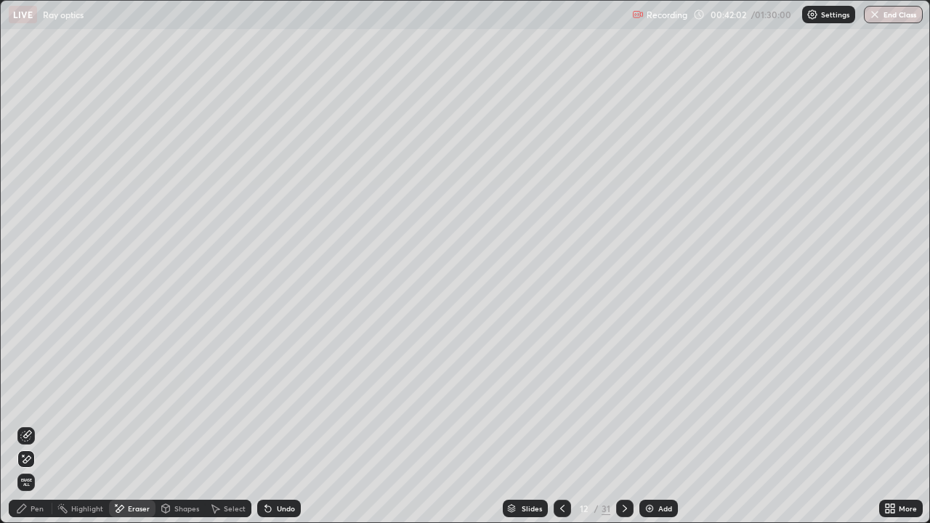
click at [33, 425] on div "Pen" at bounding box center [37, 508] width 13 height 7
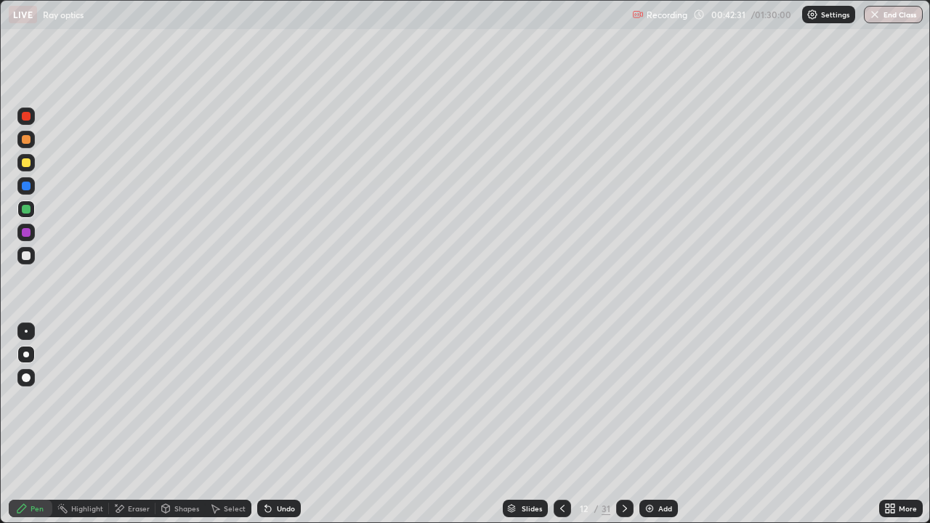
click at [137, 425] on div "Eraser" at bounding box center [139, 508] width 22 height 7
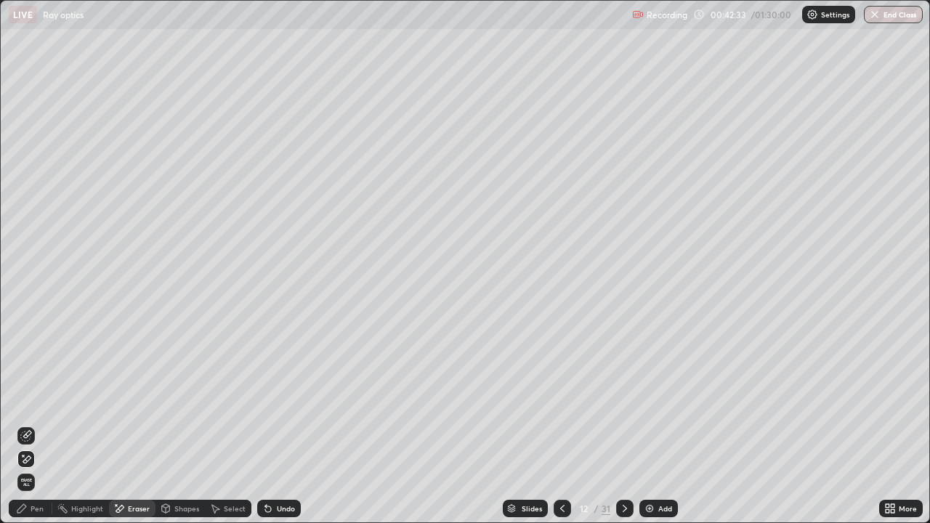
click at [40, 425] on div "Pen" at bounding box center [37, 508] width 13 height 7
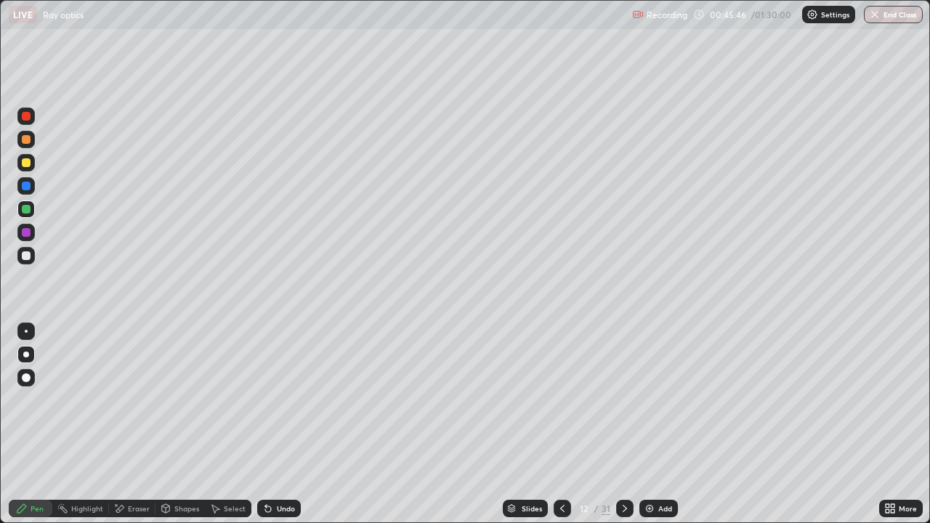
click at [624, 425] on icon at bounding box center [625, 509] width 12 height 12
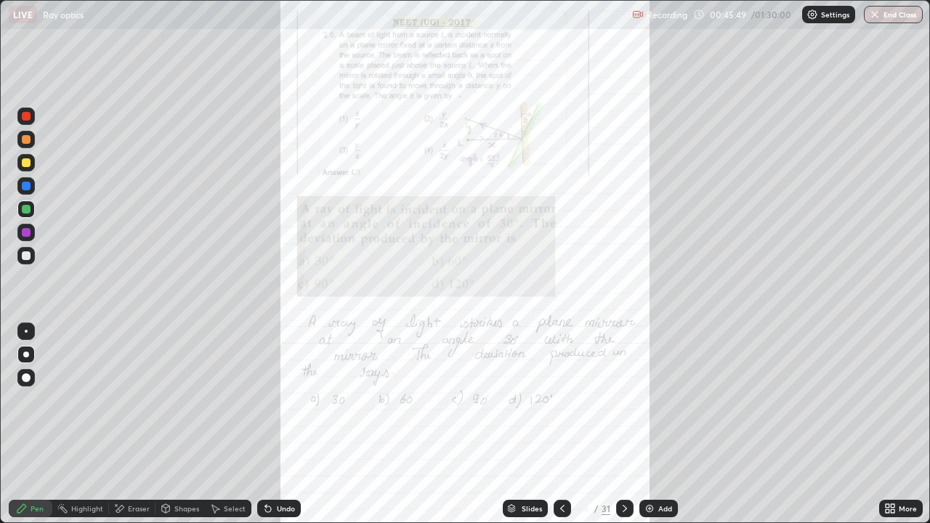
click at [888, 425] on icon at bounding box center [888, 512] width 4 height 4
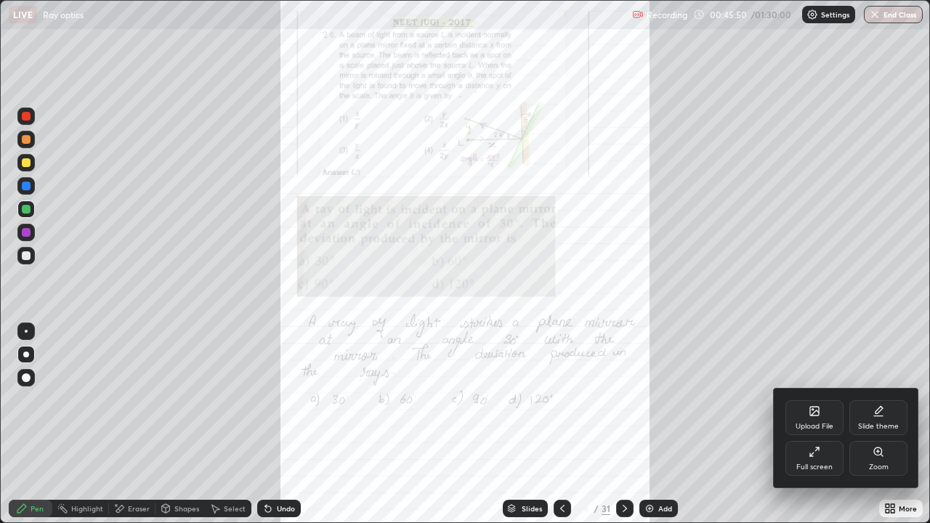
click at [866, 425] on div "Zoom" at bounding box center [879, 458] width 58 height 35
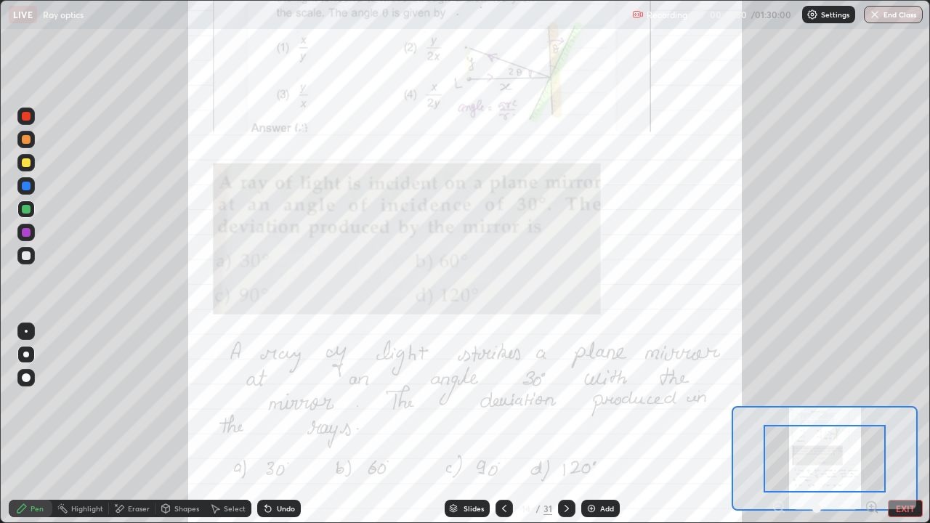
click at [869, 425] on icon at bounding box center [872, 507] width 15 height 15
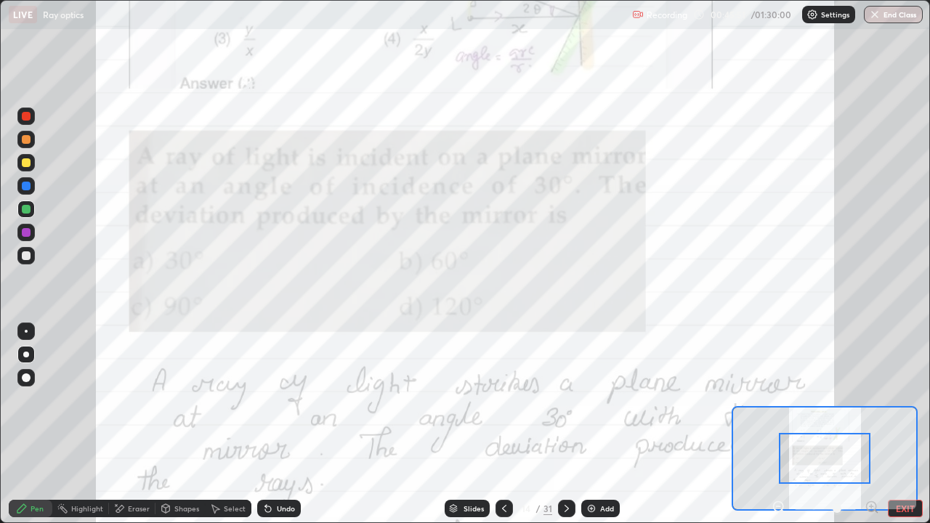
click at [872, 425] on icon at bounding box center [872, 507] width 4 height 0
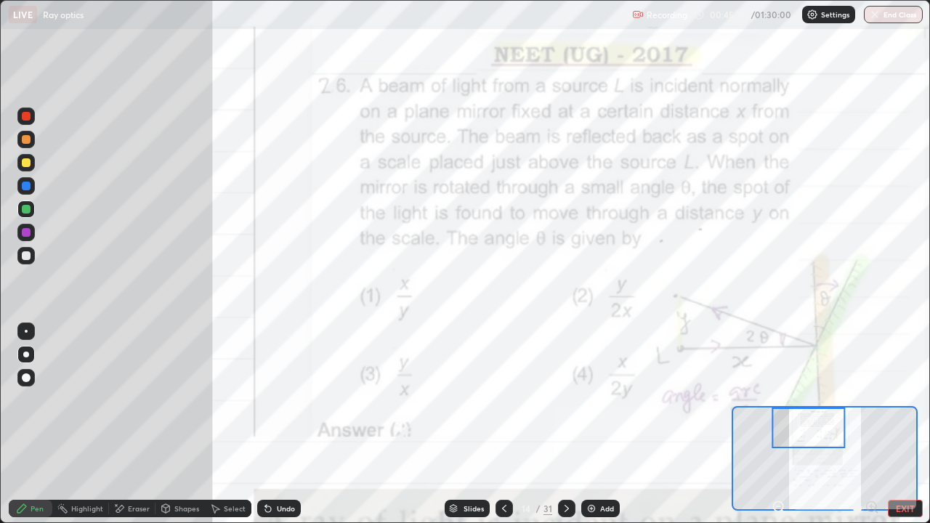
click at [134, 425] on div "Eraser" at bounding box center [139, 508] width 22 height 7
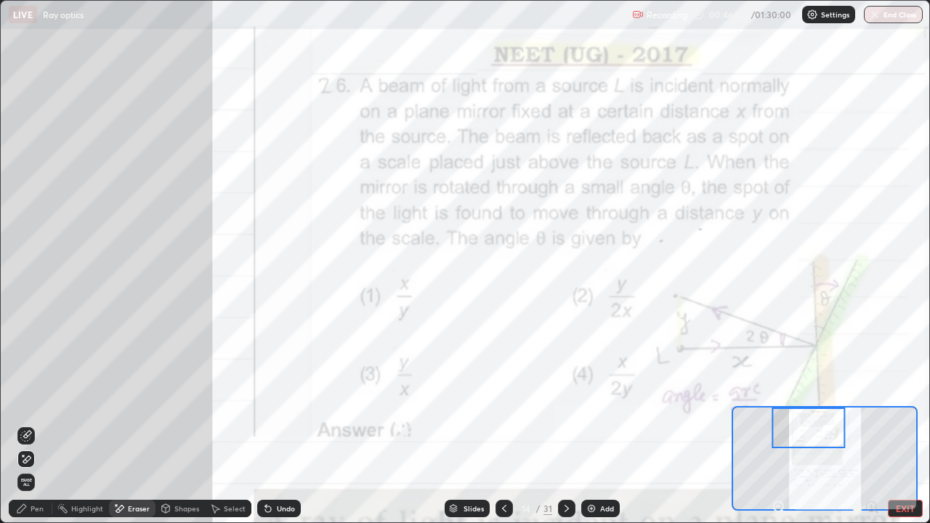
click at [34, 425] on div "Pen" at bounding box center [37, 508] width 13 height 7
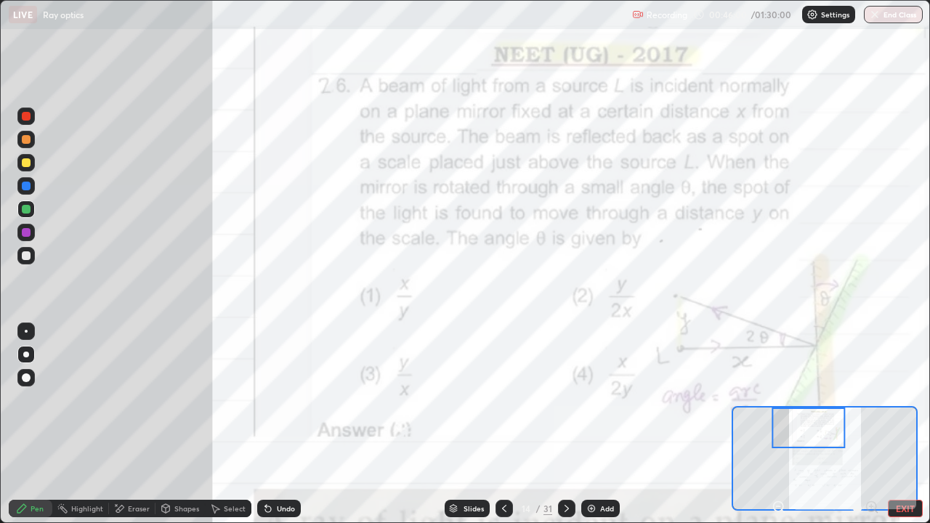
click at [28, 259] on div at bounding box center [26, 256] width 9 height 9
click at [27, 377] on div at bounding box center [26, 378] width 9 height 9
click at [128, 425] on div "Eraser" at bounding box center [139, 508] width 22 height 7
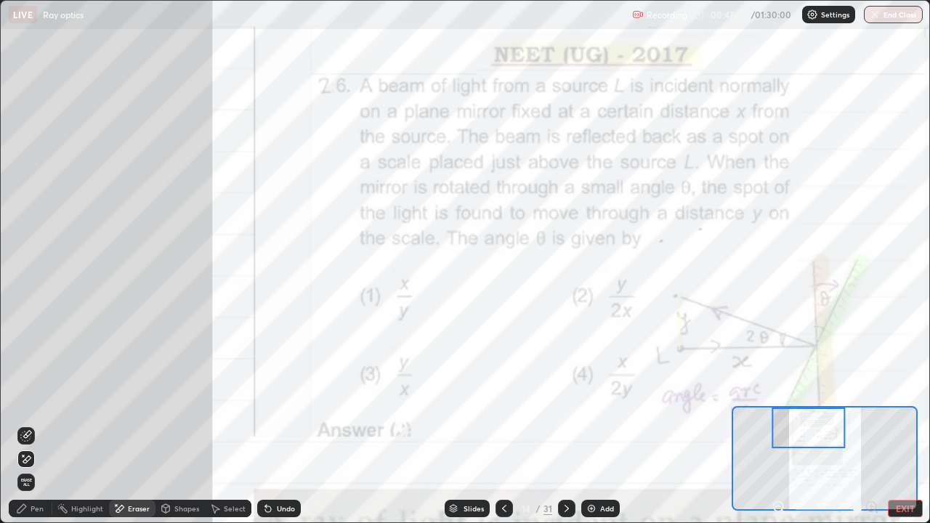
click at [813, 425] on div at bounding box center [808, 428] width 73 height 41
click at [779, 425] on icon at bounding box center [779, 507] width 15 height 15
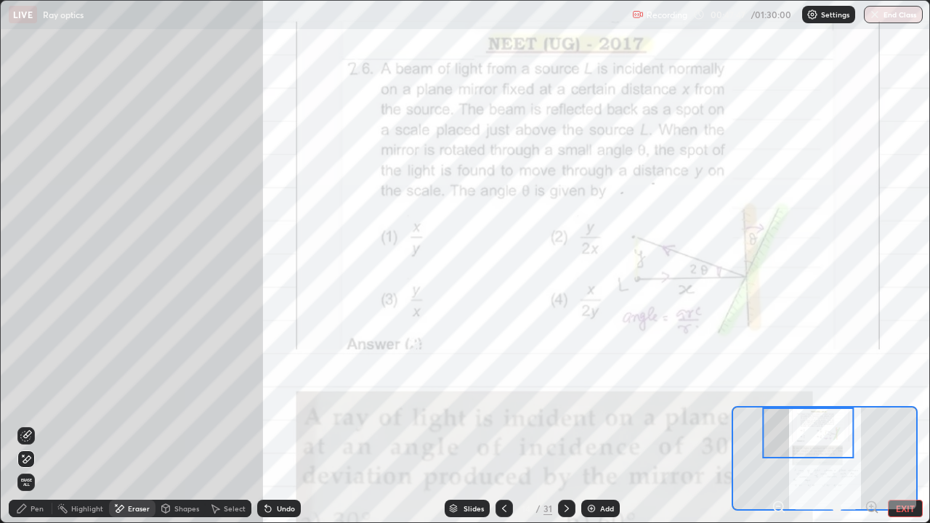
click at [32, 425] on div "Pen" at bounding box center [37, 508] width 13 height 7
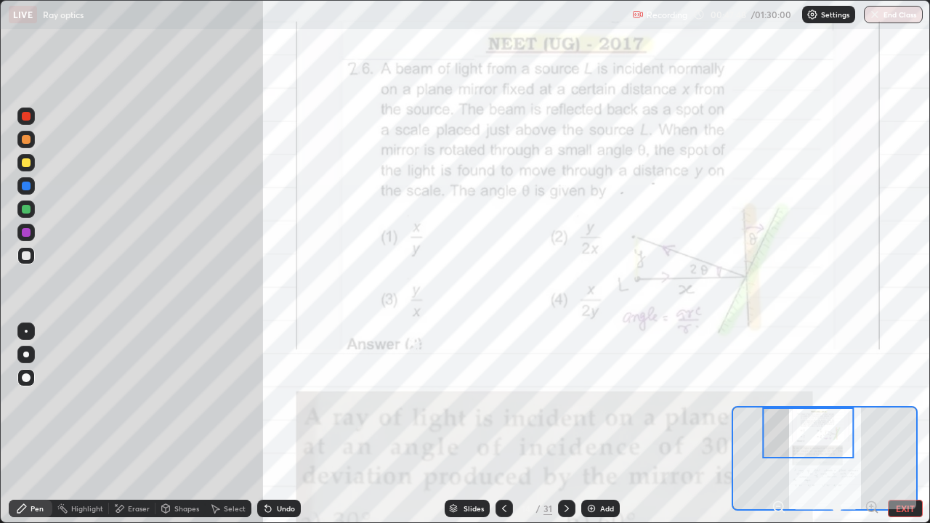
click at [27, 236] on div at bounding box center [26, 232] width 9 height 9
click at [26, 331] on div at bounding box center [26, 331] width 3 height 3
click at [136, 425] on div "Eraser" at bounding box center [139, 508] width 22 height 7
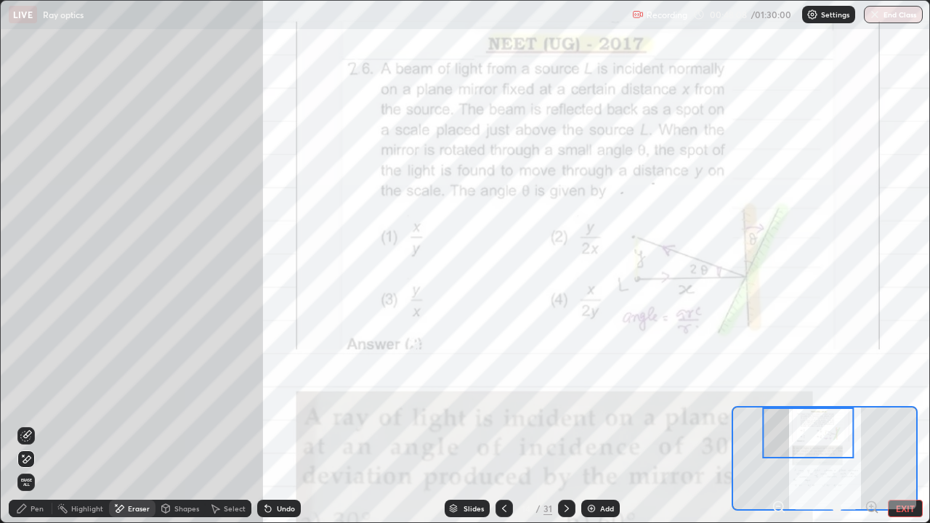
click at [36, 425] on div "Pen" at bounding box center [37, 508] width 13 height 7
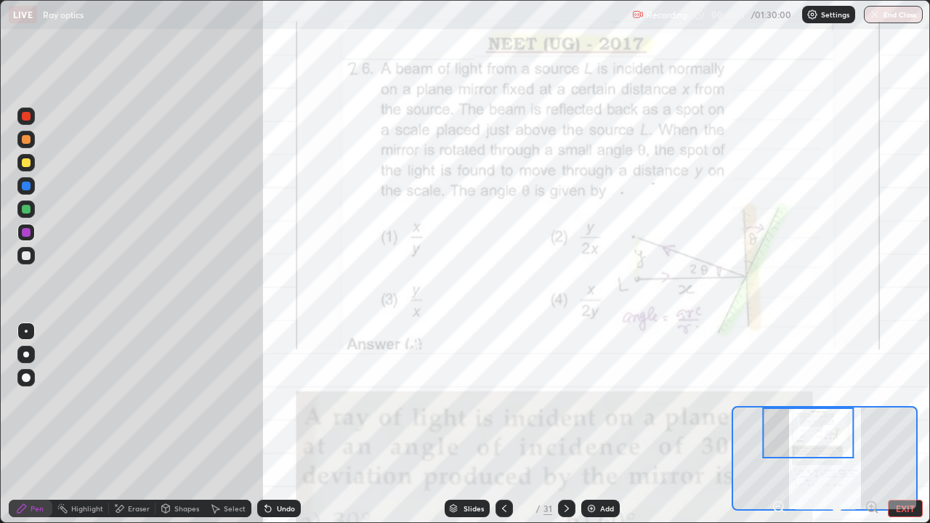
click at [25, 210] on div at bounding box center [26, 209] width 9 height 9
click at [140, 425] on div "Eraser" at bounding box center [139, 508] width 22 height 7
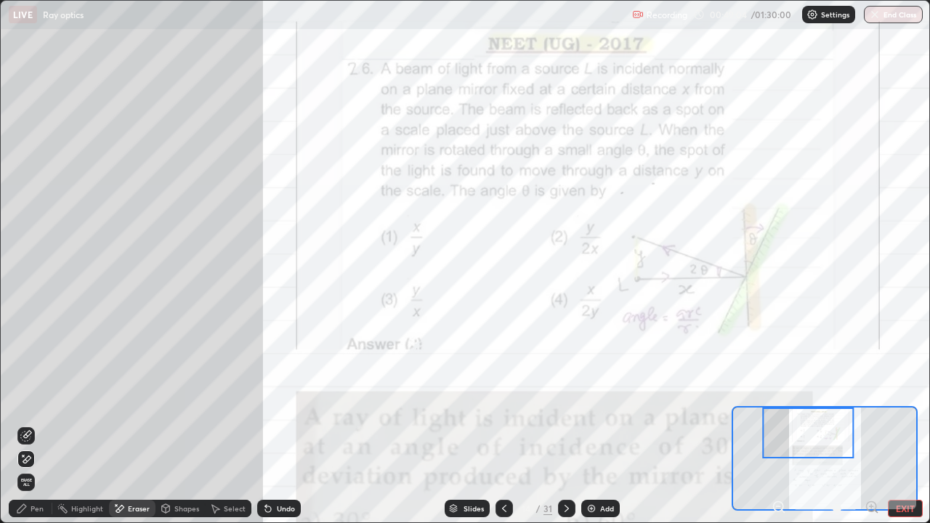
click at [35, 425] on div "Pen" at bounding box center [37, 508] width 13 height 7
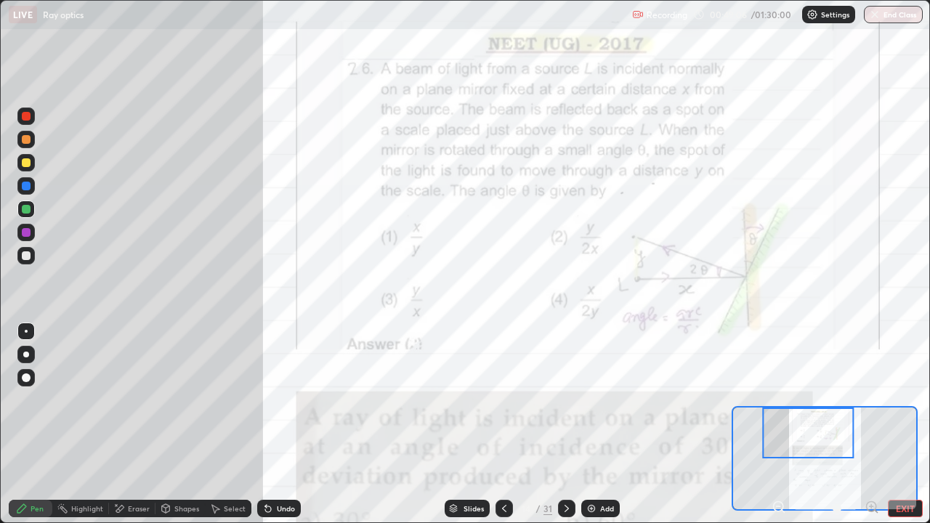
click at [30, 254] on div at bounding box center [26, 256] width 9 height 9
click at [30, 232] on div at bounding box center [26, 232] width 9 height 9
click at [26, 257] on div at bounding box center [26, 256] width 9 height 9
click at [28, 231] on div at bounding box center [26, 232] width 9 height 9
click at [26, 203] on div at bounding box center [25, 209] width 17 height 17
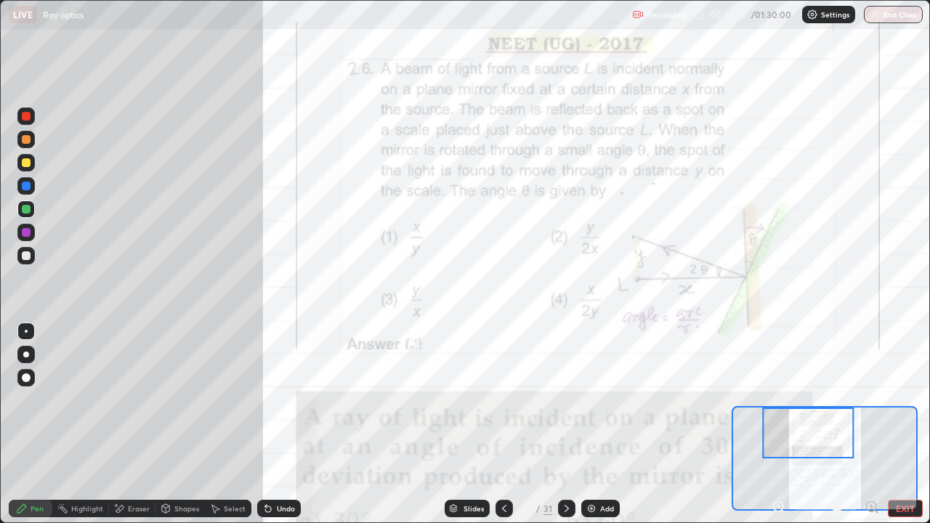
click at [182, 425] on div "Shapes" at bounding box center [186, 508] width 25 height 7
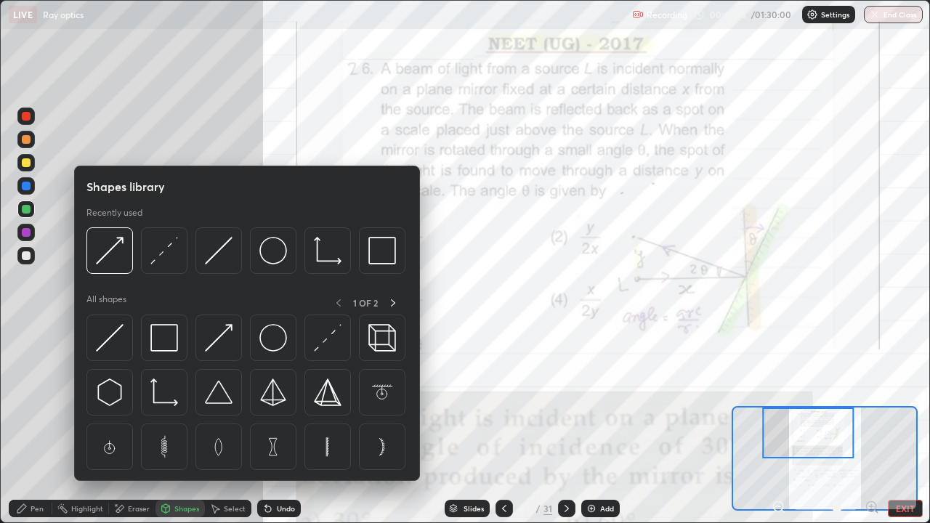
click at [137, 425] on div "Eraser" at bounding box center [139, 508] width 22 height 7
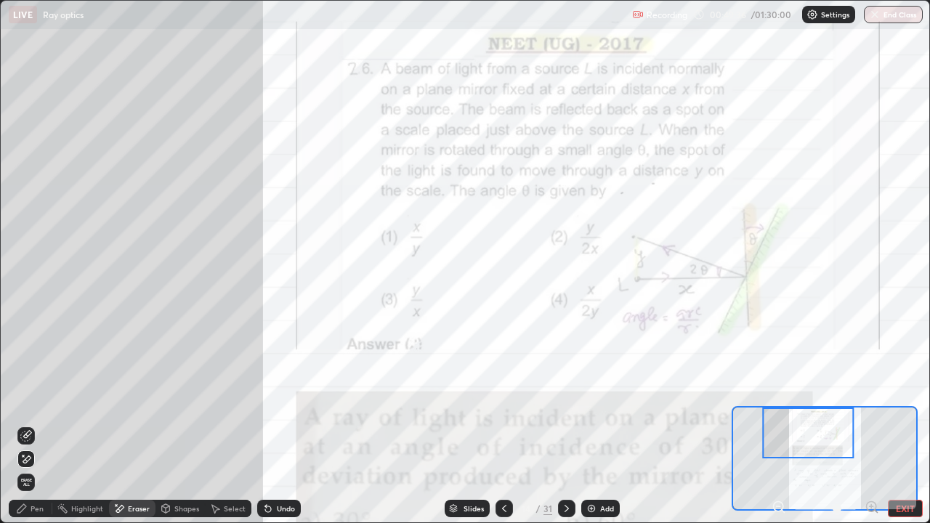
click at [176, 425] on div "Shapes" at bounding box center [186, 508] width 25 height 7
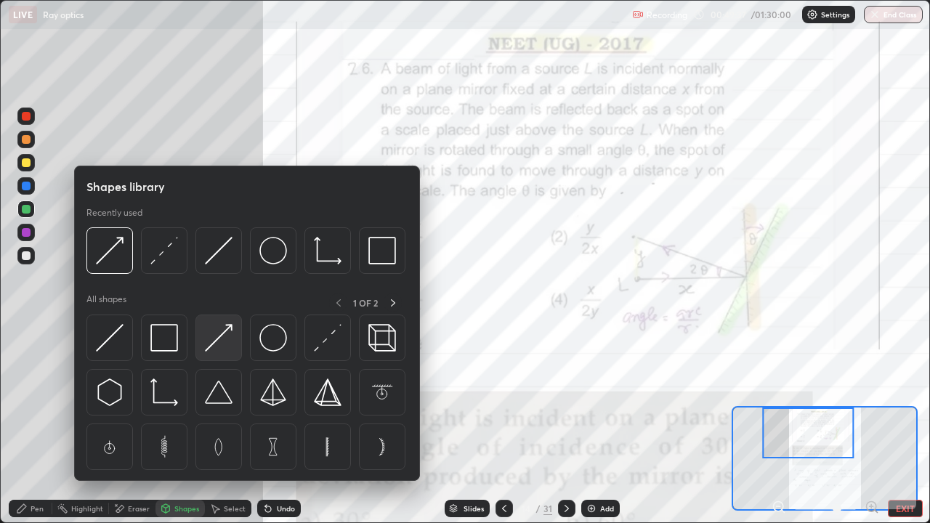
click at [219, 333] on img at bounding box center [219, 338] width 28 height 28
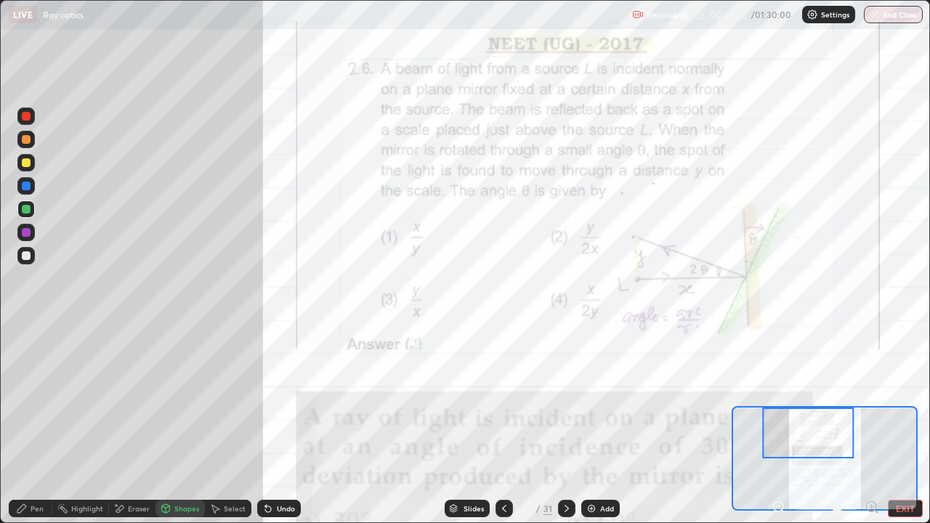
click at [37, 425] on div "Pen" at bounding box center [31, 508] width 44 height 17
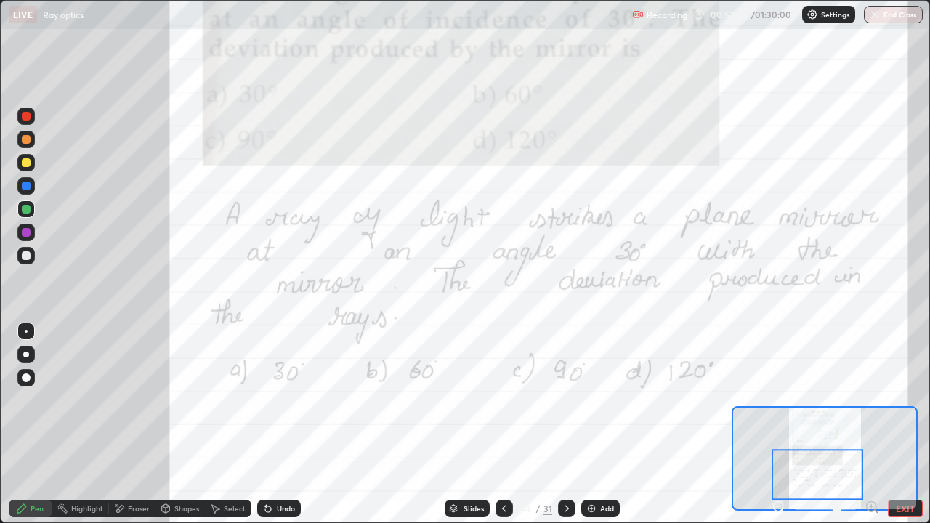
click at [560, 425] on div at bounding box center [566, 508] width 17 height 17
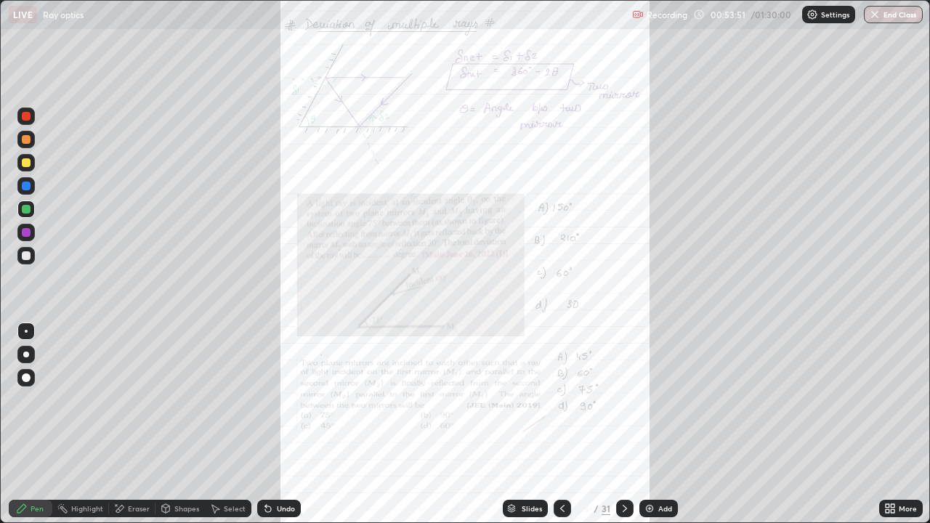
click at [888, 425] on icon at bounding box center [888, 506] width 4 height 4
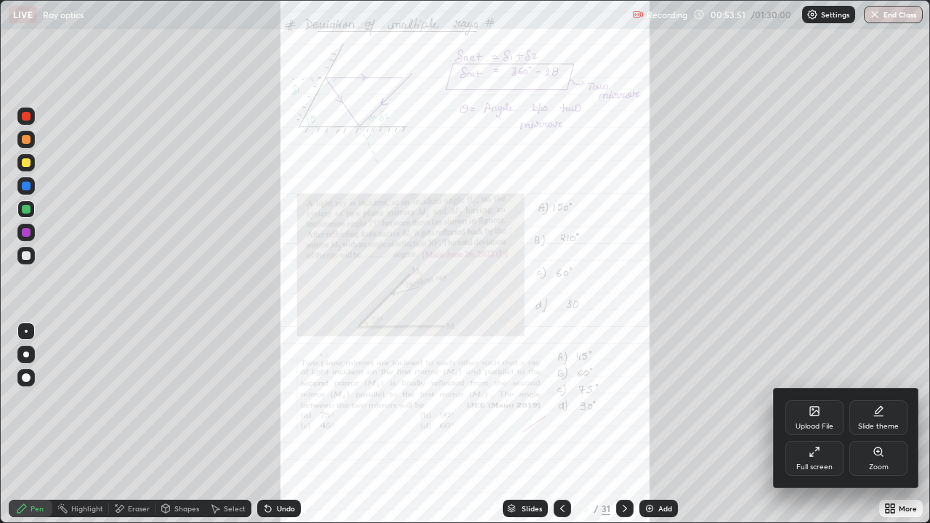
click at [878, 425] on div "Zoom" at bounding box center [879, 467] width 20 height 7
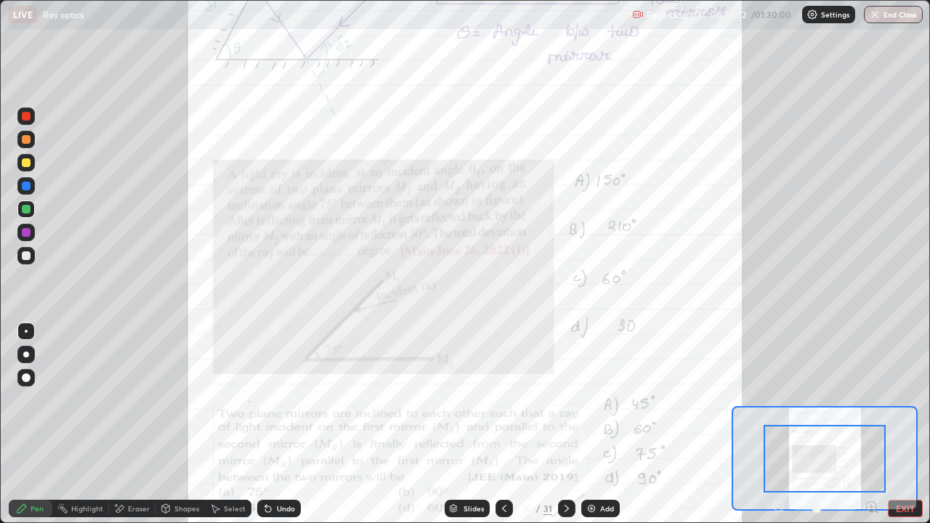
click at [872, 425] on icon at bounding box center [872, 507] width 15 height 15
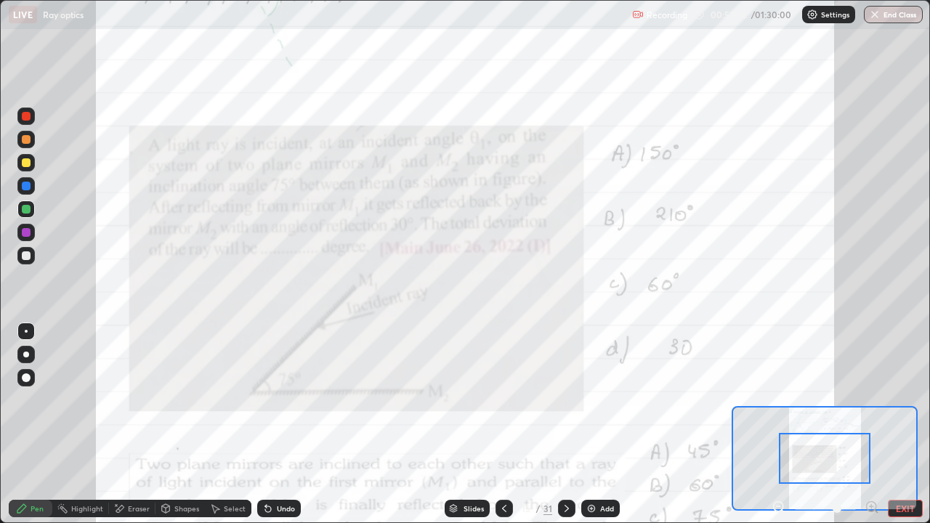
click at [872, 425] on icon at bounding box center [872, 507] width 4 height 0
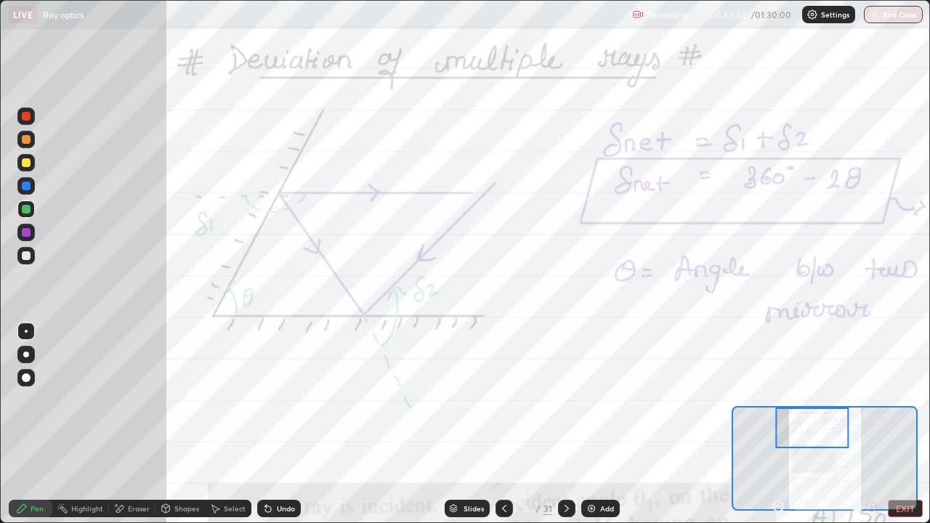
click at [779, 425] on icon at bounding box center [779, 507] width 4 height 0
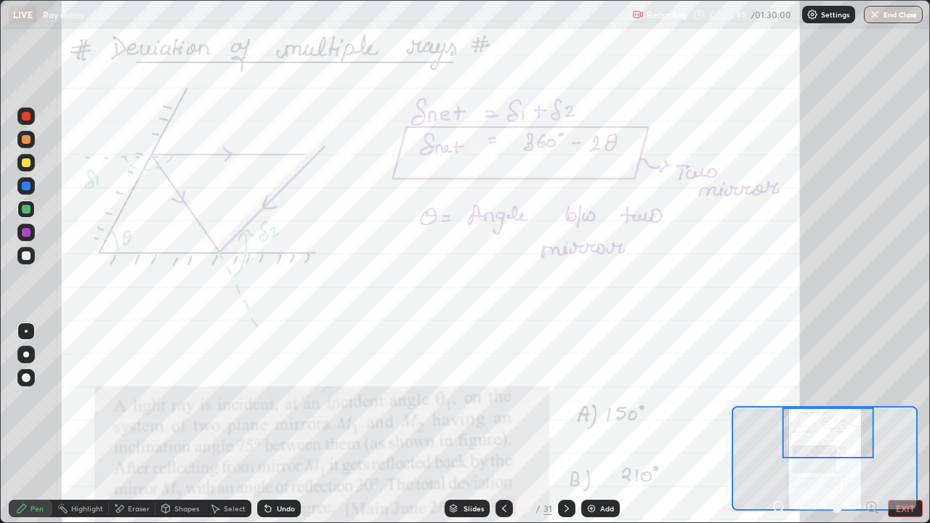
click at [141, 425] on div "Eraser" at bounding box center [139, 508] width 22 height 7
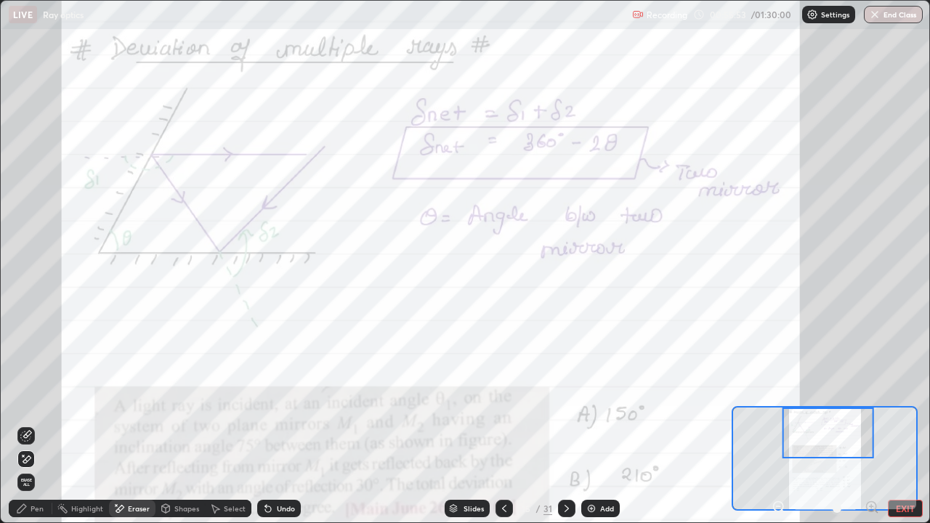
click at [29, 425] on div "Pen" at bounding box center [31, 508] width 44 height 17
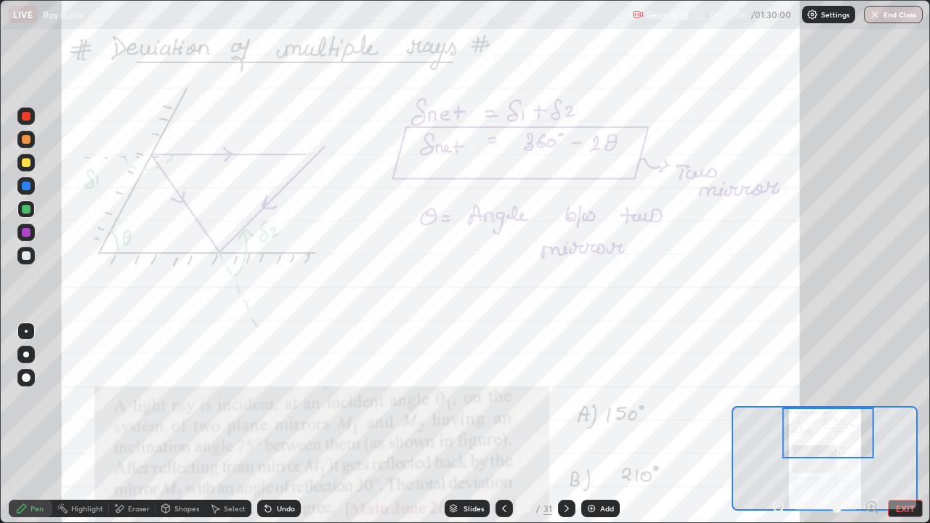
click at [134, 425] on div "Eraser" at bounding box center [139, 508] width 22 height 7
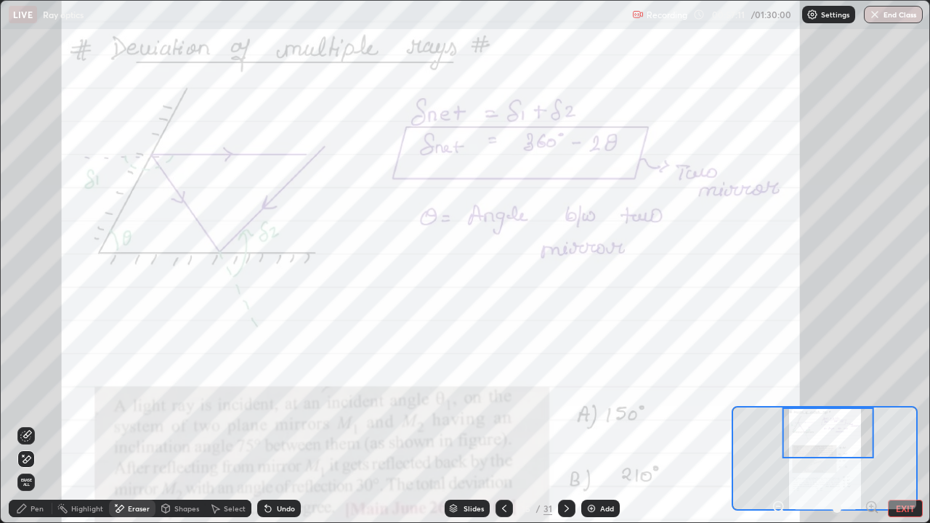
click at [39, 425] on div "Pen" at bounding box center [37, 508] width 13 height 7
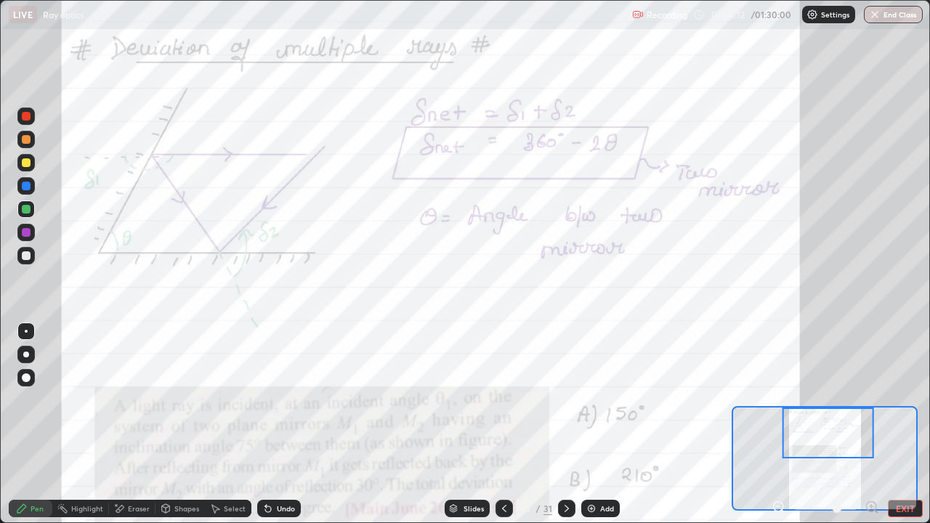
click at [28, 205] on div at bounding box center [26, 209] width 9 height 9
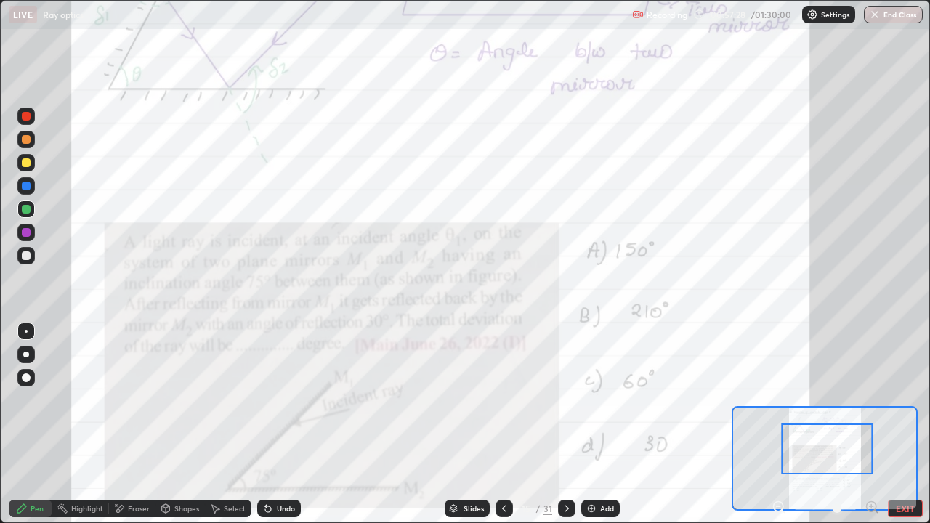
click at [872, 425] on icon at bounding box center [872, 507] width 4 height 0
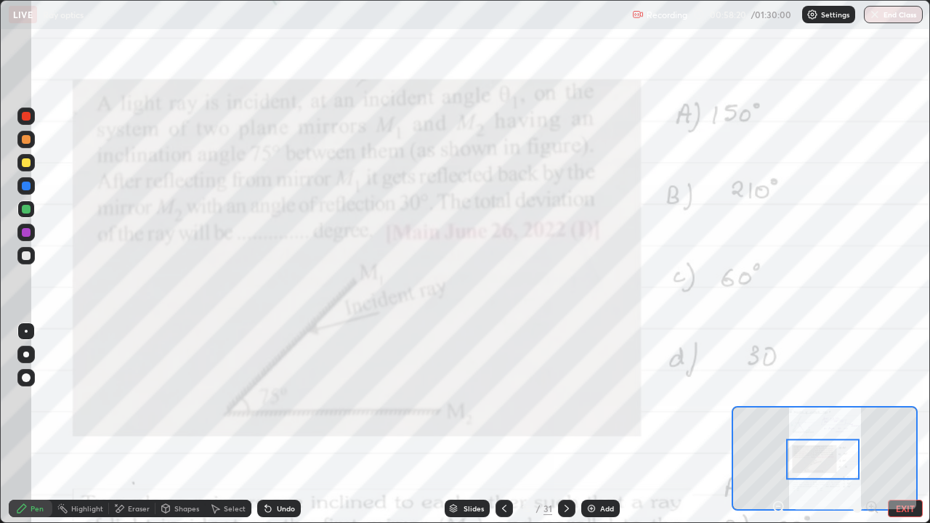
click at [26, 233] on div at bounding box center [26, 232] width 9 height 9
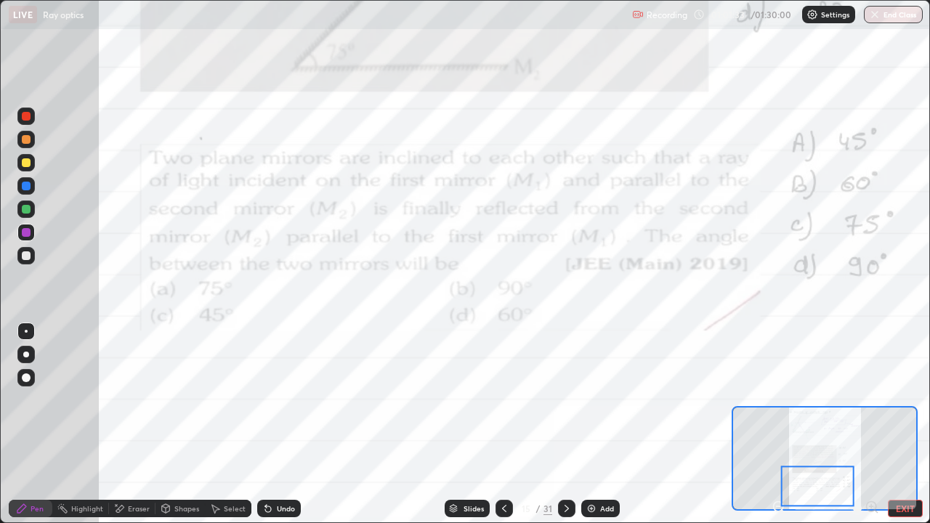
click at [27, 207] on div at bounding box center [26, 209] width 9 height 9
click at [26, 119] on div at bounding box center [26, 116] width 9 height 9
click at [783, 425] on icon at bounding box center [783, 511] width 3 height 3
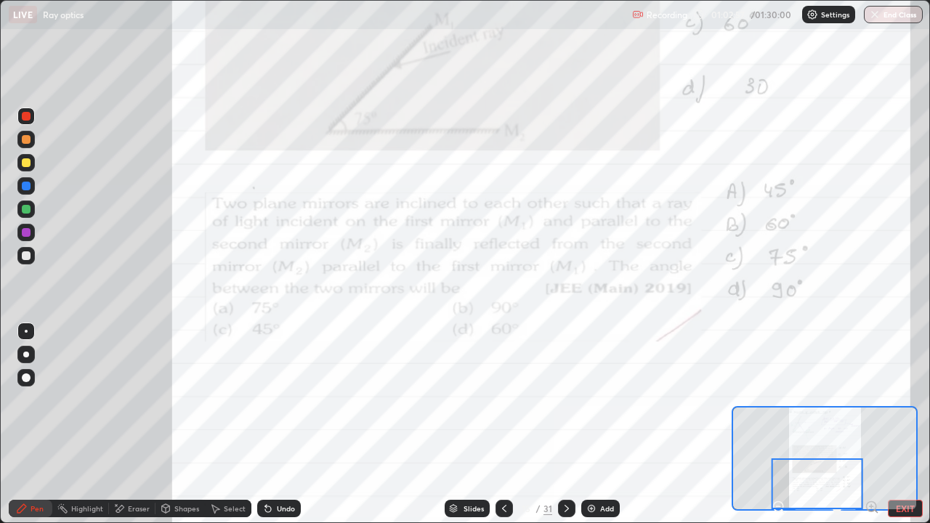
click at [781, 425] on div at bounding box center [818, 484] width 92 height 51
click at [780, 425] on div at bounding box center [818, 484] width 92 height 51
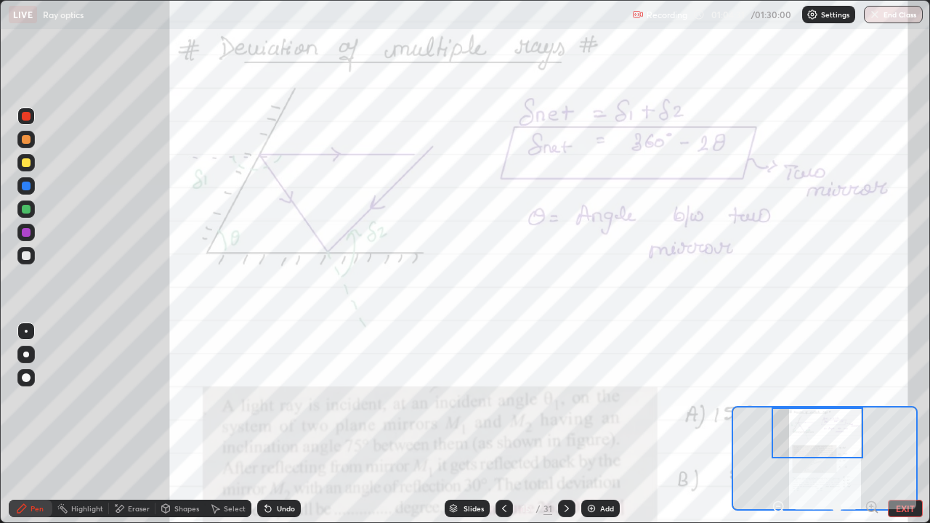
click at [129, 425] on div "Eraser" at bounding box center [132, 508] width 47 height 17
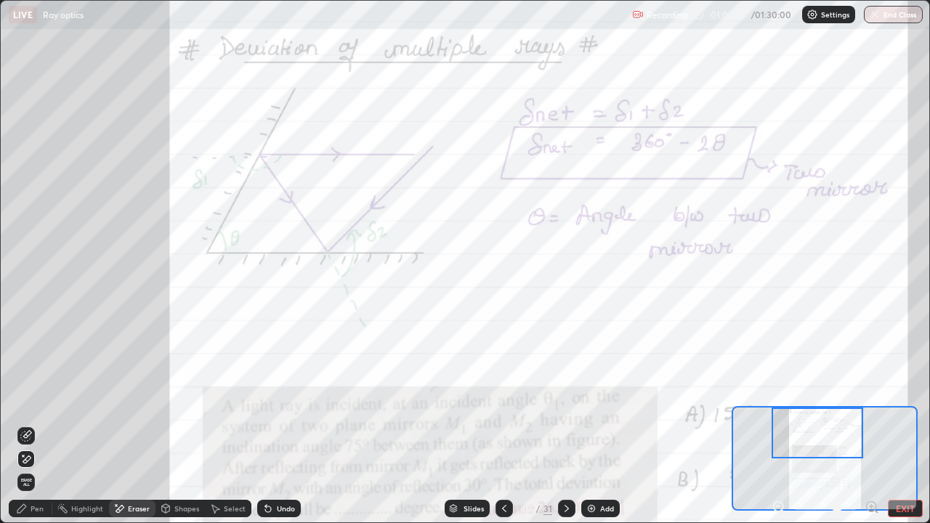
click at [281, 425] on div "Undo" at bounding box center [286, 508] width 18 height 7
click at [278, 425] on div "Undo" at bounding box center [286, 508] width 18 height 7
click at [29, 425] on div "Pen" at bounding box center [31, 508] width 44 height 17
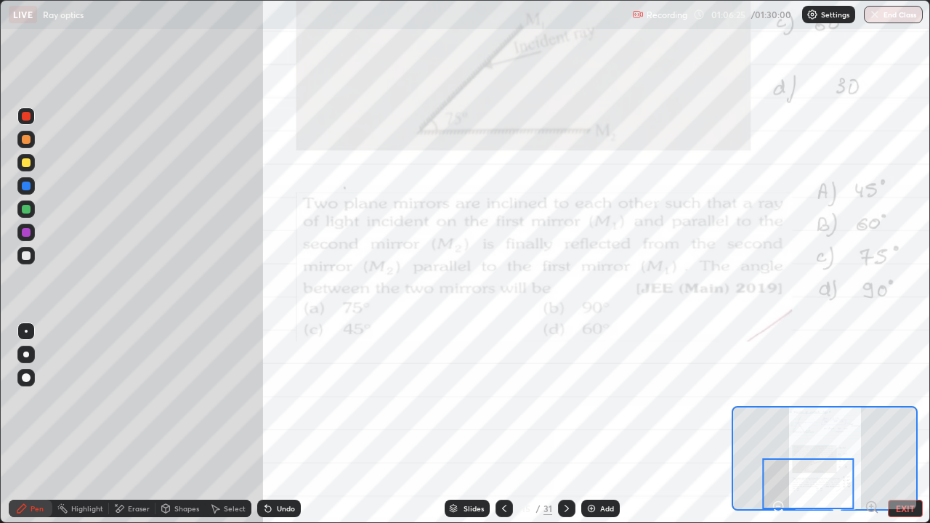
click at [140, 425] on div "Eraser" at bounding box center [139, 508] width 22 height 7
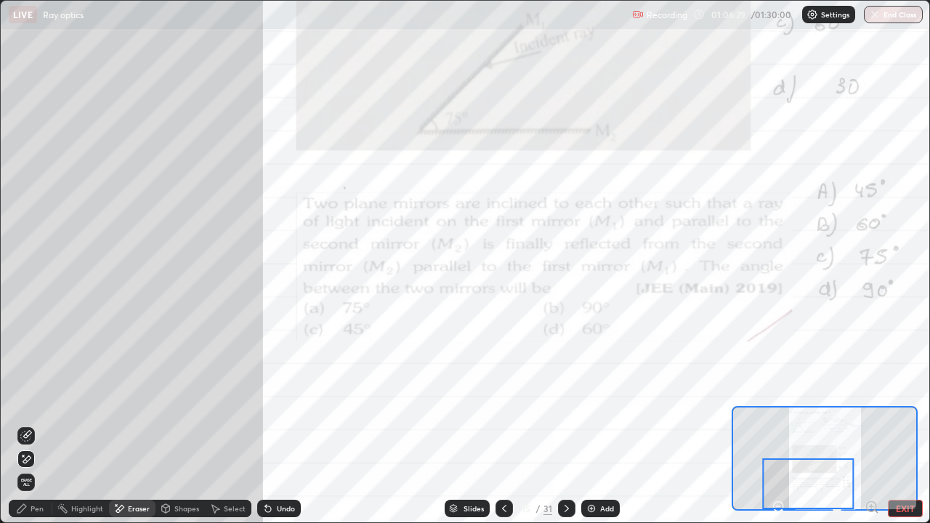
click at [567, 425] on icon at bounding box center [567, 508] width 4 height 7
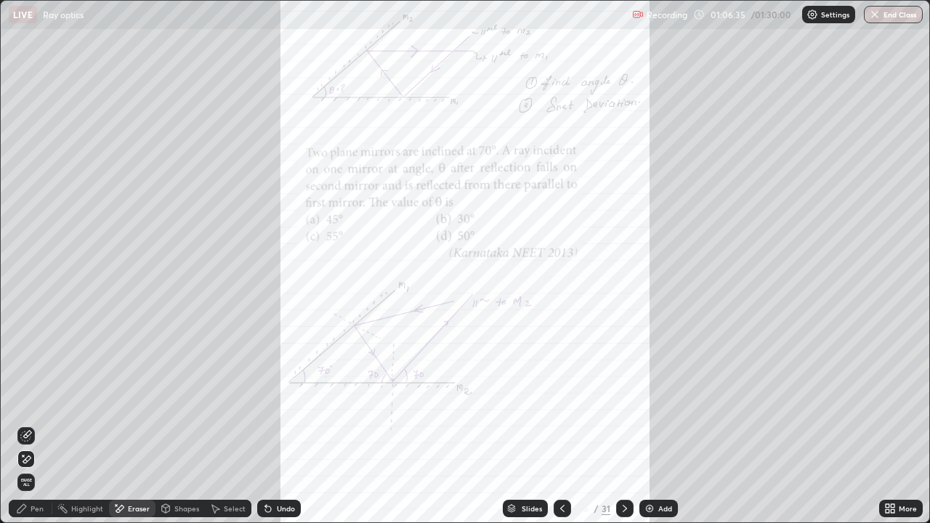
click at [888, 425] on icon at bounding box center [888, 512] width 4 height 4
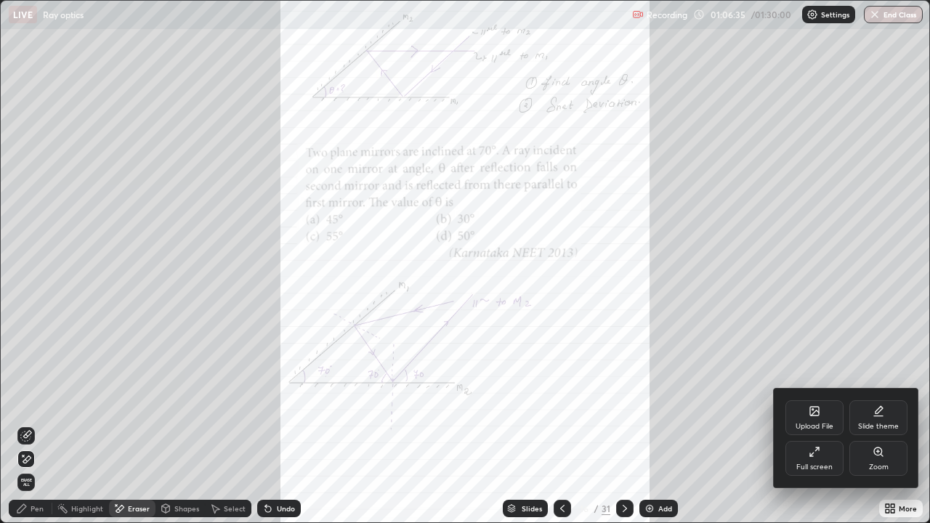
click at [874, 425] on div "Zoom" at bounding box center [879, 458] width 58 height 35
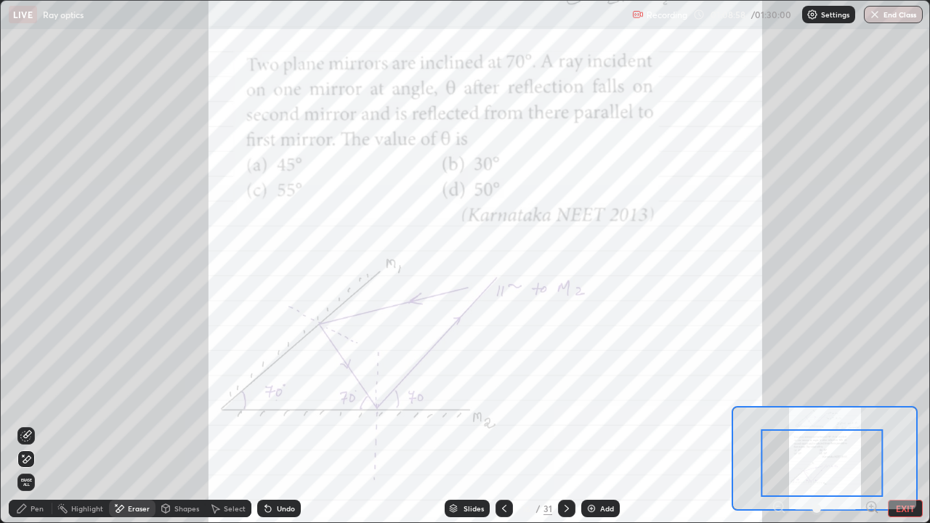
click at [31, 425] on div "Pen" at bounding box center [37, 508] width 13 height 7
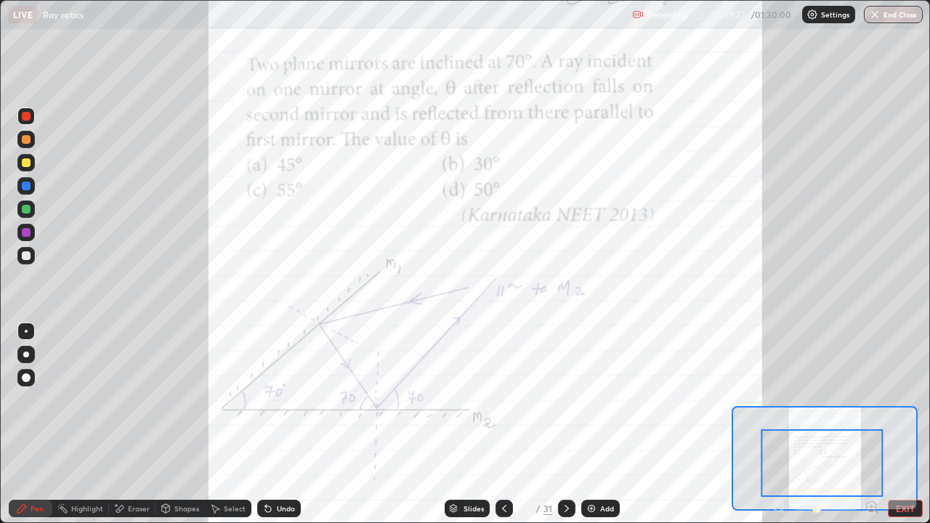
click at [281, 425] on div "Undo" at bounding box center [279, 508] width 44 height 17
click at [290, 425] on div "Undo" at bounding box center [286, 508] width 18 height 7
click at [137, 425] on div "Eraser" at bounding box center [139, 508] width 22 height 7
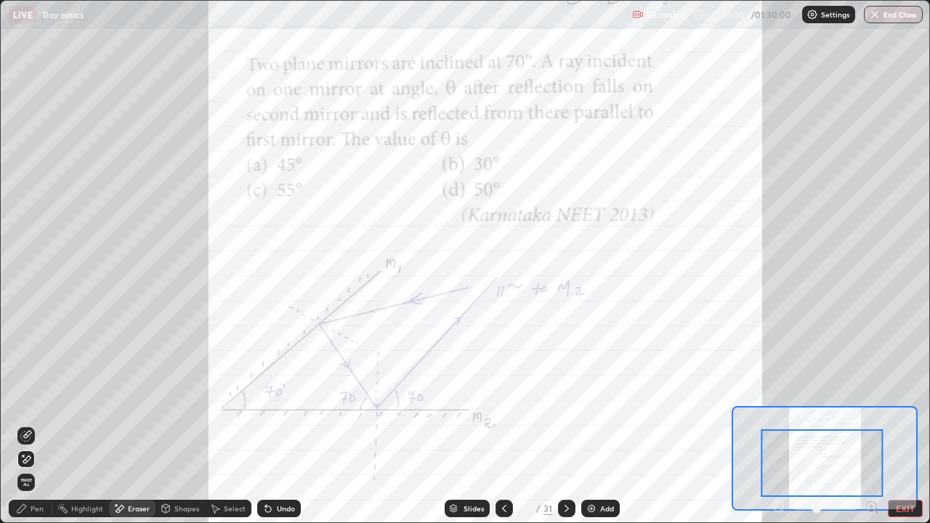
click at [39, 425] on div "Pen" at bounding box center [37, 508] width 13 height 7
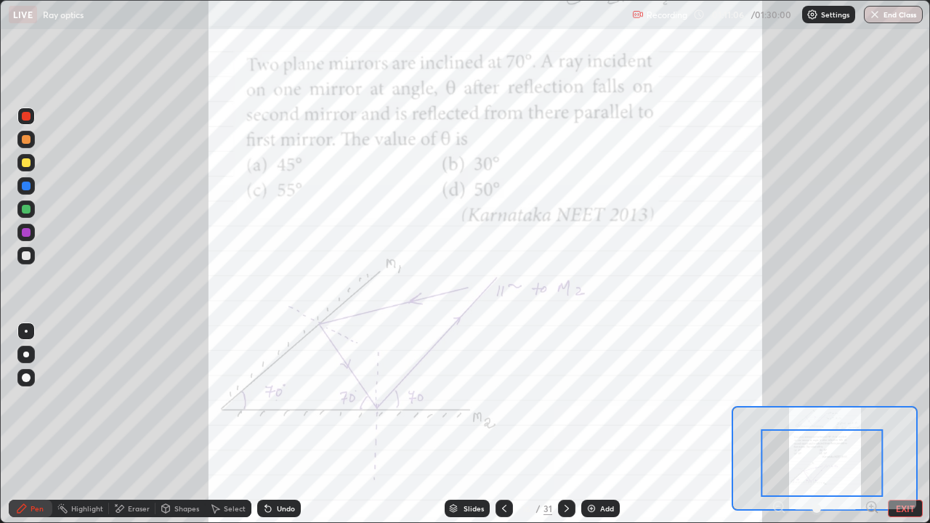
click at [286, 425] on div "Undo" at bounding box center [286, 508] width 18 height 7
click at [284, 425] on div "Undo" at bounding box center [286, 508] width 18 height 7
click at [281, 425] on div "Undo" at bounding box center [286, 508] width 18 height 7
click at [280, 425] on div "Undo" at bounding box center [286, 508] width 18 height 7
click at [278, 425] on div "Undo" at bounding box center [286, 508] width 18 height 7
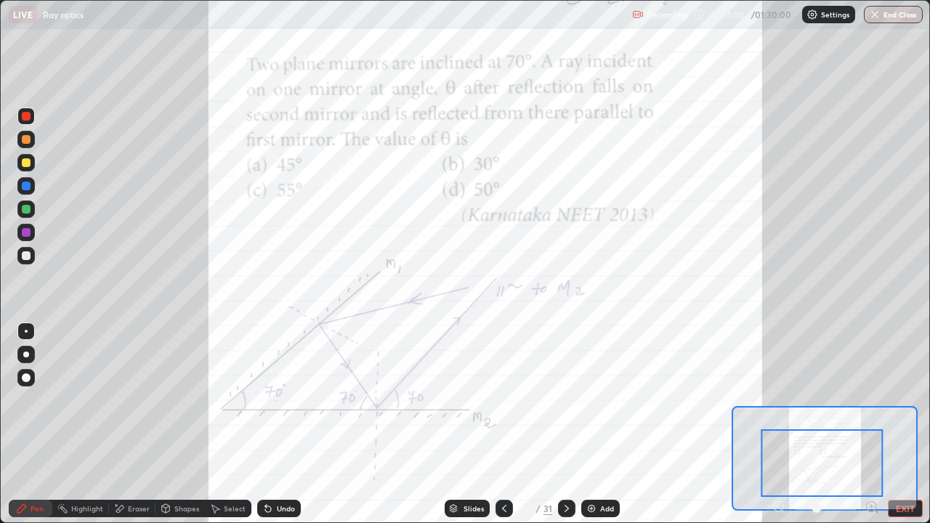
click at [277, 425] on div "Undo" at bounding box center [286, 508] width 18 height 7
click at [278, 425] on div "Undo" at bounding box center [286, 508] width 18 height 7
click at [132, 425] on div "Eraser" at bounding box center [132, 508] width 47 height 17
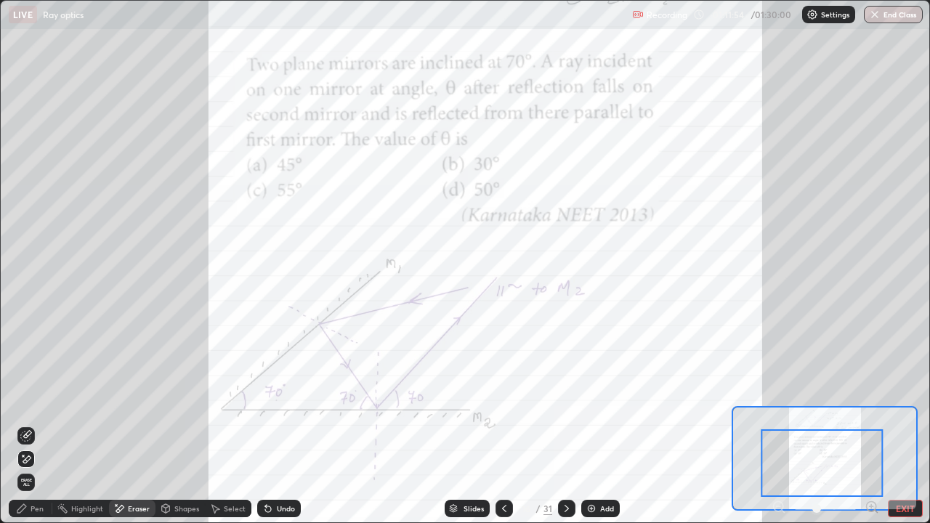
click at [31, 425] on div "Pen" at bounding box center [31, 508] width 44 height 17
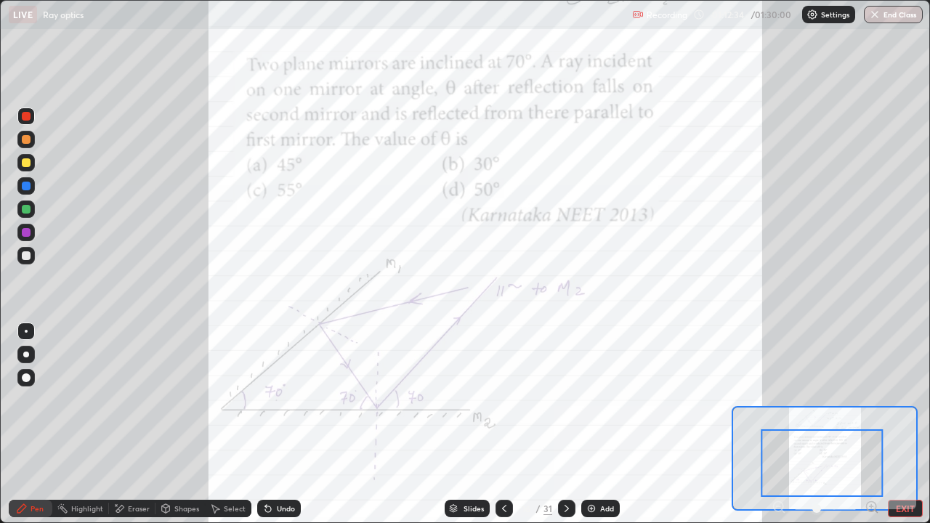
click at [132, 425] on div "Eraser" at bounding box center [139, 508] width 22 height 7
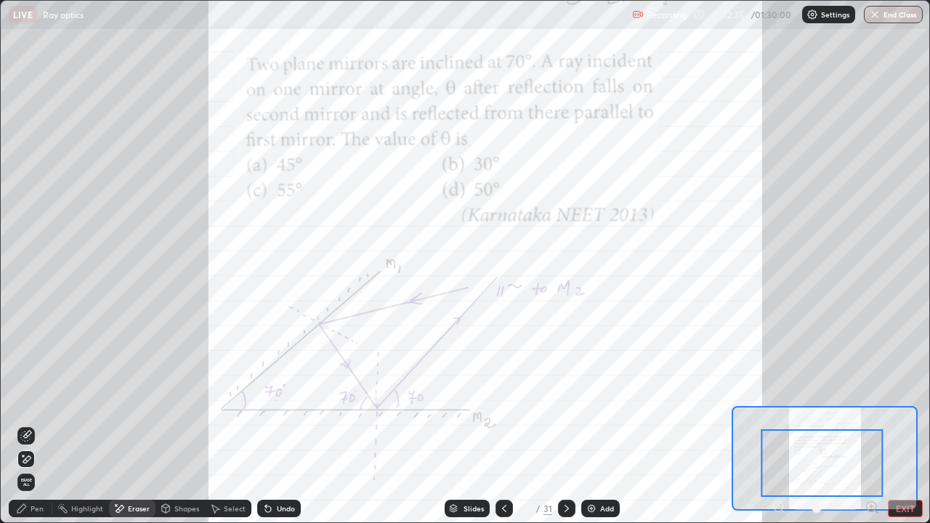
click at [28, 425] on div "Pen" at bounding box center [31, 508] width 44 height 17
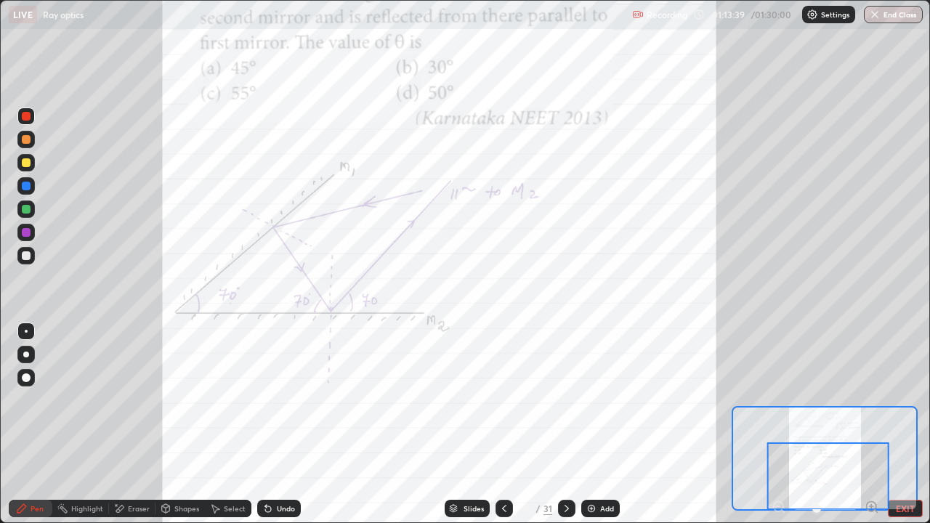
click at [566, 425] on icon at bounding box center [567, 509] width 12 height 12
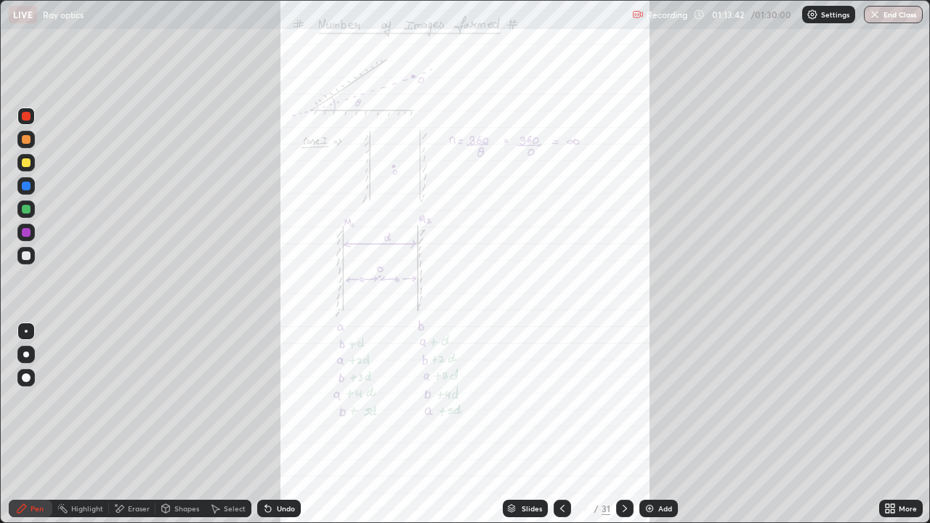
click at [890, 425] on icon at bounding box center [891, 509] width 12 height 12
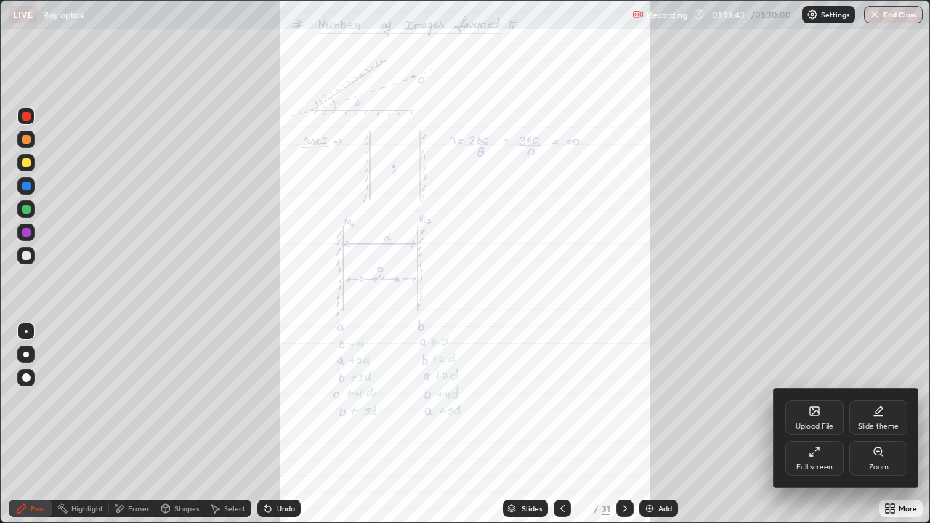
click at [879, 425] on icon at bounding box center [879, 452] width 12 height 12
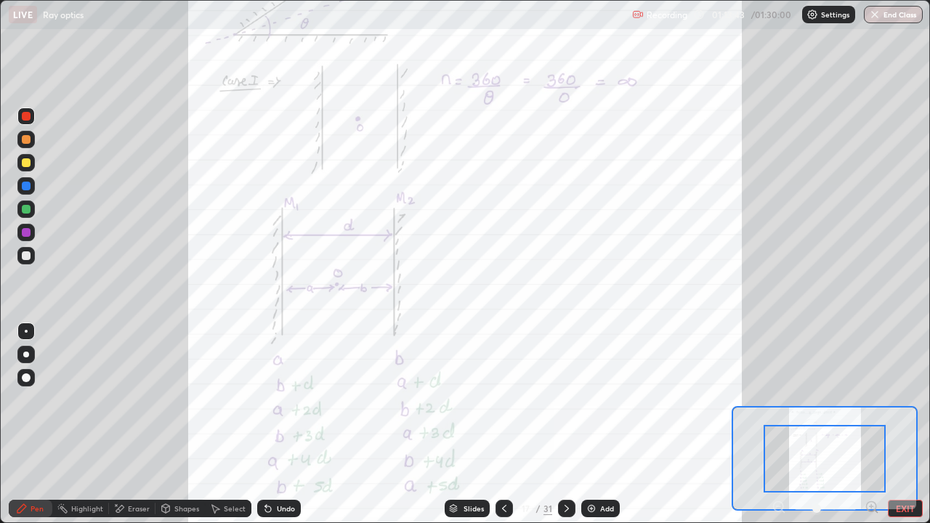
click at [872, 425] on icon at bounding box center [872, 507] width 4 height 0
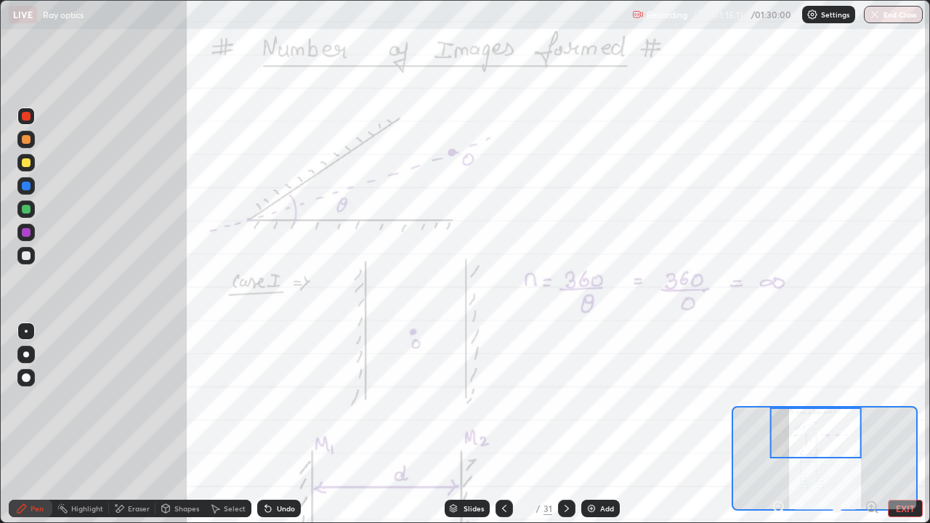
click at [706, 425] on div "Slides 17 / 31 Add" at bounding box center [532, 508] width 462 height 29
click at [145, 425] on div "Eraser" at bounding box center [139, 508] width 22 height 7
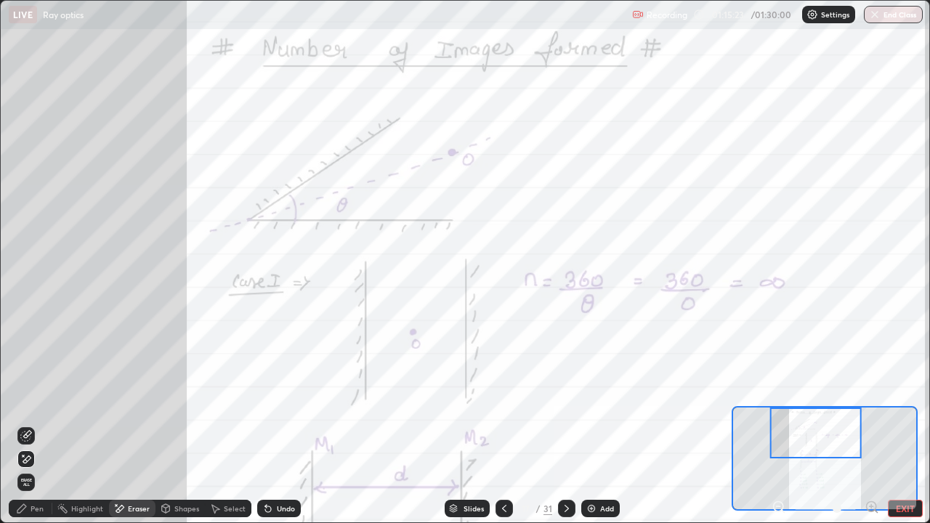
click at [134, 425] on div "Eraser" at bounding box center [132, 508] width 47 height 17
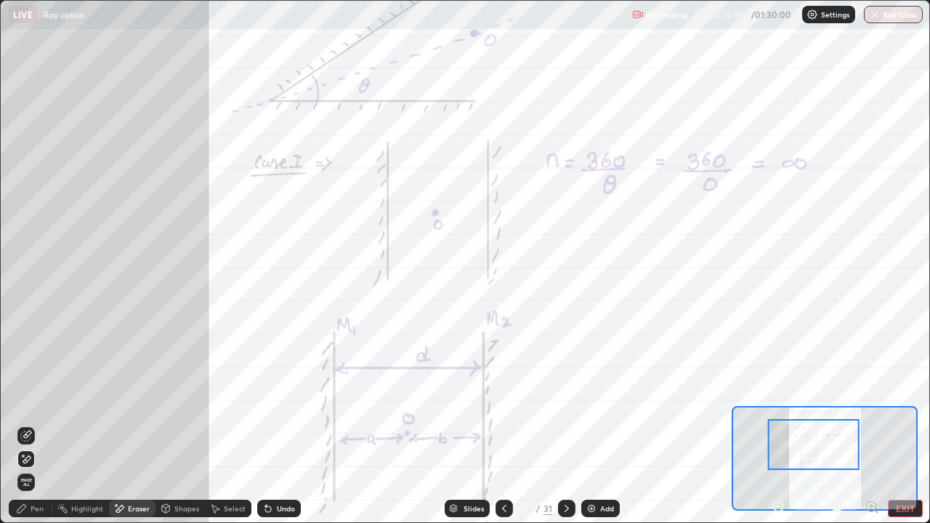
click at [31, 425] on div "Pen" at bounding box center [37, 508] width 13 height 7
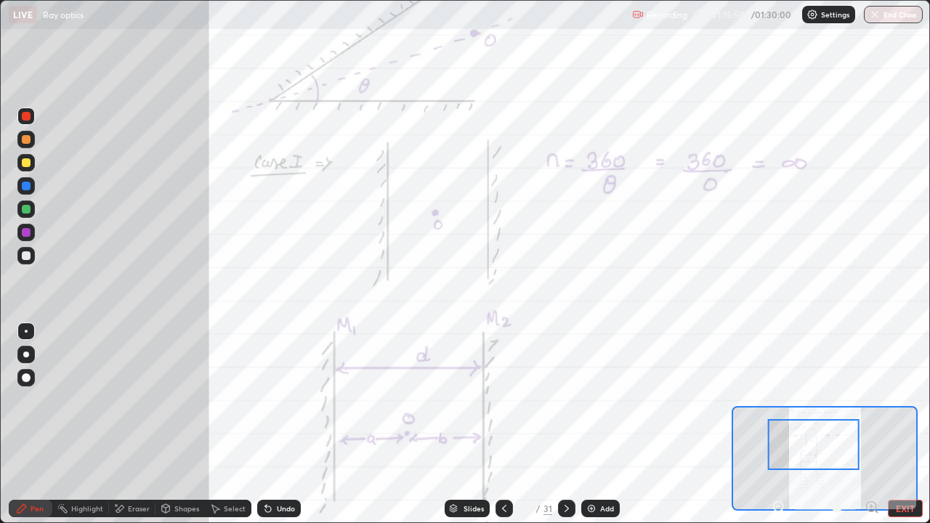
click at [29, 122] on div at bounding box center [25, 116] width 17 height 17
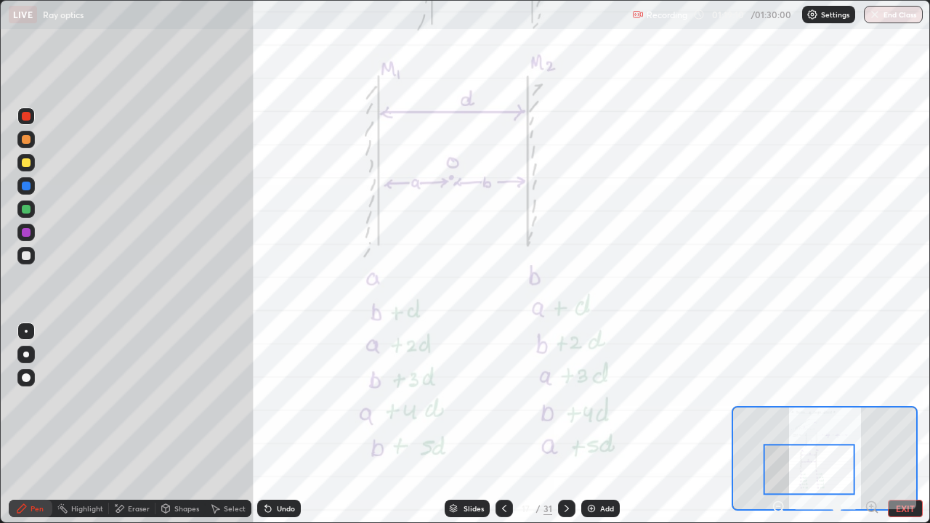
click at [566, 425] on icon at bounding box center [567, 509] width 12 height 12
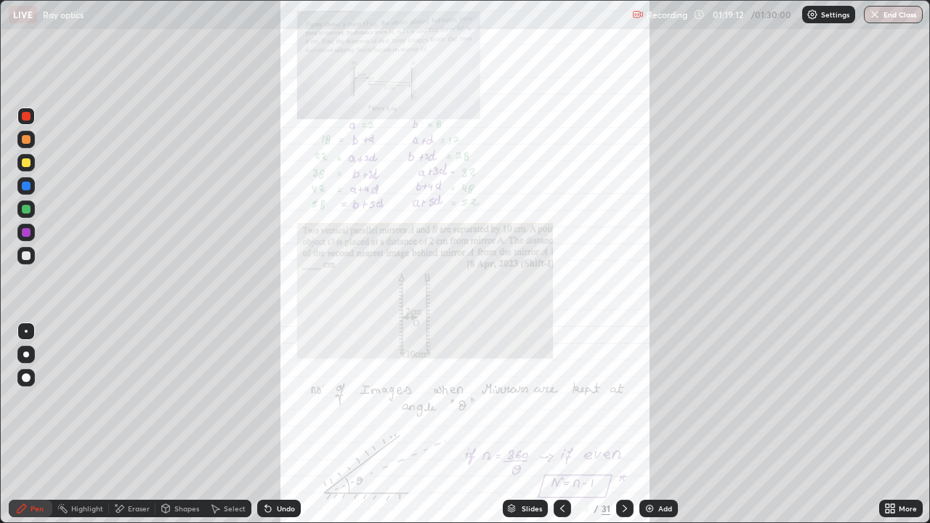
click at [890, 425] on icon at bounding box center [891, 509] width 12 height 12
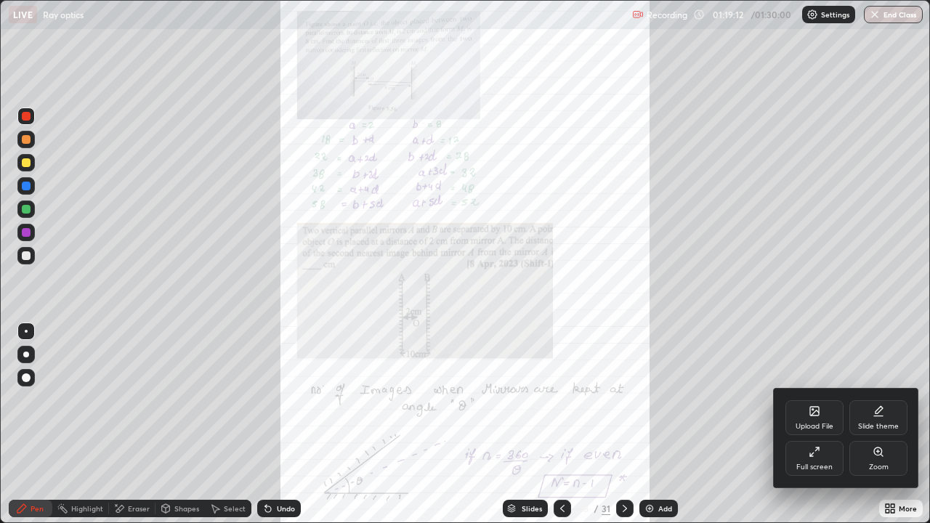
click at [876, 425] on div "Zoom" at bounding box center [879, 458] width 58 height 35
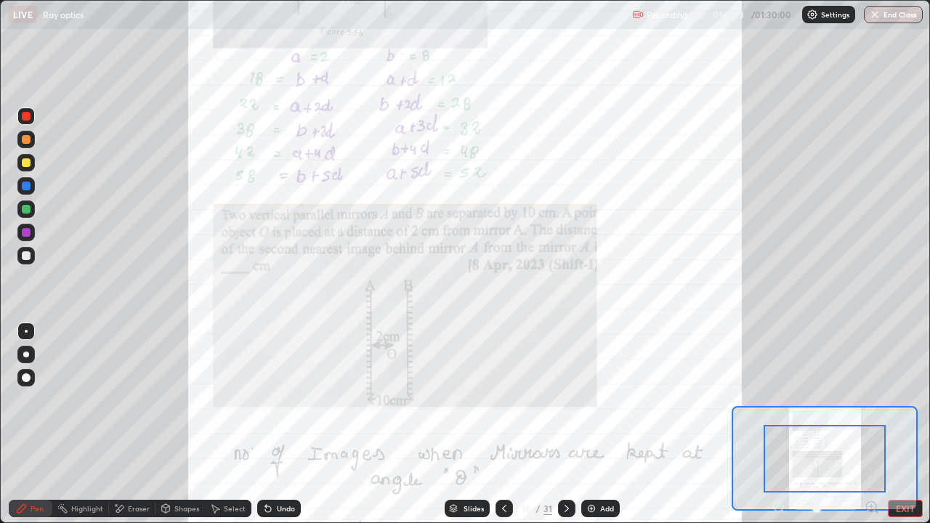
click at [872, 425] on icon at bounding box center [872, 507] width 4 height 0
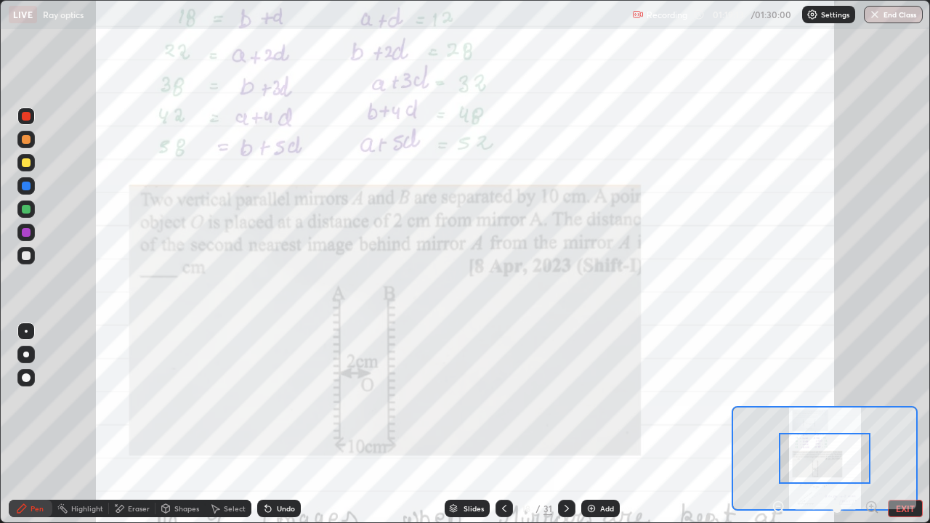
click at [872, 425] on icon at bounding box center [872, 507] width 4 height 0
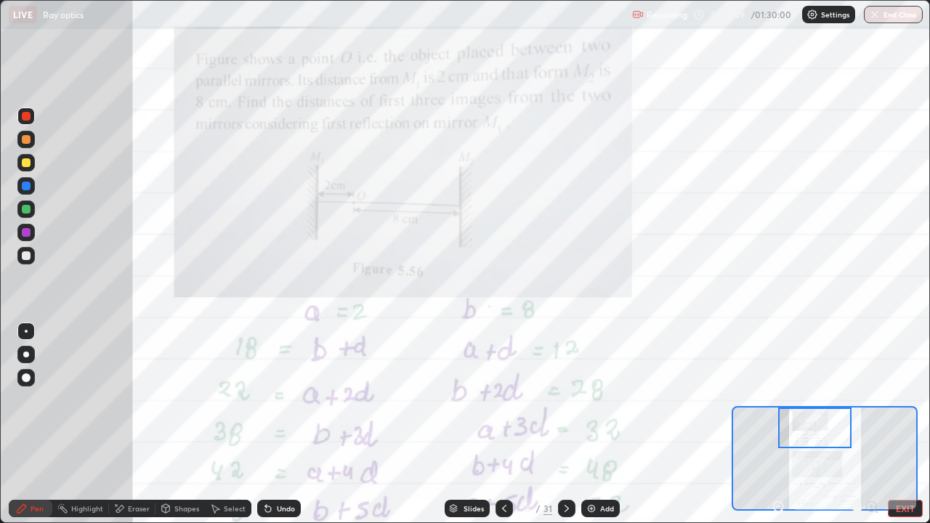
click at [886, 20] on button "End Class" at bounding box center [893, 14] width 59 height 17
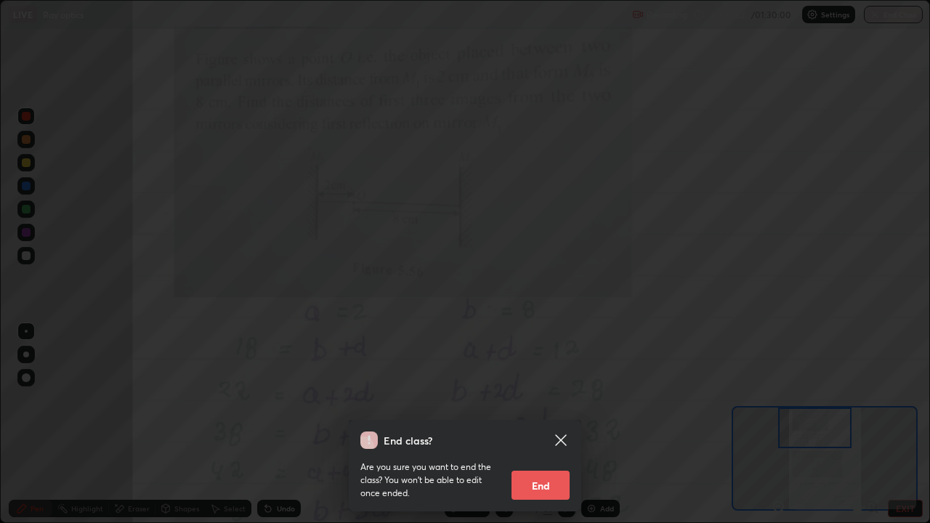
click at [534, 425] on button "End" at bounding box center [541, 485] width 58 height 29
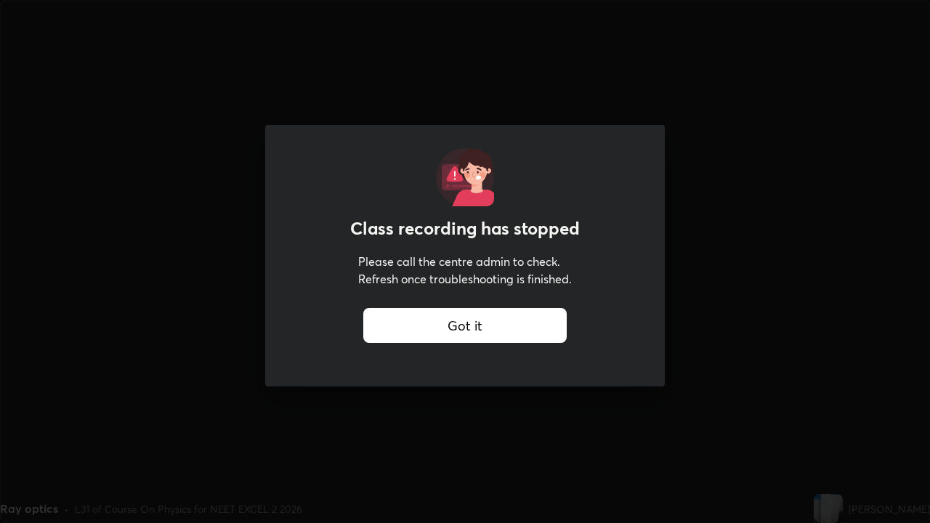
click at [507, 326] on div "Got it" at bounding box center [465, 325] width 204 height 35
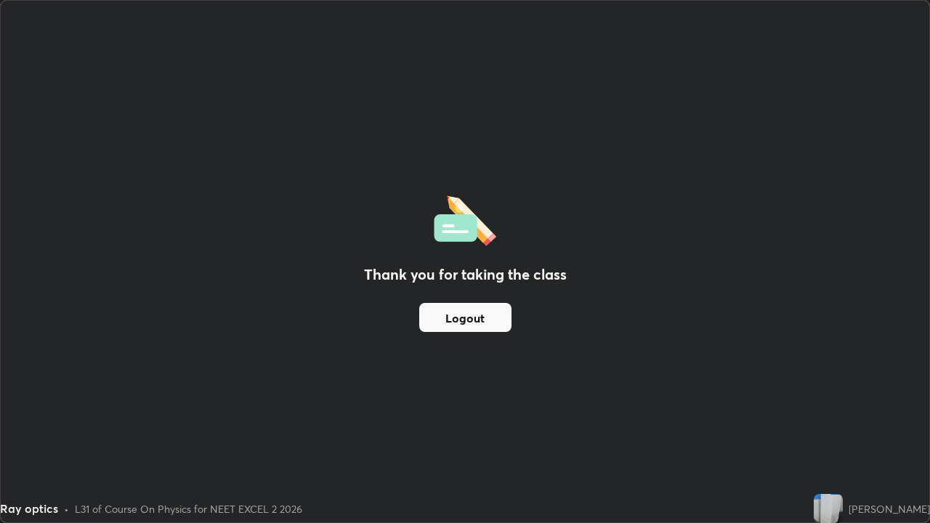
click at [480, 313] on button "Logout" at bounding box center [465, 317] width 92 height 29
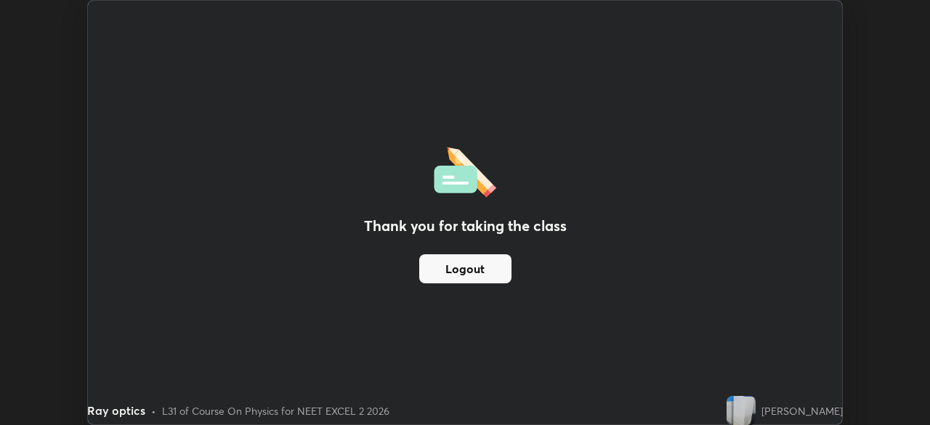
scroll to position [72264, 71759]
